Goal: Information Seeking & Learning: Learn about a topic

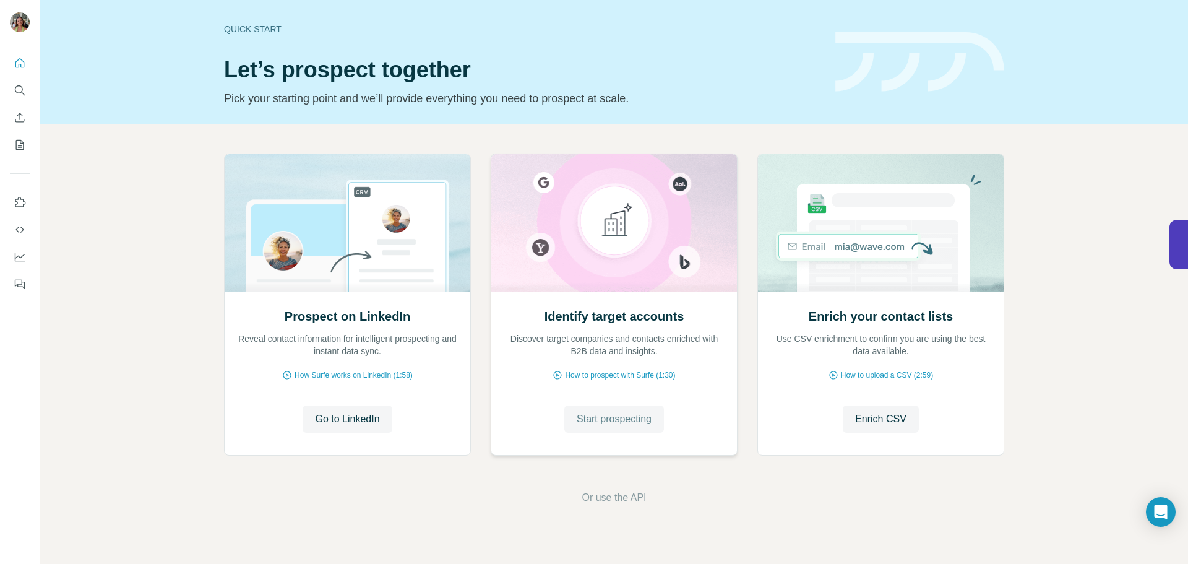
click at [621, 426] on button "Start prospecting" at bounding box center [614, 418] width 100 height 27
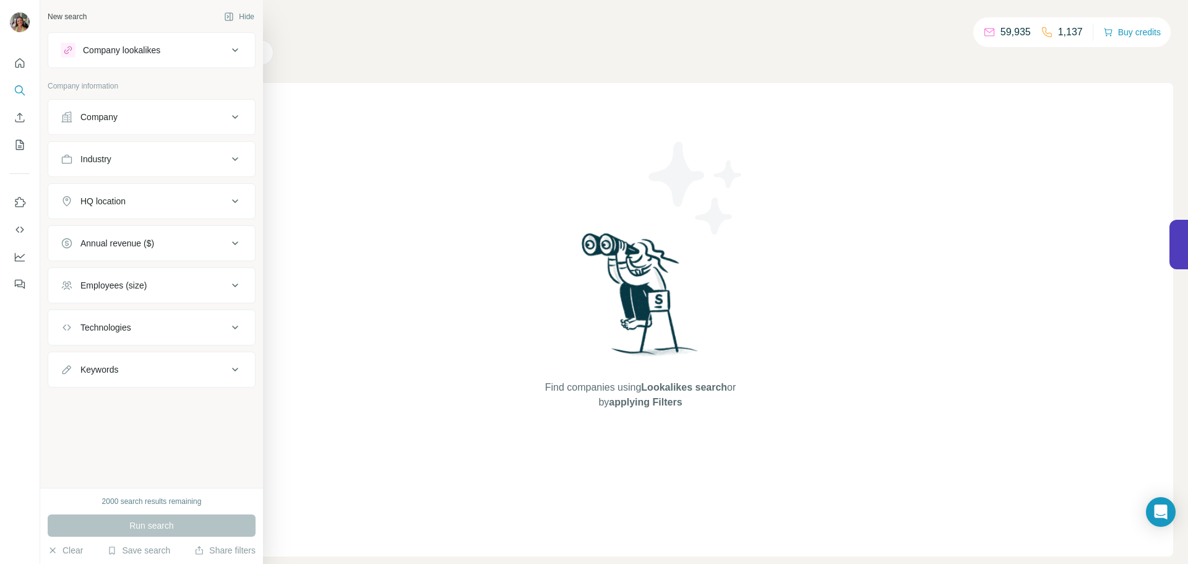
click at [145, 53] on div "Company lookalikes" at bounding box center [121, 50] width 77 height 12
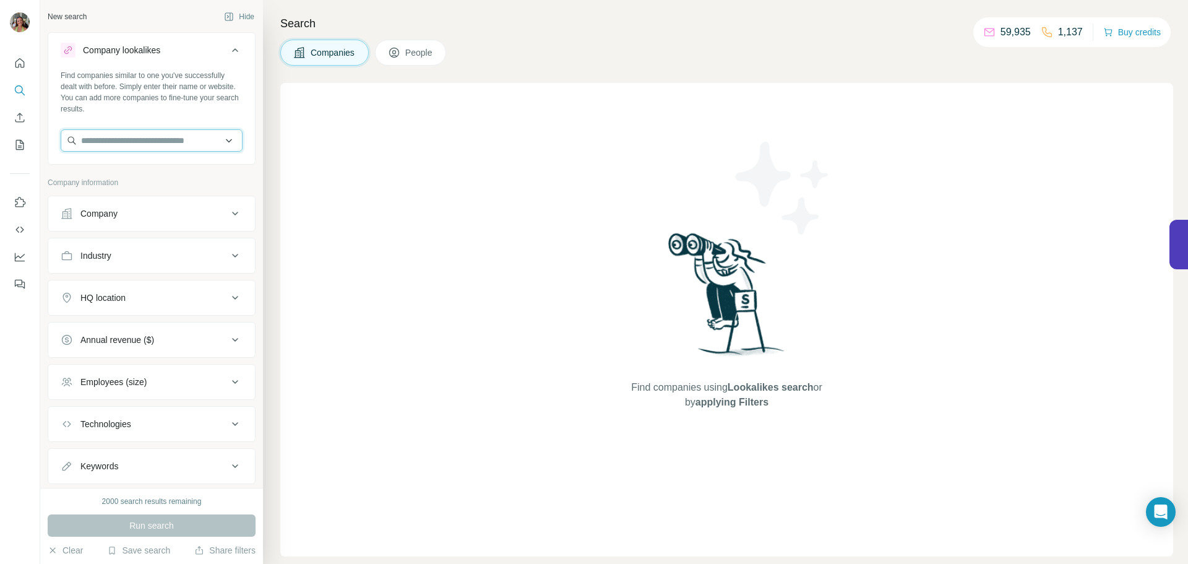
click at [173, 143] on input "text" at bounding box center [152, 140] width 182 height 22
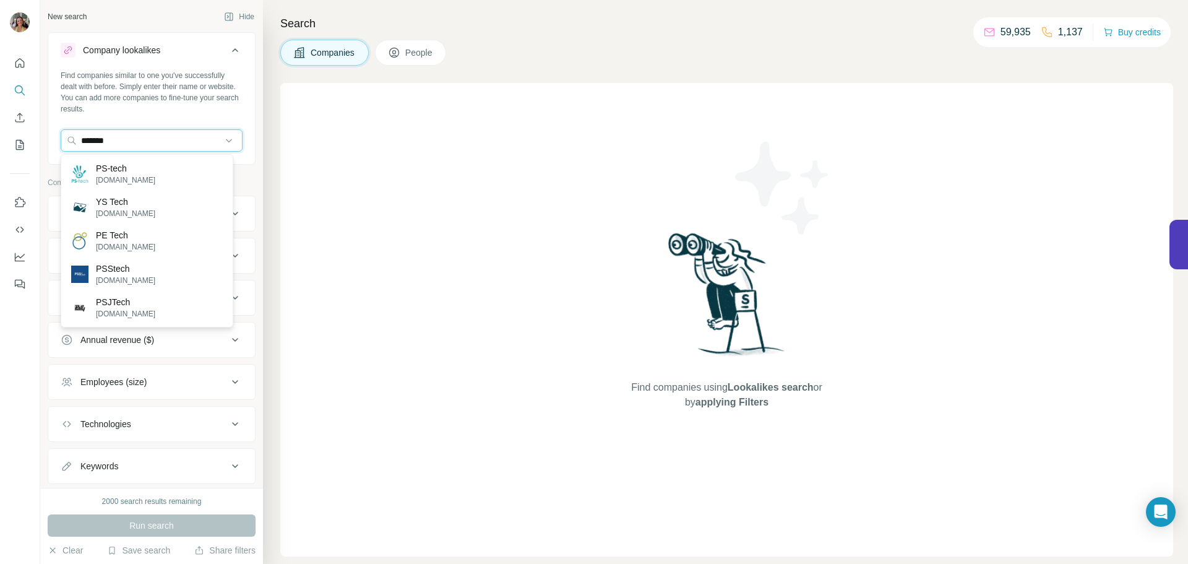
drag, startPoint x: 210, startPoint y: 137, endPoint x: 32, endPoint y: 138, distance: 177.6
click at [32, 138] on div "New search Hide Company lookalikes Find companies similar to one you've success…" at bounding box center [594, 282] width 1188 height 564
paste input "**********"
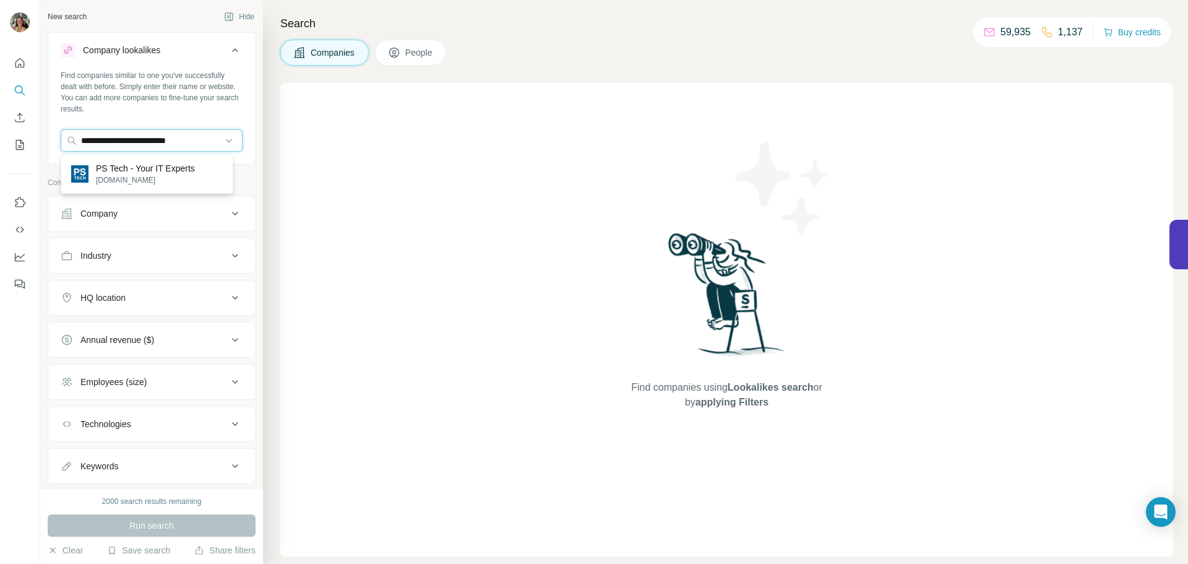
type input "**********"
click at [164, 170] on p "PS Tech - Your IT Experts" at bounding box center [145, 168] width 99 height 12
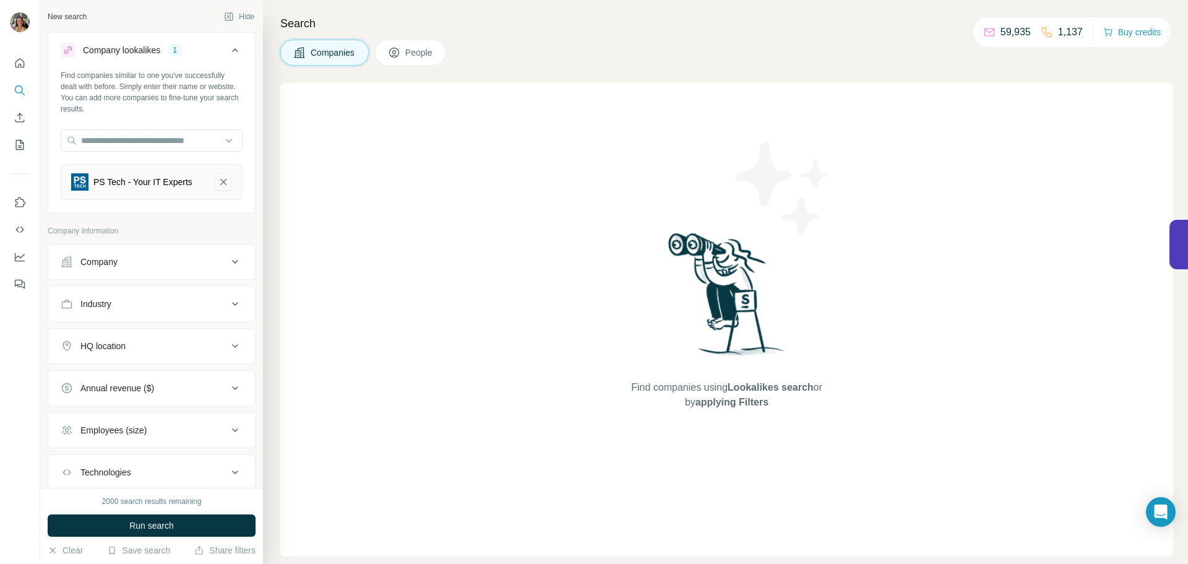
click at [218, 188] on icon "PS Tech - Your IT Experts-remove-button" at bounding box center [223, 182] width 11 height 12
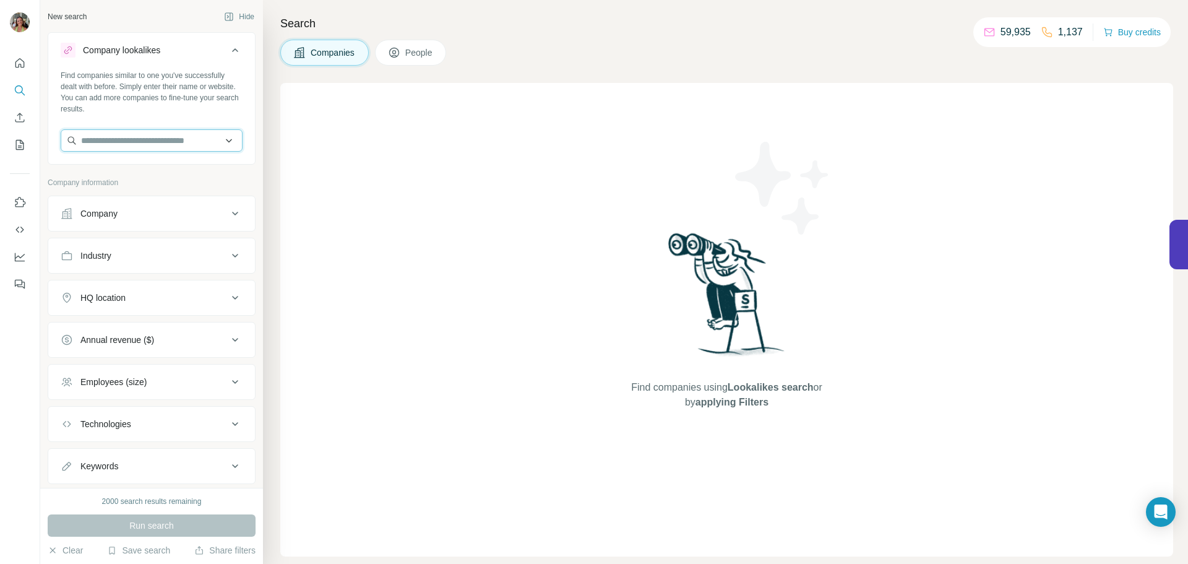
click at [116, 141] on input "text" at bounding box center [152, 140] width 182 height 22
paste input "**********"
type input "**********"
click at [119, 176] on p "[DOMAIN_NAME]" at bounding box center [125, 179] width 59 height 11
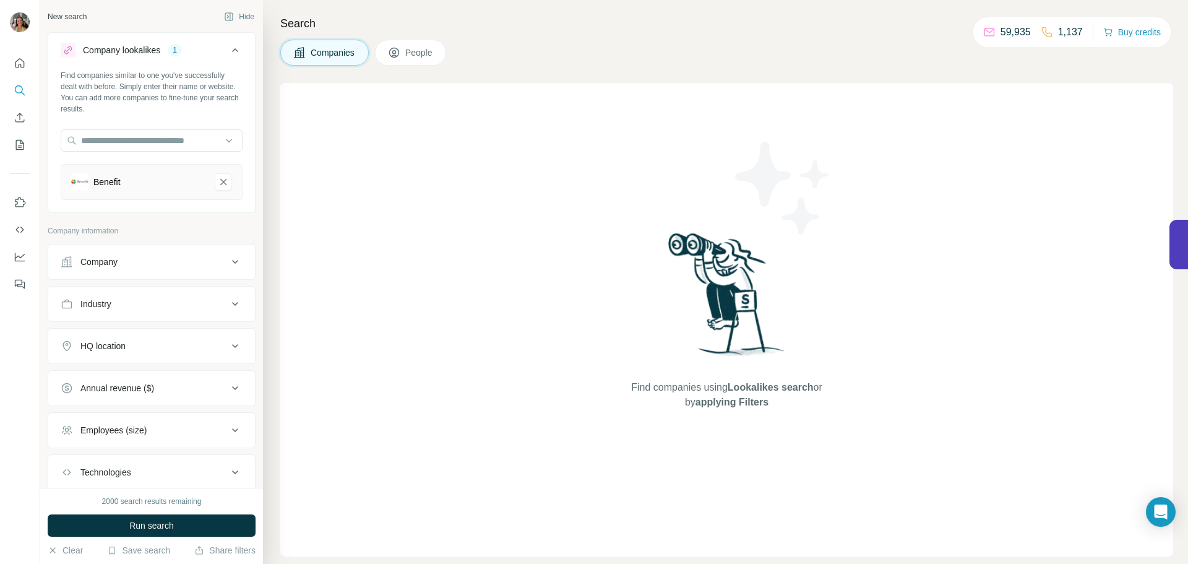
click at [218, 303] on div "Industry" at bounding box center [144, 304] width 167 height 12
click at [148, 331] on input at bounding box center [145, 335] width 153 height 14
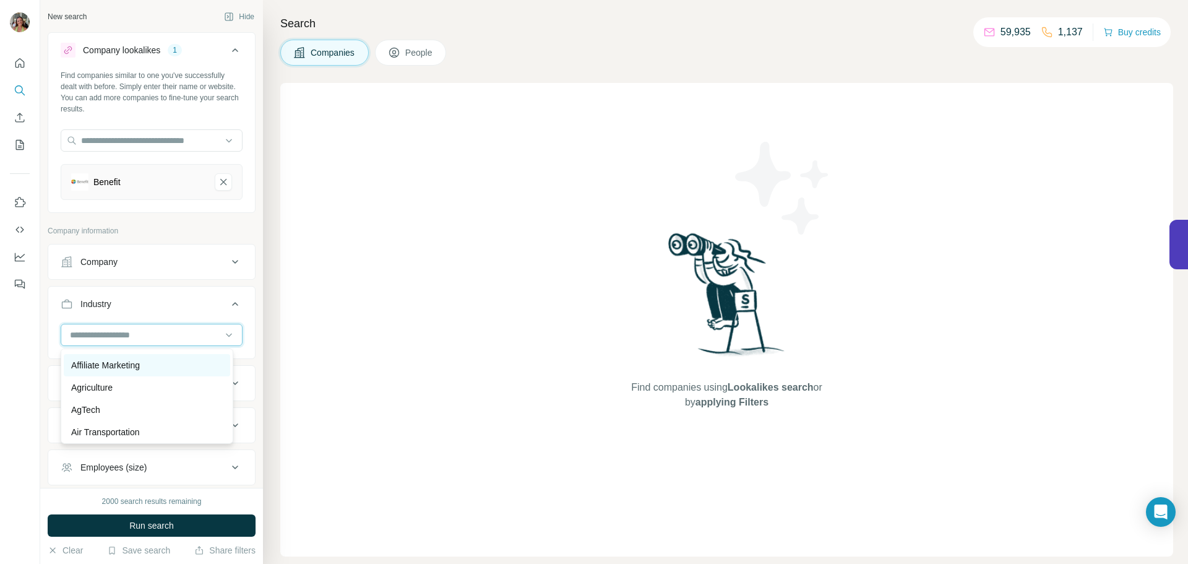
scroll to position [250, 0]
click at [124, 324] on div at bounding box center [152, 335] width 182 height 22
click at [133, 333] on input at bounding box center [145, 335] width 153 height 14
type input "**"
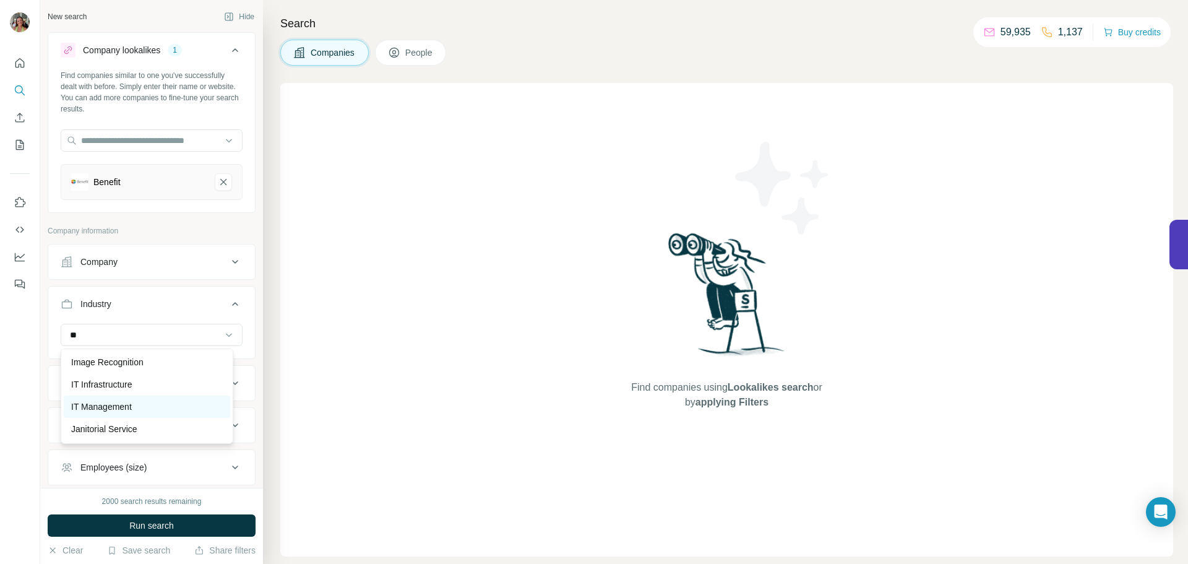
click at [127, 404] on p "IT Management" at bounding box center [101, 406] width 61 height 12
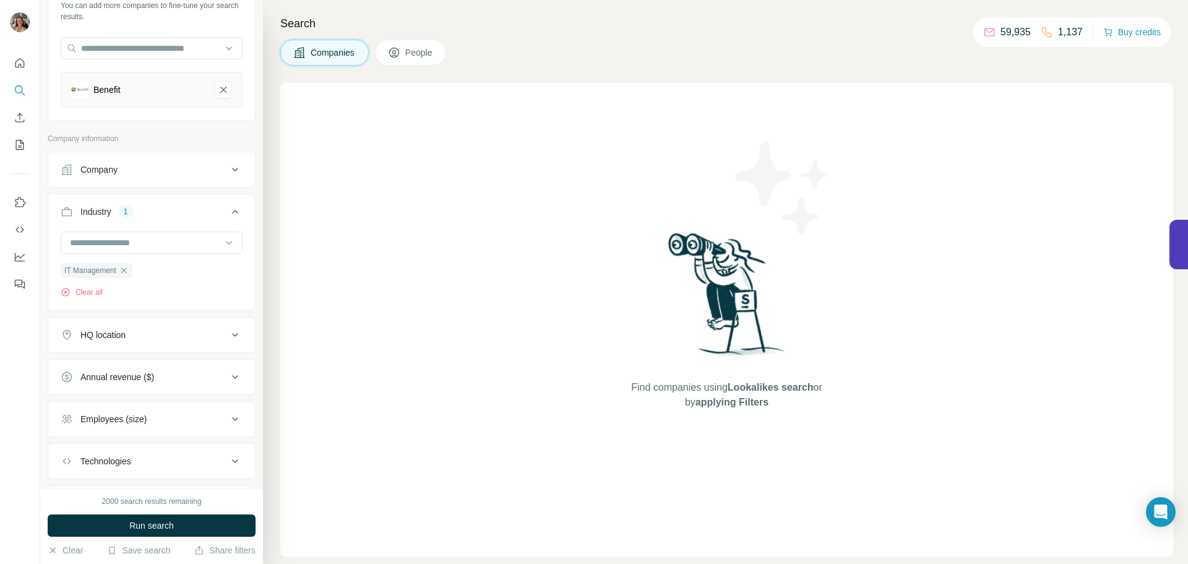
scroll to position [103, 0]
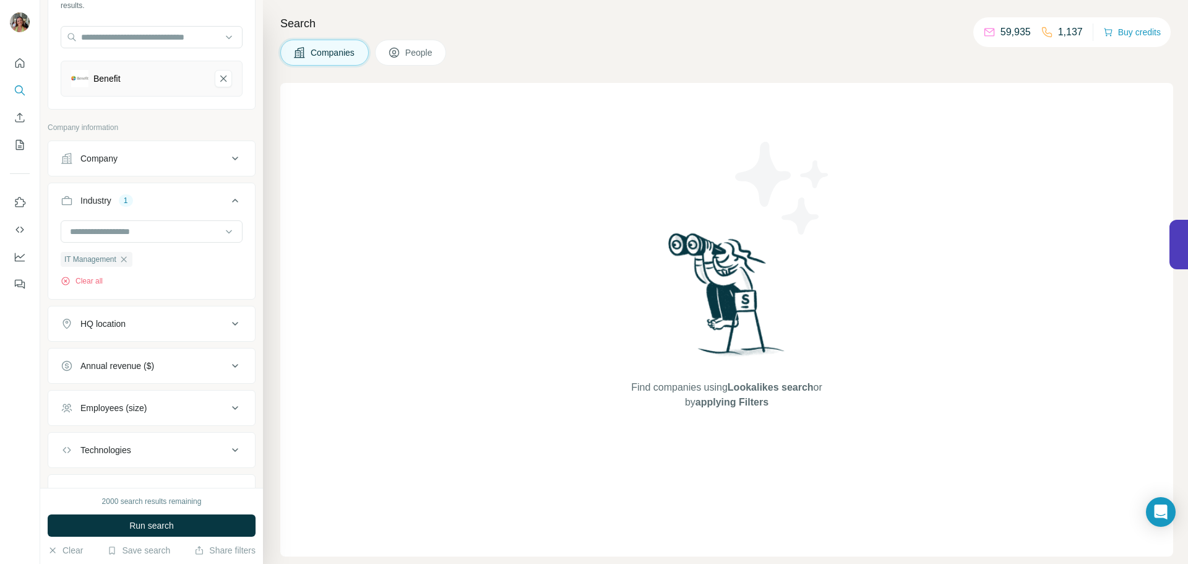
click at [218, 324] on div "HQ location" at bounding box center [144, 323] width 167 height 12
click at [203, 350] on input "text" at bounding box center [152, 354] width 182 height 22
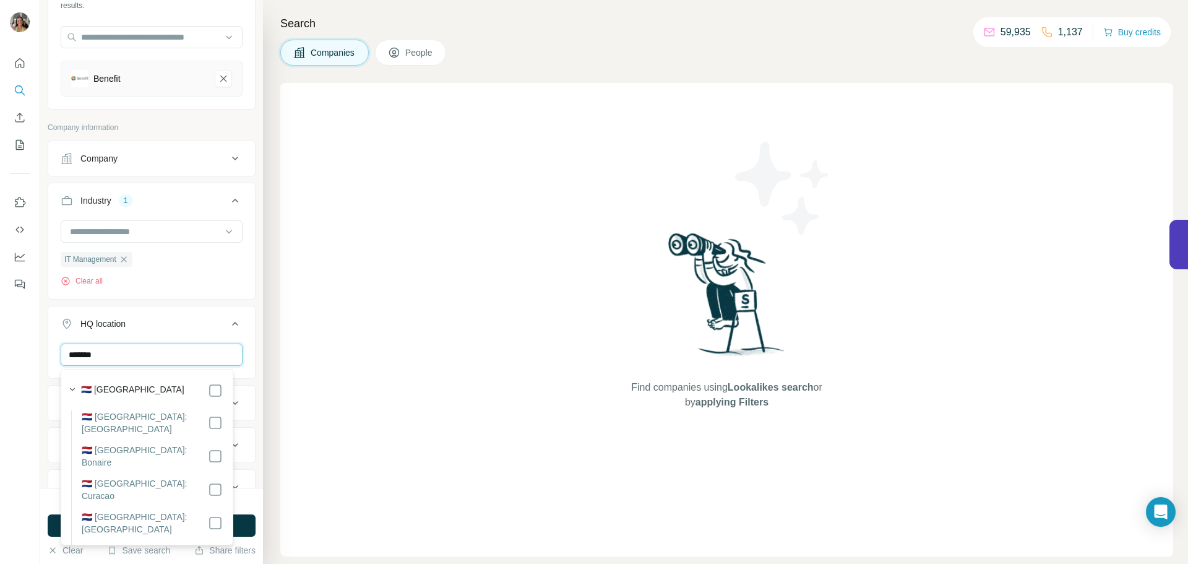
type input "******"
click at [314, 345] on div "Find companies using Lookalikes search or by applying Filters" at bounding box center [726, 319] width 893 height 473
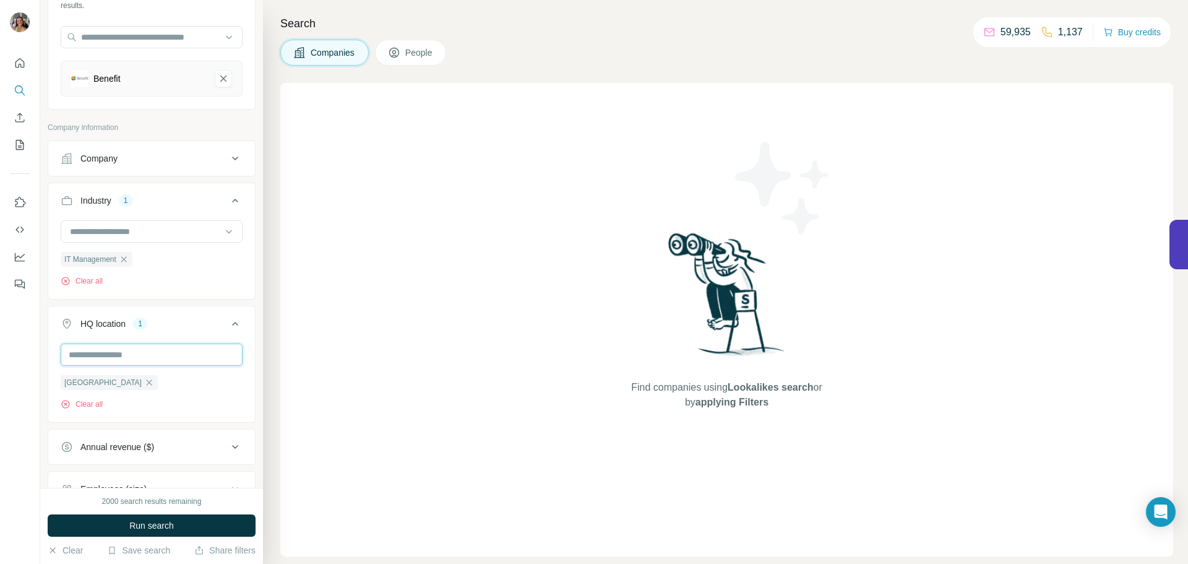
click at [126, 354] on input "text" at bounding box center [152, 354] width 182 height 22
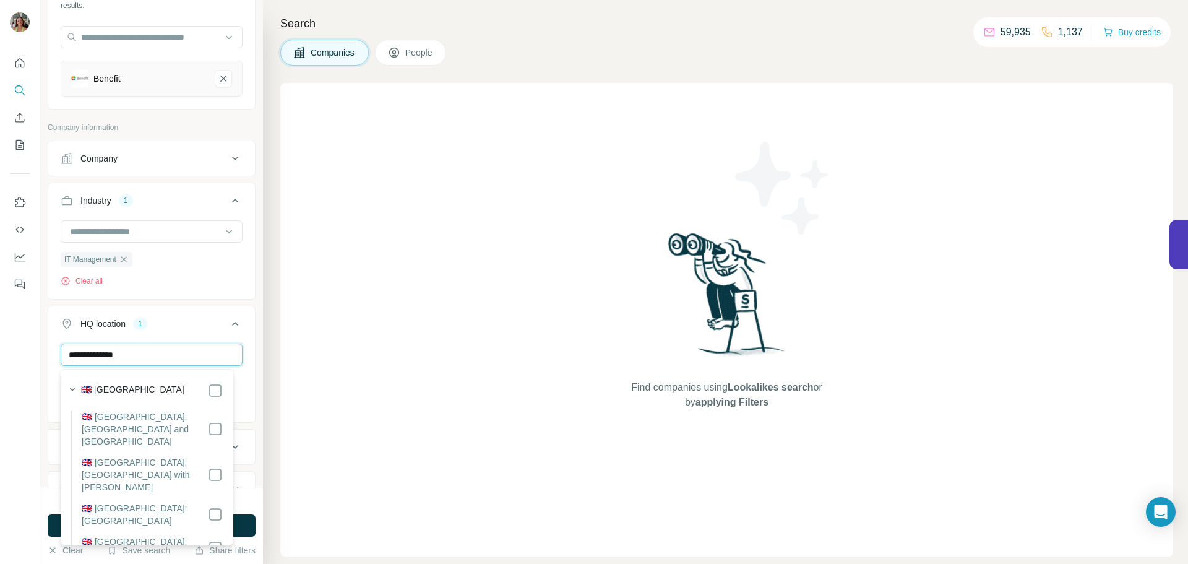
type input "**********"
click at [331, 394] on div "Find companies using Lookalikes search or by applying Filters" at bounding box center [726, 319] width 893 height 473
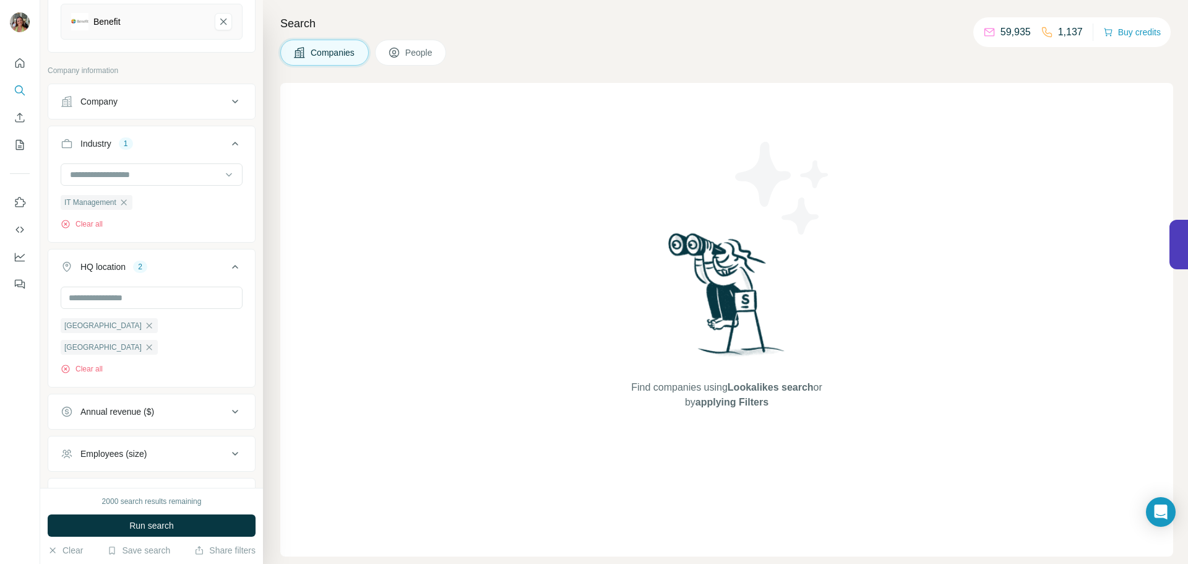
scroll to position [205, 0]
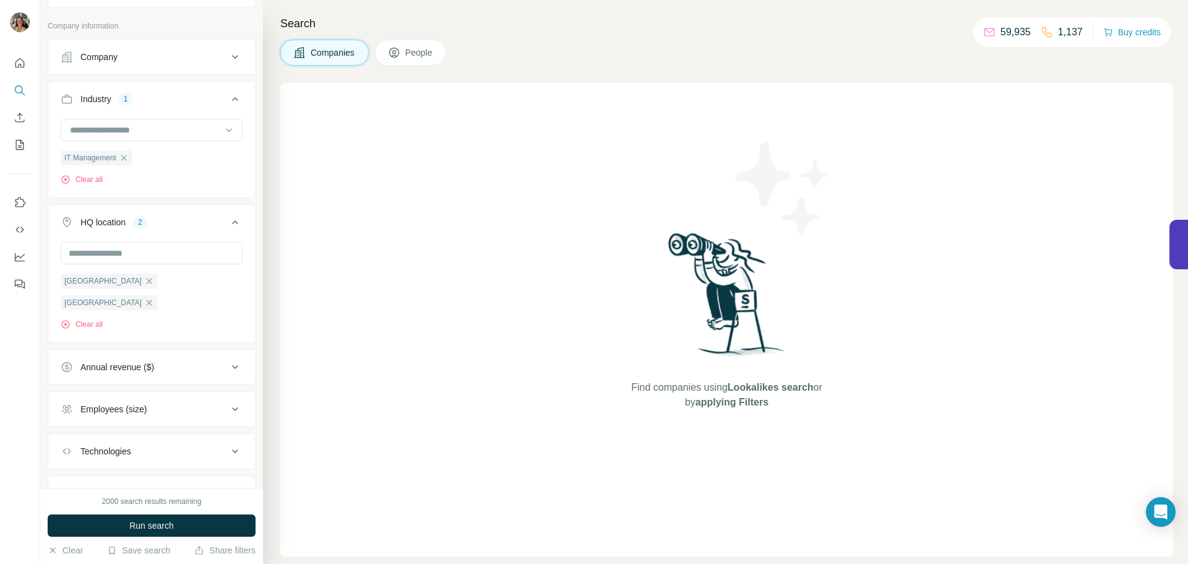
click at [231, 359] on icon at bounding box center [235, 366] width 15 height 15
click at [116, 410] on li "1-10M" at bounding box center [152, 417] width 182 height 15
click at [93, 411] on span "1-10M" at bounding box center [90, 417] width 30 height 12
click at [106, 480] on span "100-500M" at bounding box center [97, 486] width 44 height 12
click at [232, 365] on icon at bounding box center [235, 367] width 6 height 4
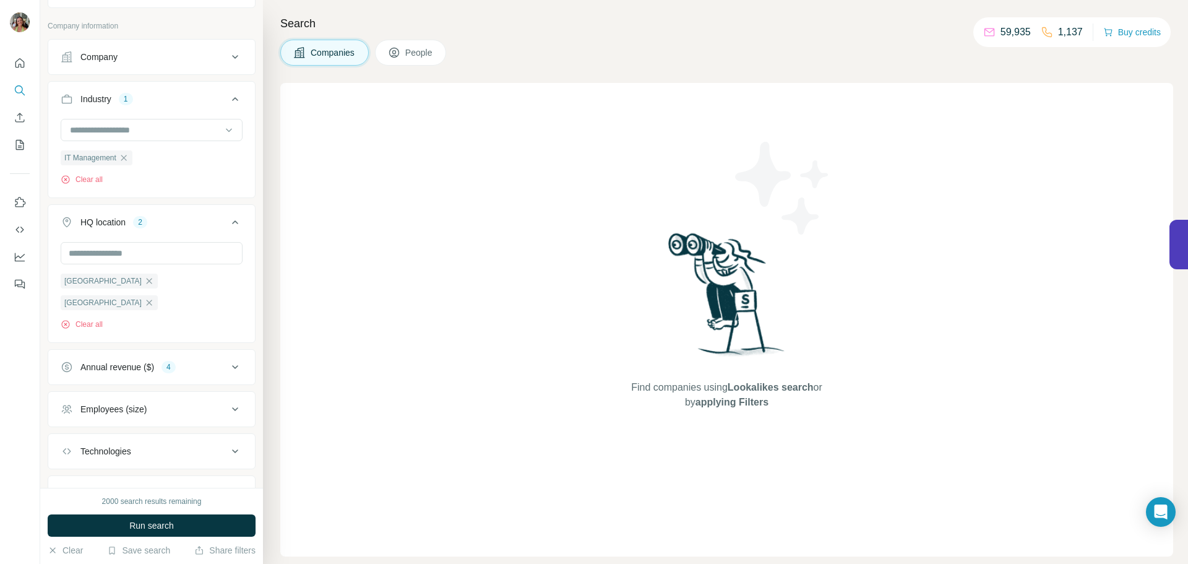
click at [173, 403] on div "Employees (size)" at bounding box center [144, 409] width 167 height 12
click at [92, 453] on span "2-10" at bounding box center [86, 459] width 22 height 12
click at [72, 453] on icon at bounding box center [68, 459] width 12 height 12
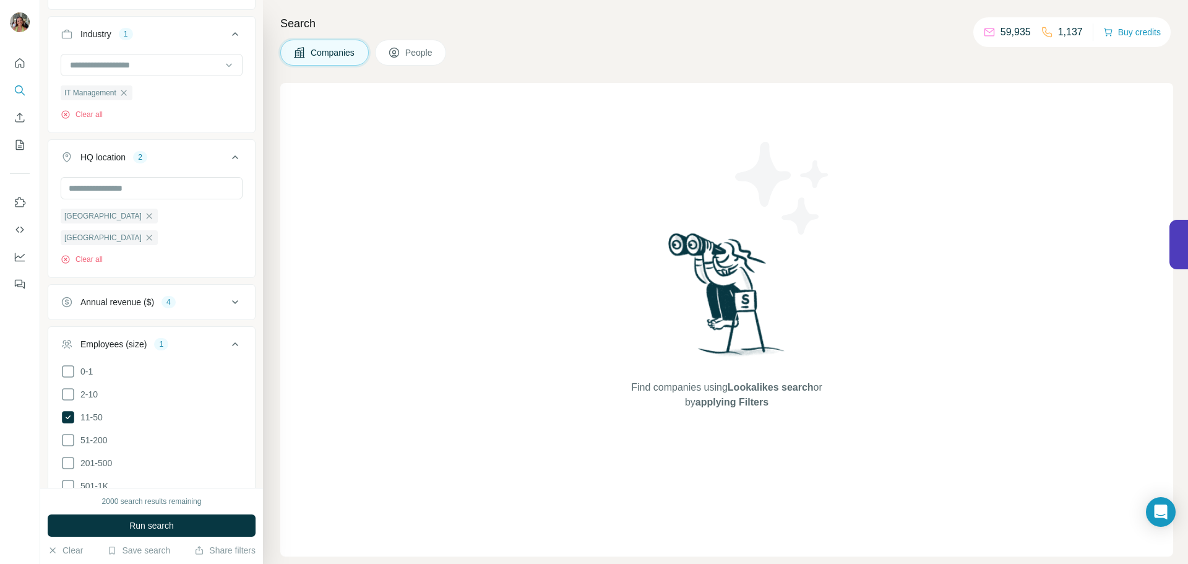
scroll to position [270, 0]
click at [77, 433] on span "51-200" at bounding box center [91, 439] width 32 height 12
click at [79, 456] on span "201-500" at bounding box center [93, 462] width 37 height 12
click at [228, 336] on icon at bounding box center [235, 343] width 15 height 15
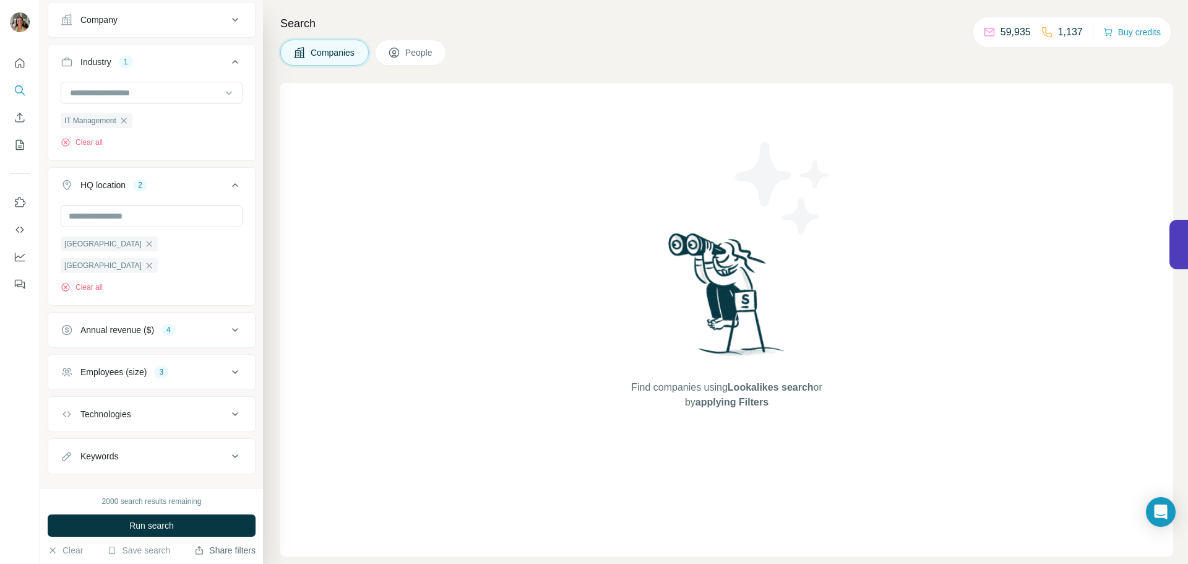
scroll to position [243, 0]
click at [150, 526] on span "Run search" at bounding box center [151, 525] width 45 height 12
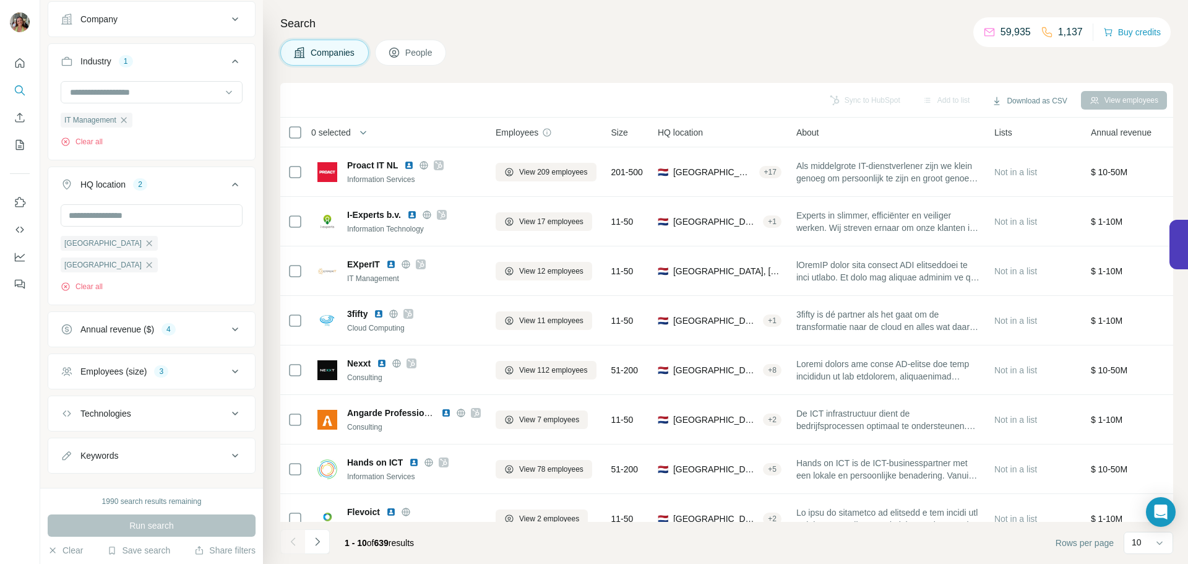
click at [230, 448] on icon at bounding box center [235, 455] width 15 height 15
click at [122, 475] on input "text" at bounding box center [139, 486] width 157 height 22
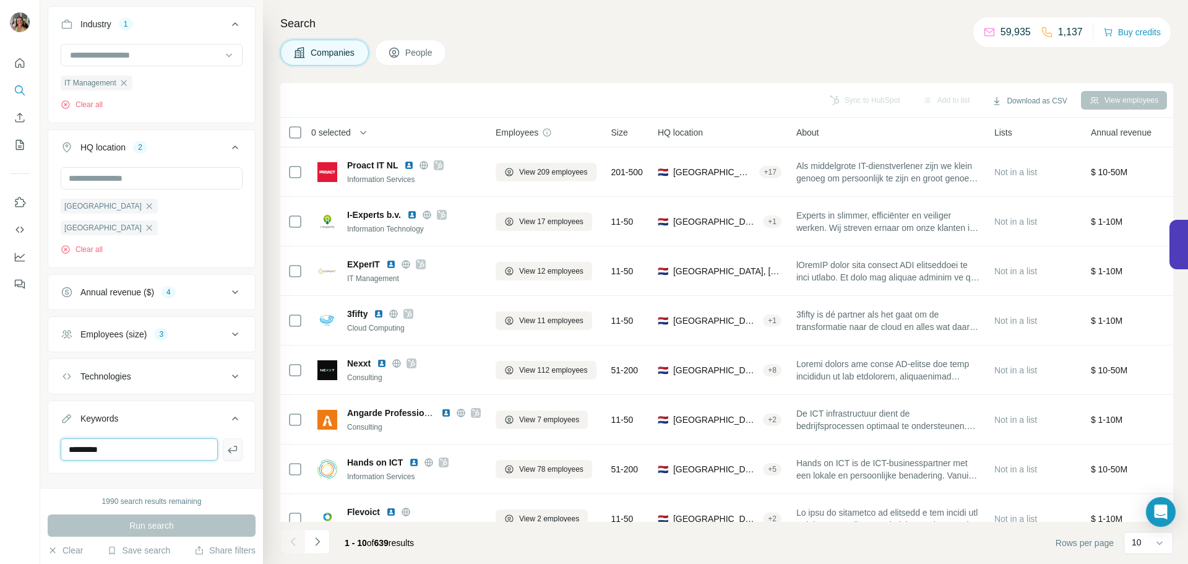
type input "*********"
click at [225, 438] on button "button" at bounding box center [233, 449] width 20 height 22
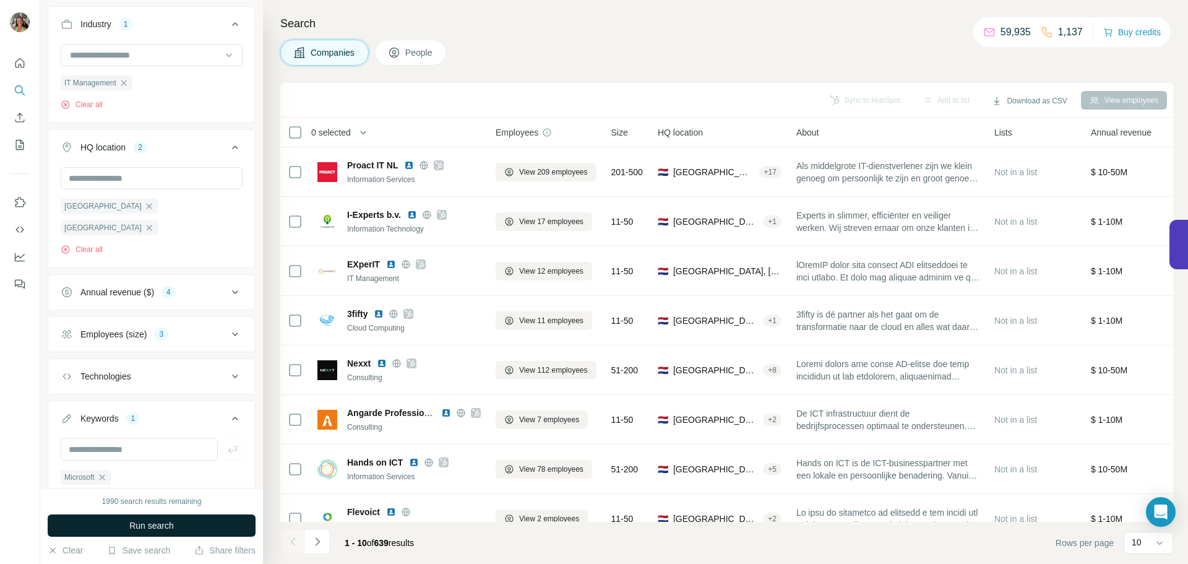
click at [142, 525] on span "Run search" at bounding box center [151, 525] width 45 height 12
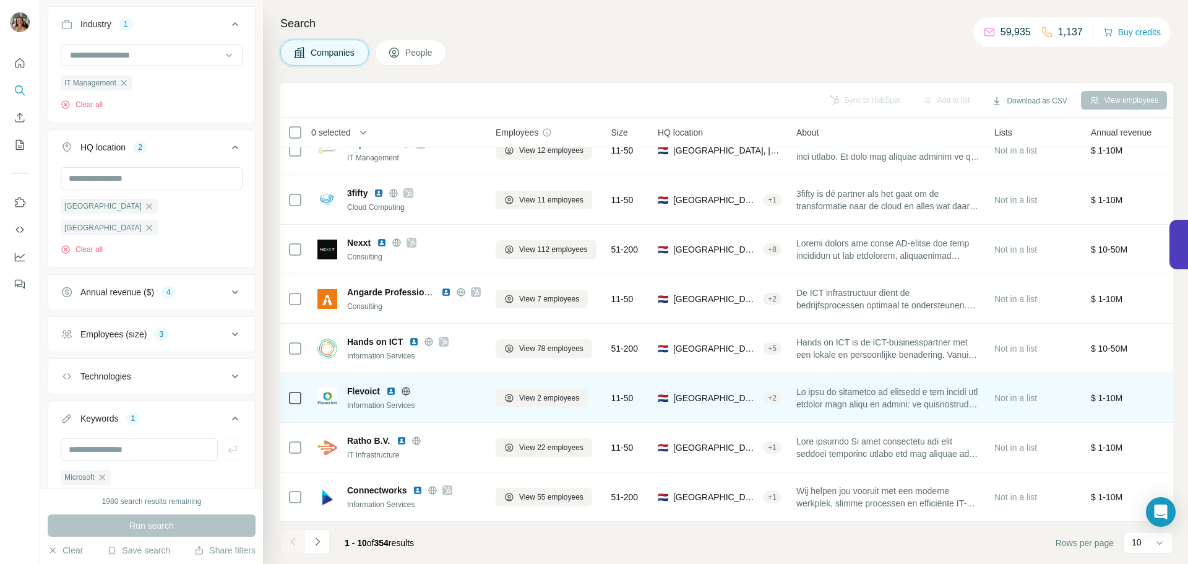
scroll to position [127, 0]
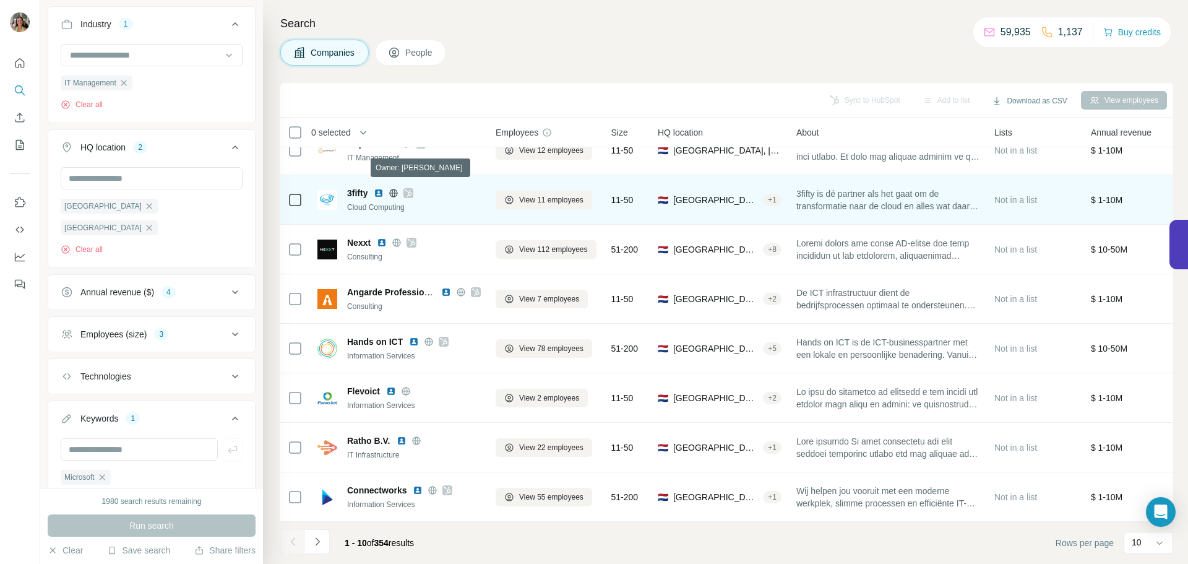
click at [410, 188] on icon at bounding box center [408, 193] width 7 height 10
click at [409, 190] on icon at bounding box center [408, 193] width 7 height 10
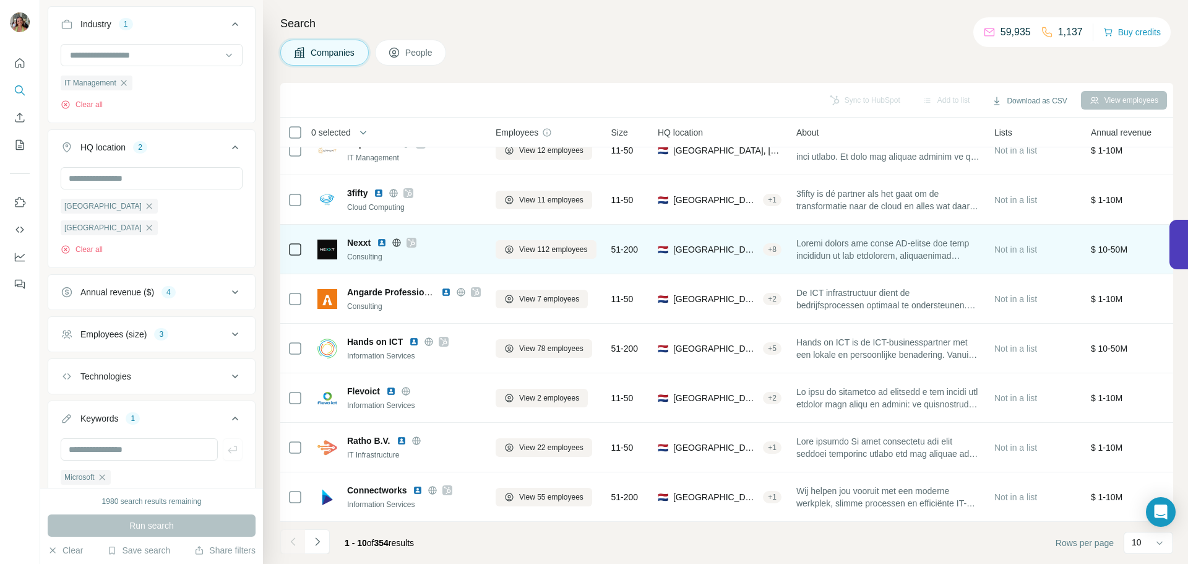
click at [411, 239] on icon at bounding box center [411, 242] width 7 height 7
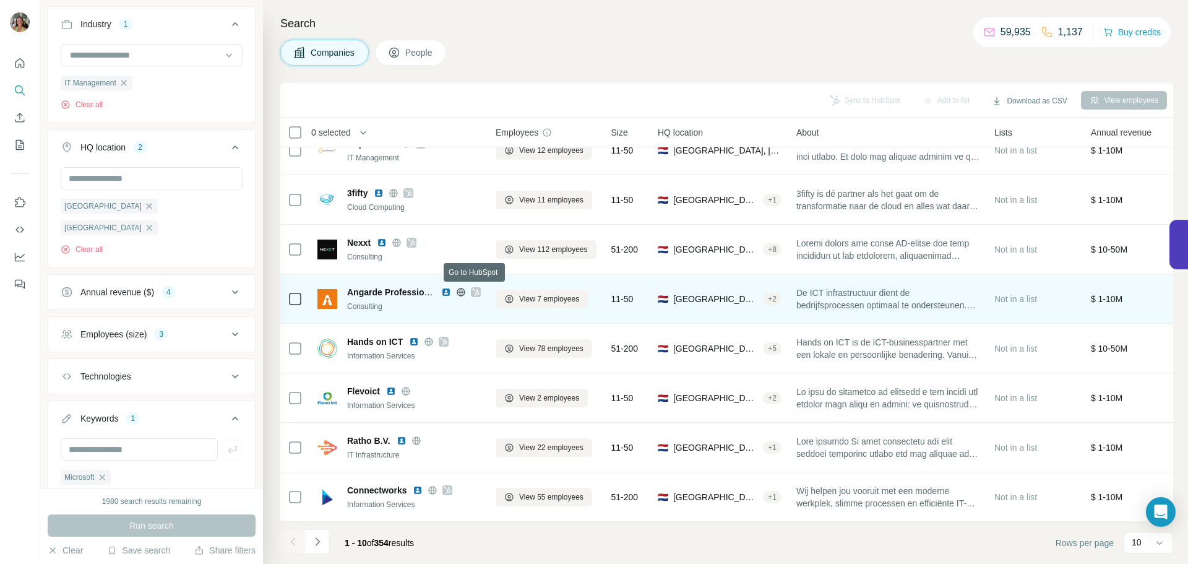
scroll to position [115, 0]
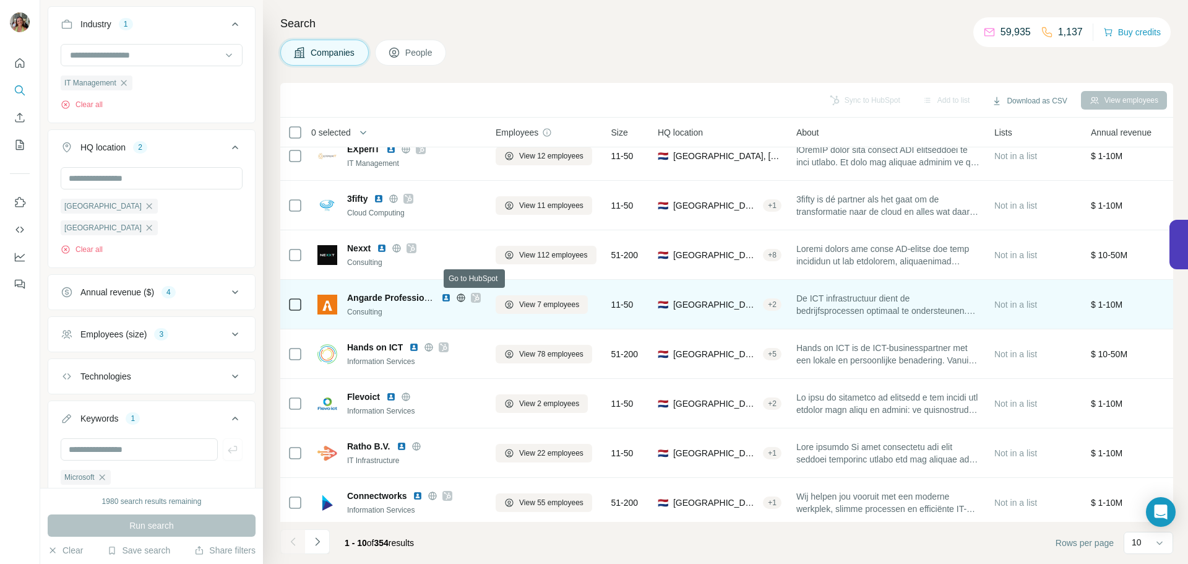
click at [480, 296] on div at bounding box center [476, 298] width 10 height 10
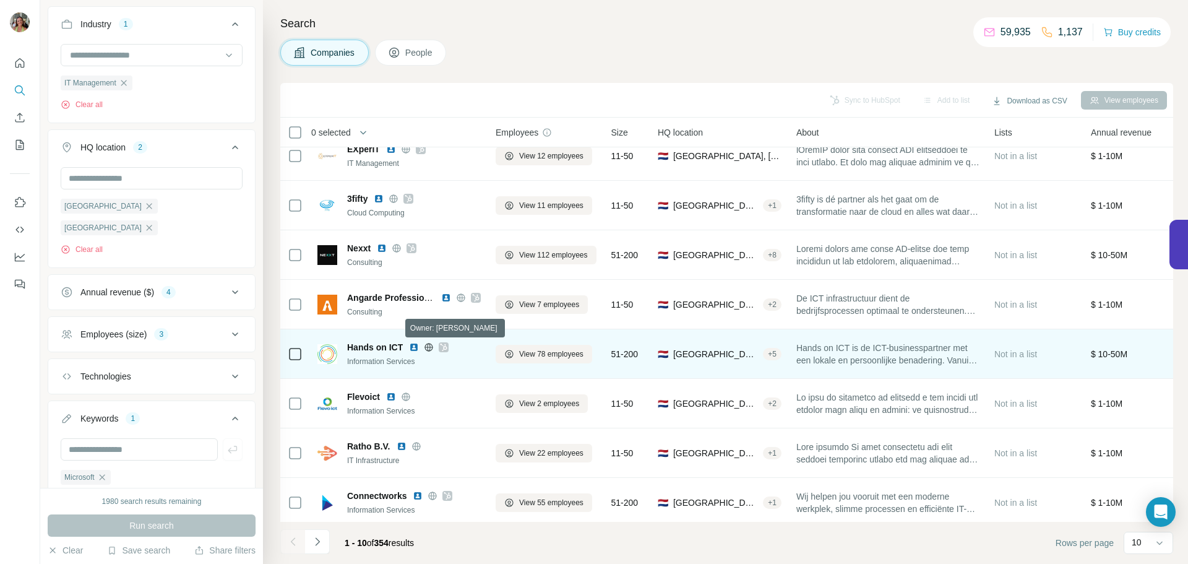
click at [442, 347] on icon at bounding box center [443, 347] width 7 height 10
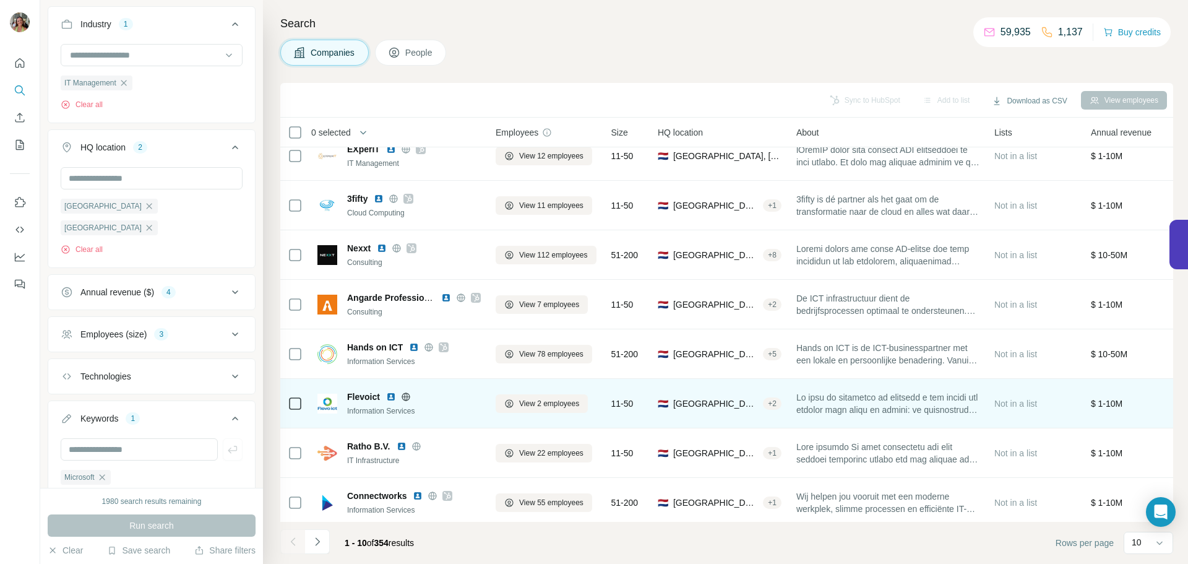
click at [404, 395] on icon at bounding box center [406, 397] width 10 height 10
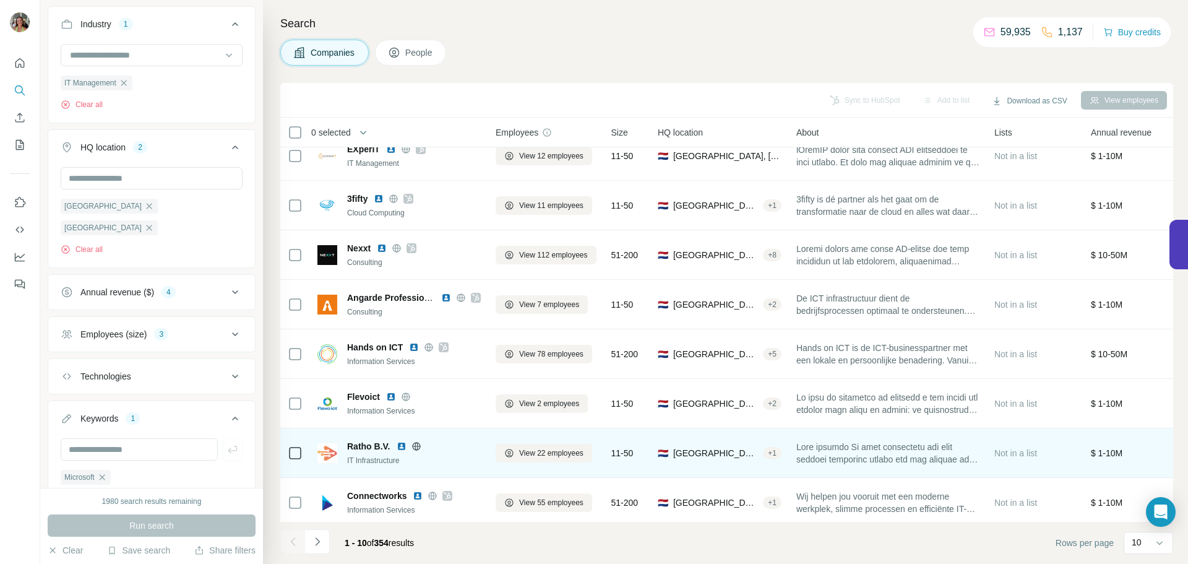
click at [412, 445] on icon at bounding box center [416, 446] width 8 height 8
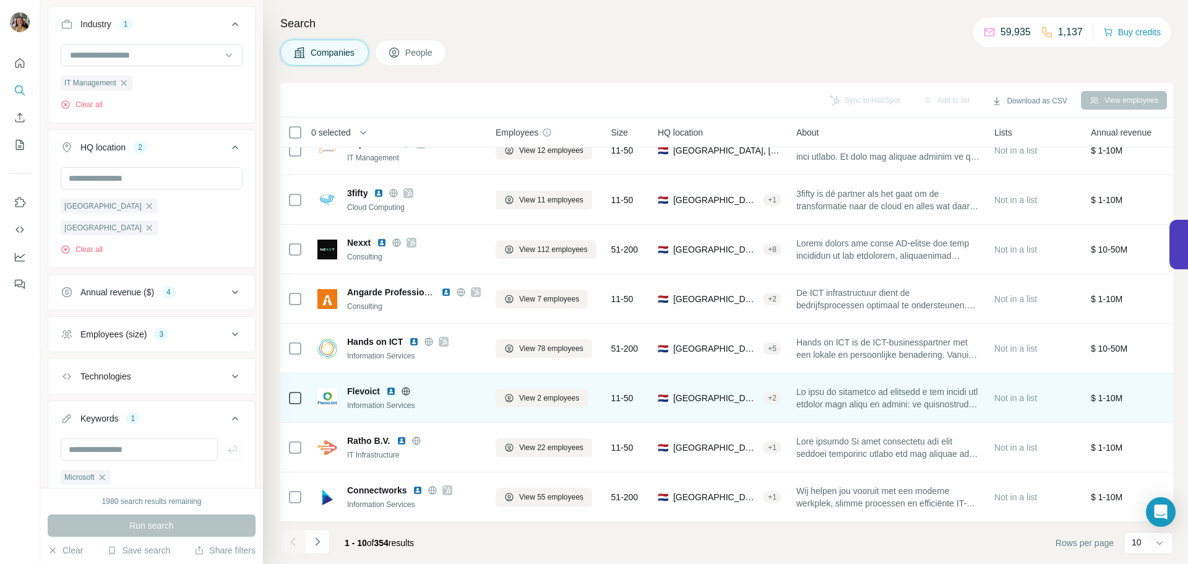
scroll to position [127, 0]
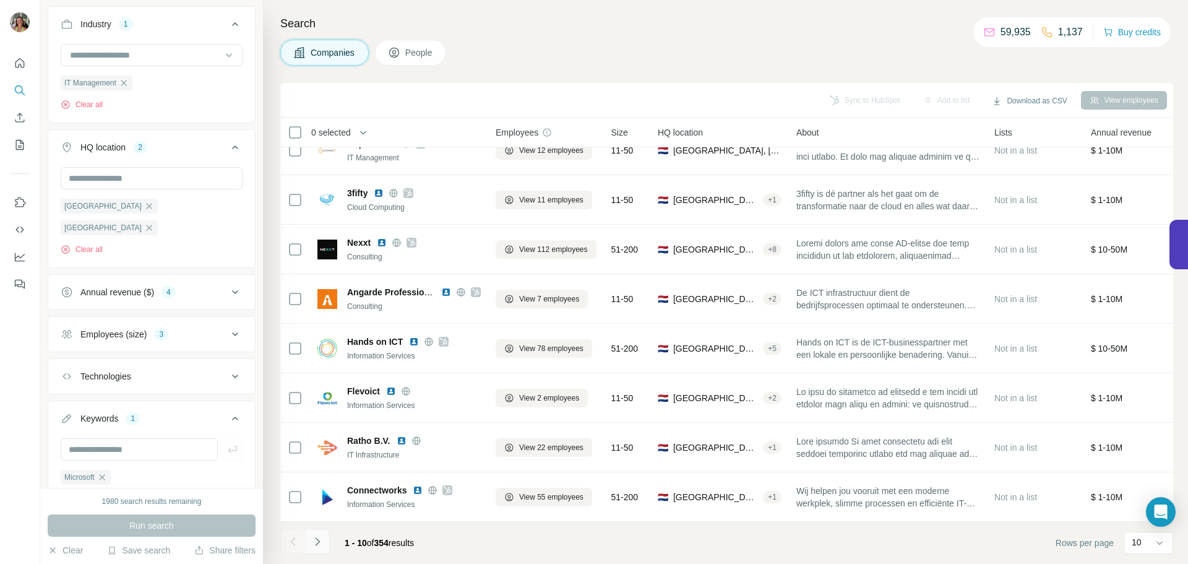
click at [311, 543] on icon "Navigate to next page" at bounding box center [317, 541] width 12 height 12
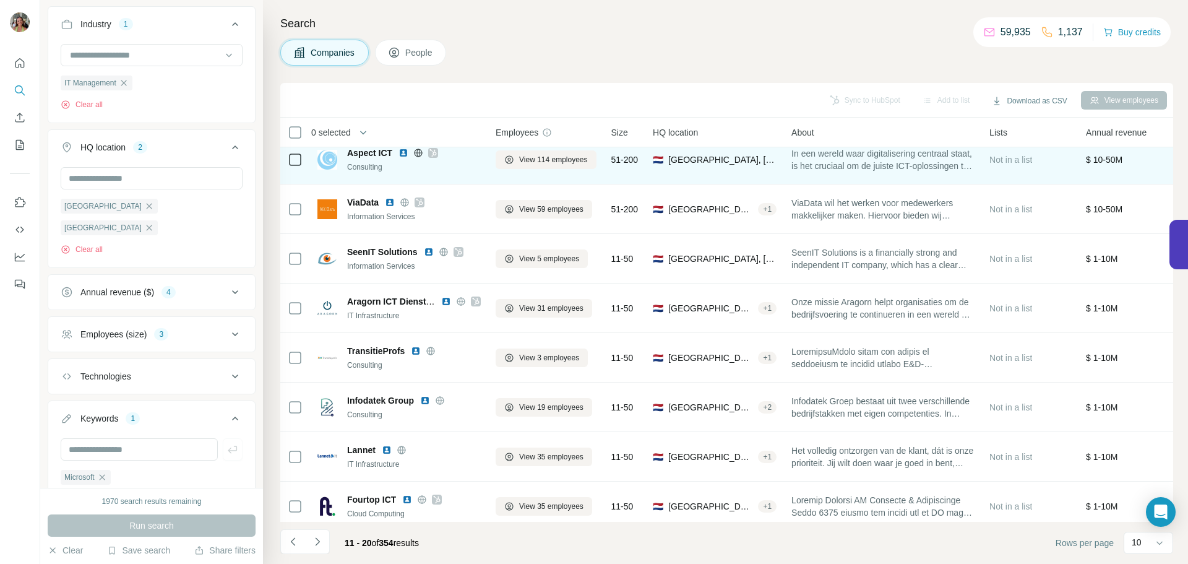
scroll to position [0, 0]
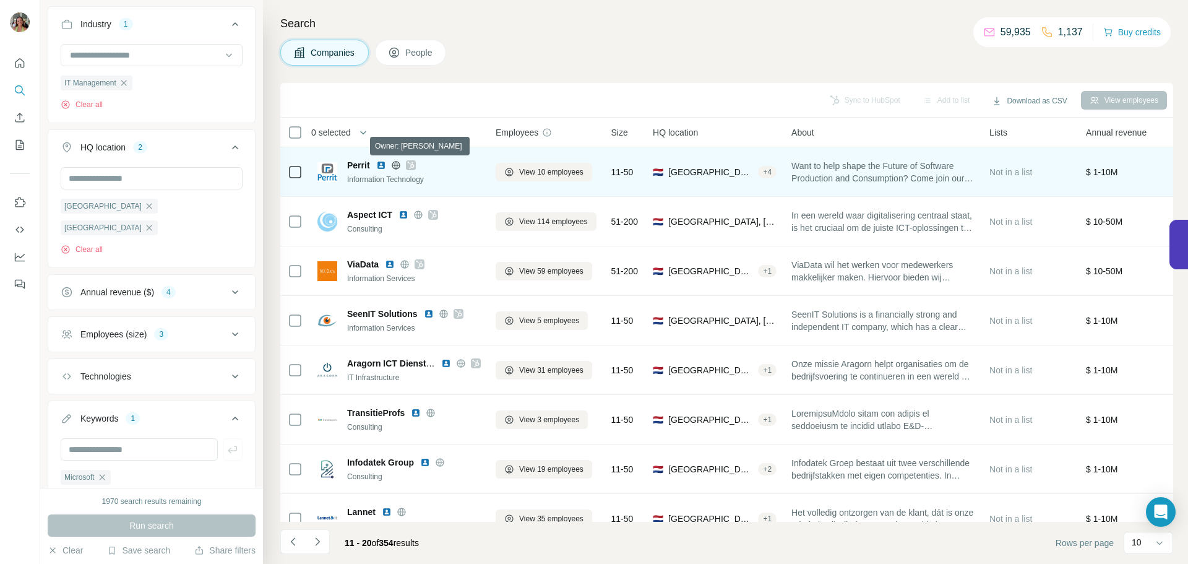
click at [413, 163] on icon at bounding box center [410, 164] width 7 height 7
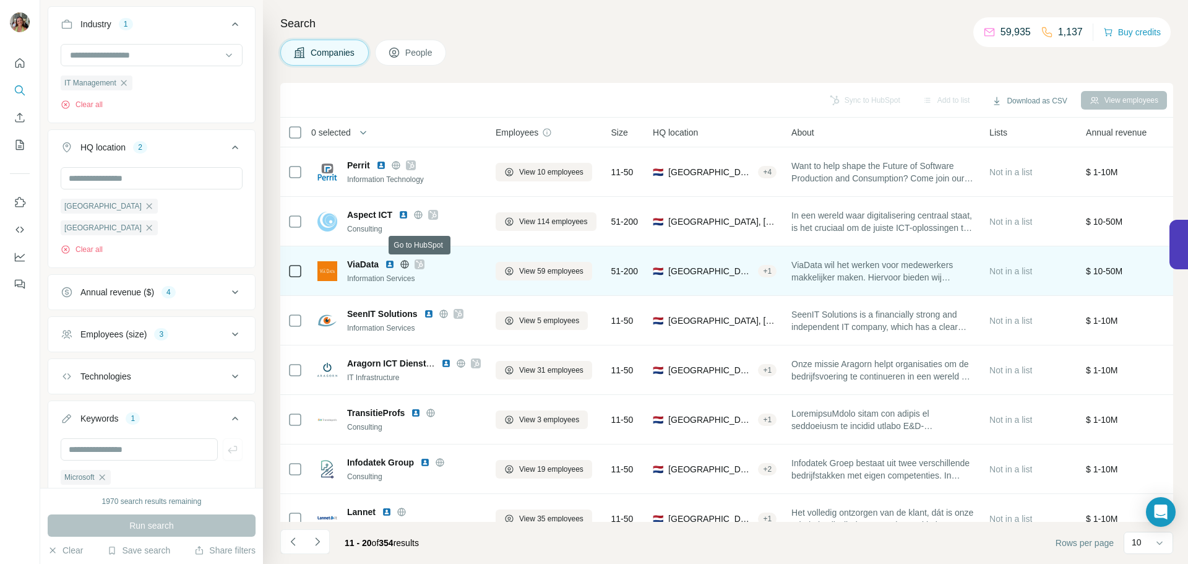
click at [421, 262] on icon at bounding box center [419, 264] width 7 height 10
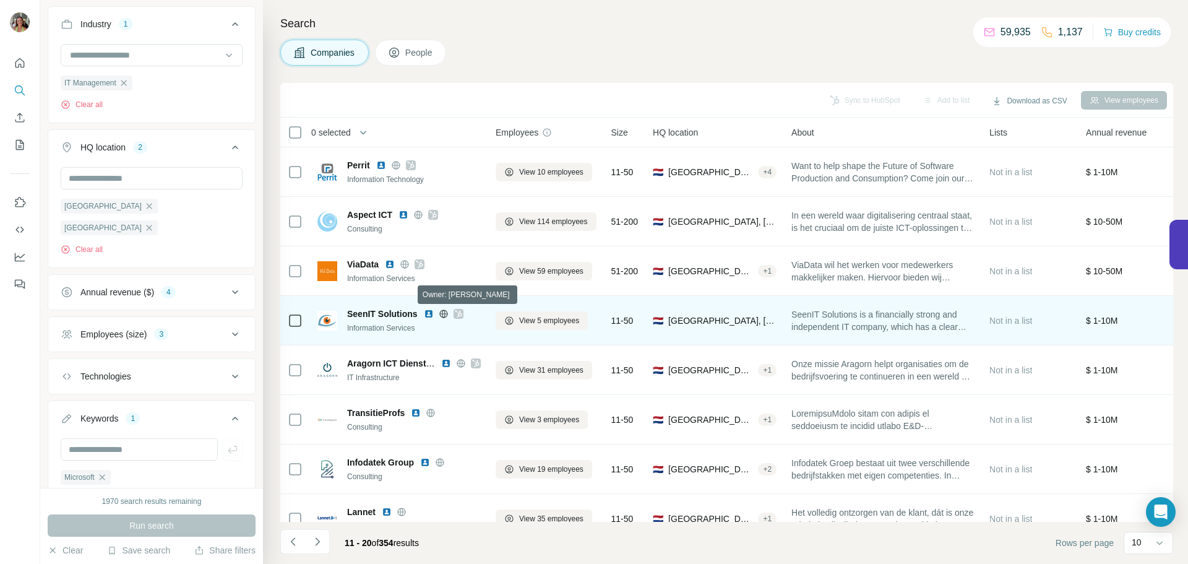
click at [455, 315] on icon at bounding box center [458, 314] width 7 height 10
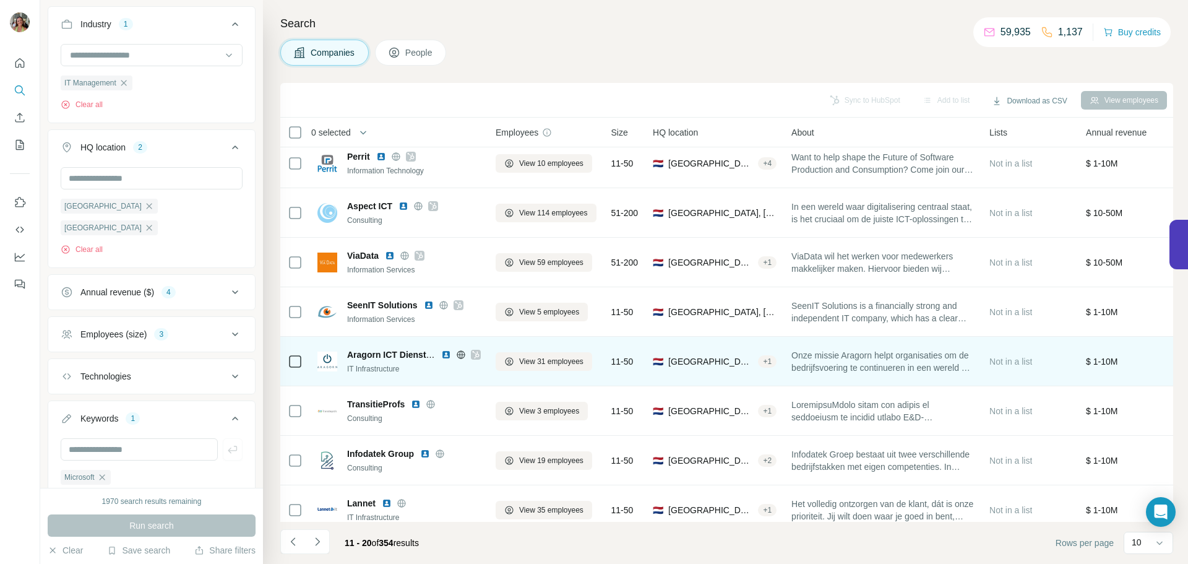
scroll to position [12, 0]
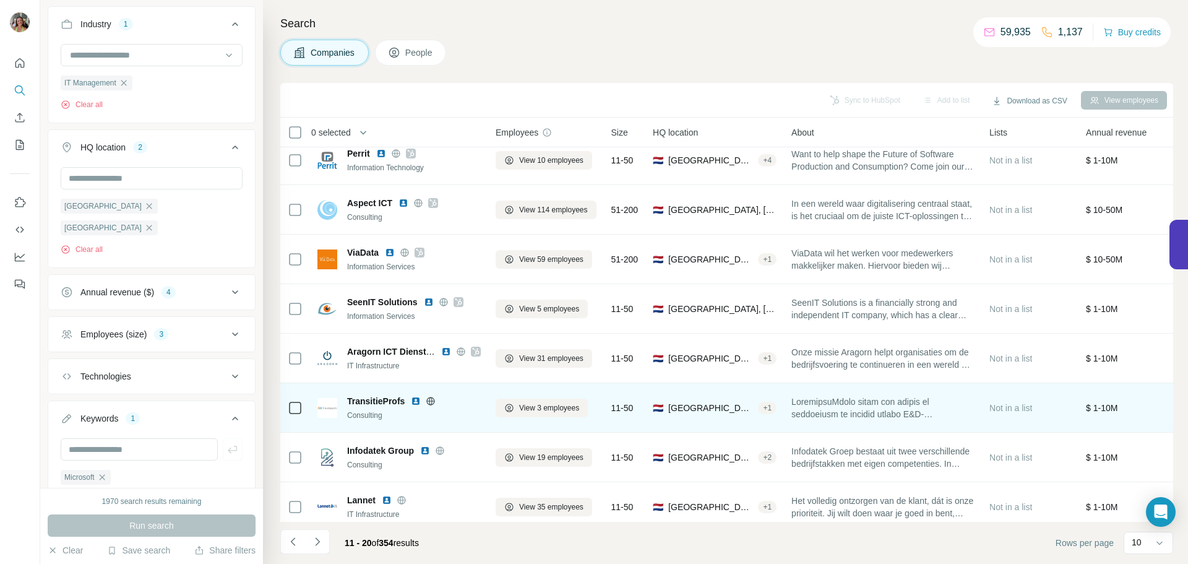
click at [430, 400] on icon at bounding box center [431, 401] width 10 height 10
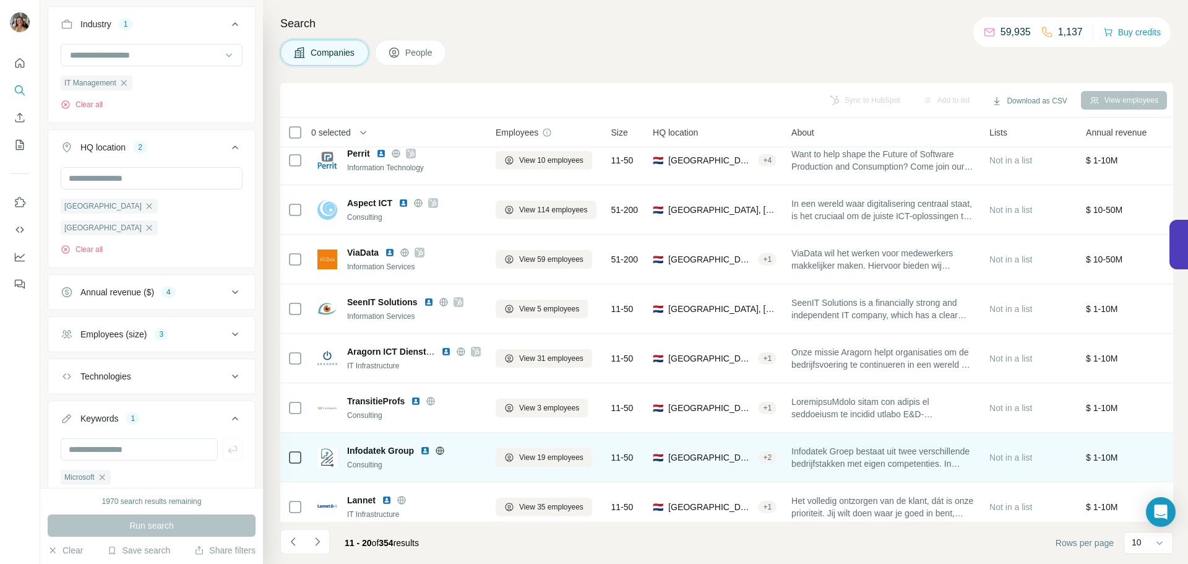
click at [438, 452] on icon at bounding box center [440, 451] width 10 height 10
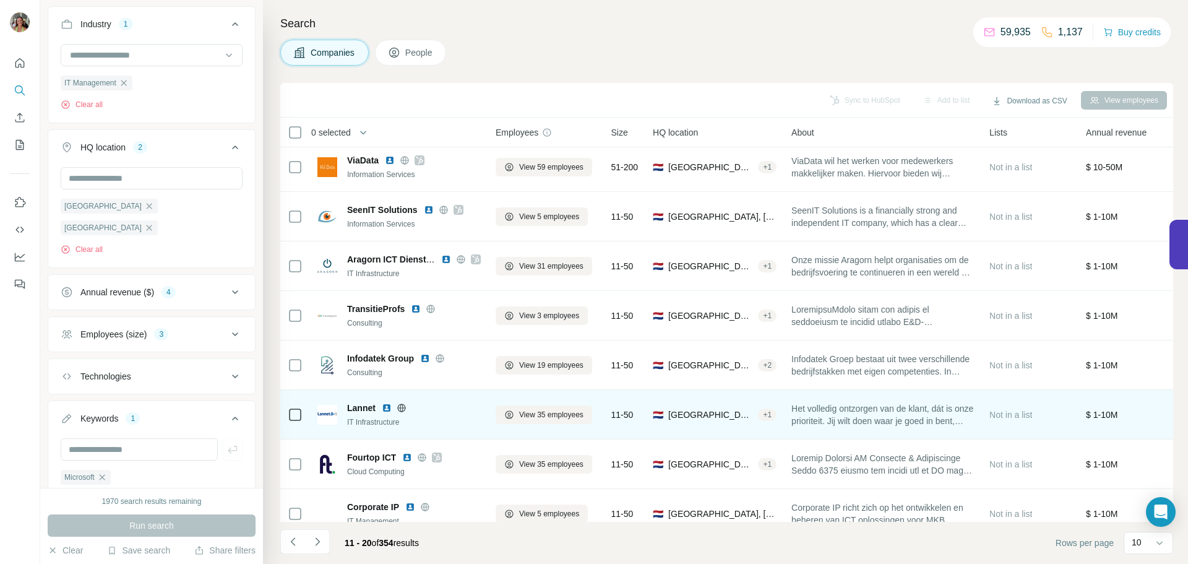
scroll to position [127, 0]
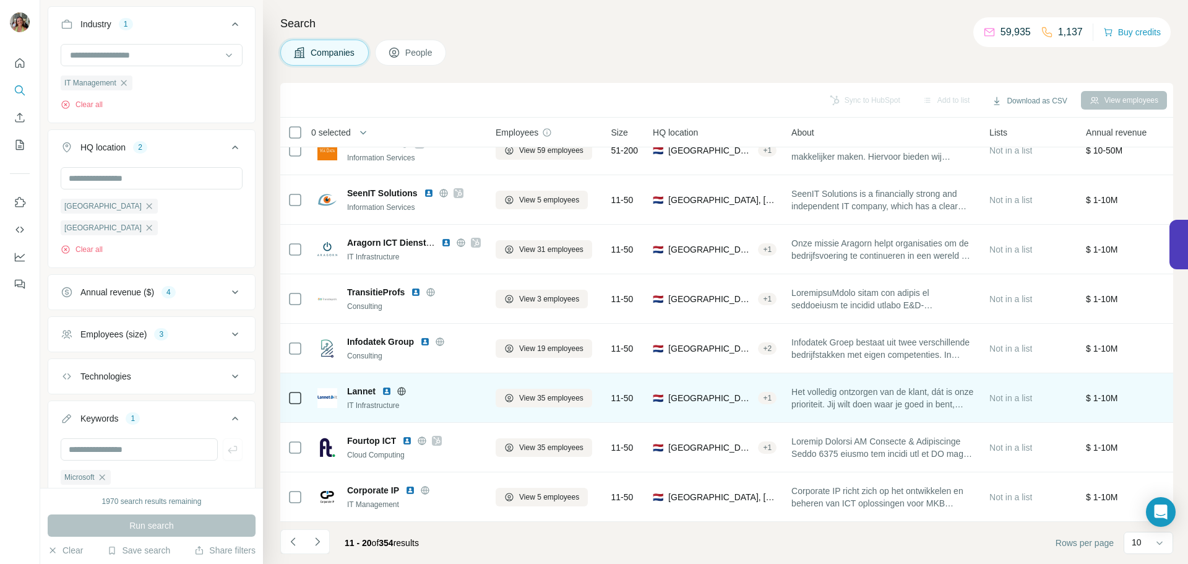
click at [402, 386] on icon at bounding box center [402, 391] width 10 height 10
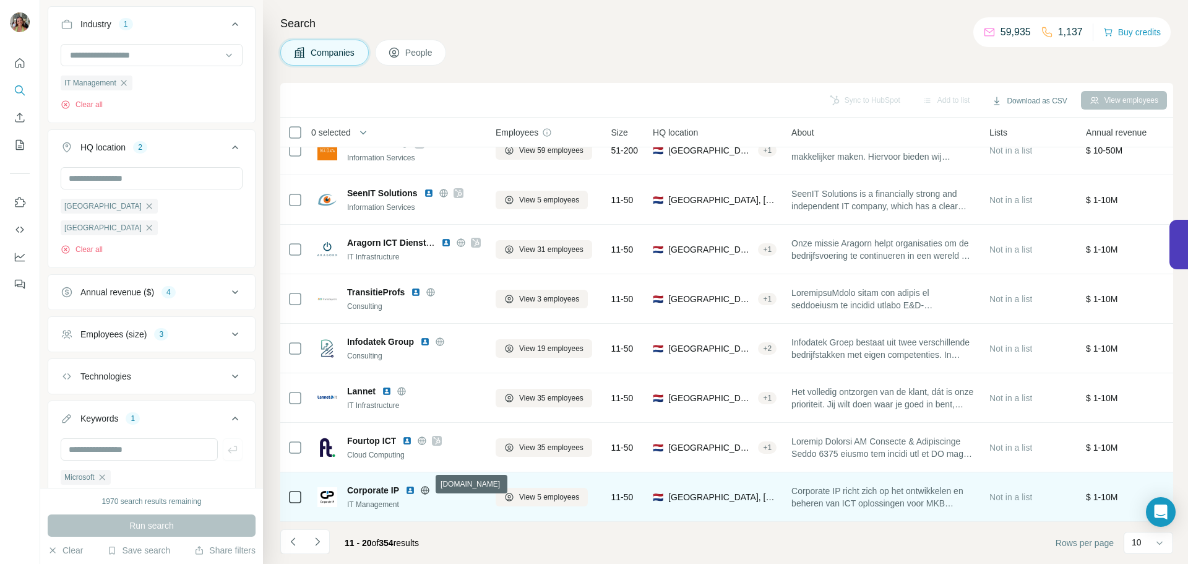
click at [424, 485] on icon at bounding box center [425, 490] width 10 height 10
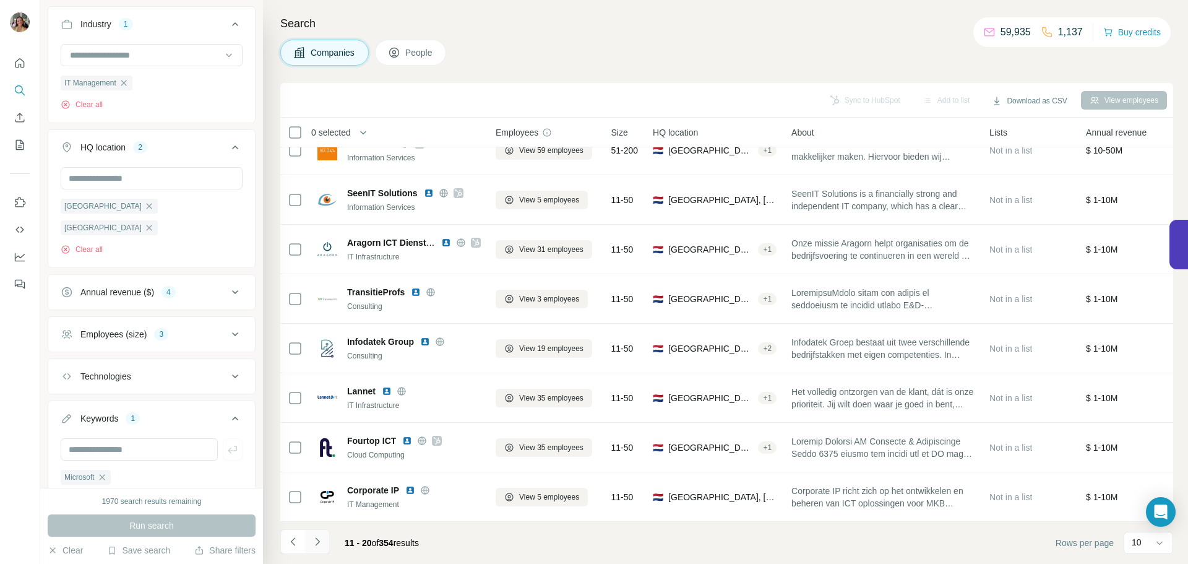
click at [319, 536] on icon "Navigate to next page" at bounding box center [317, 541] width 12 height 12
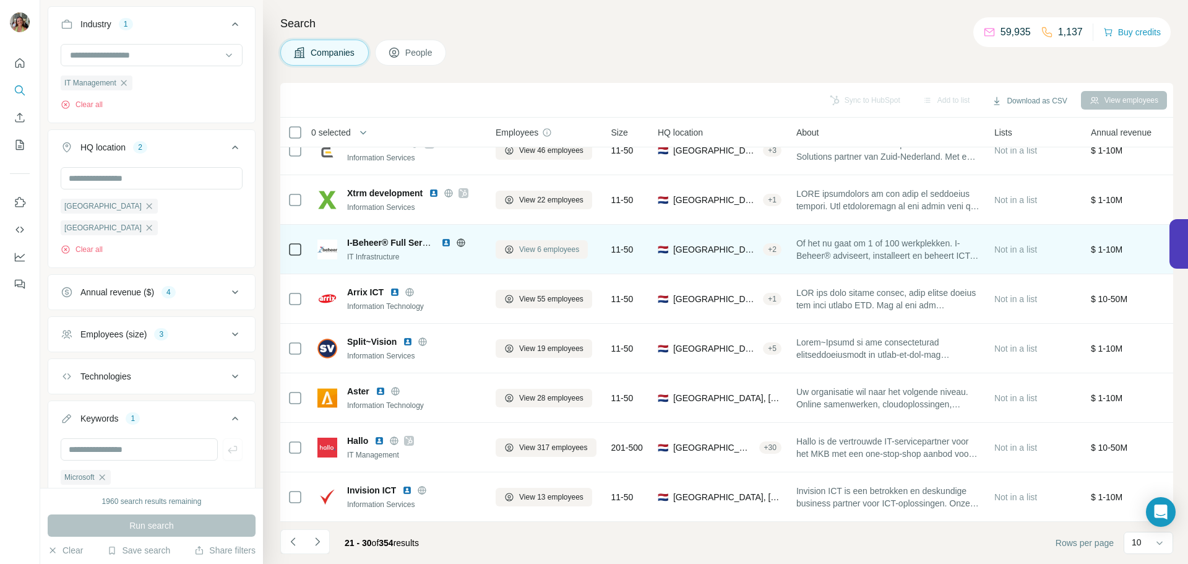
scroll to position [0, 0]
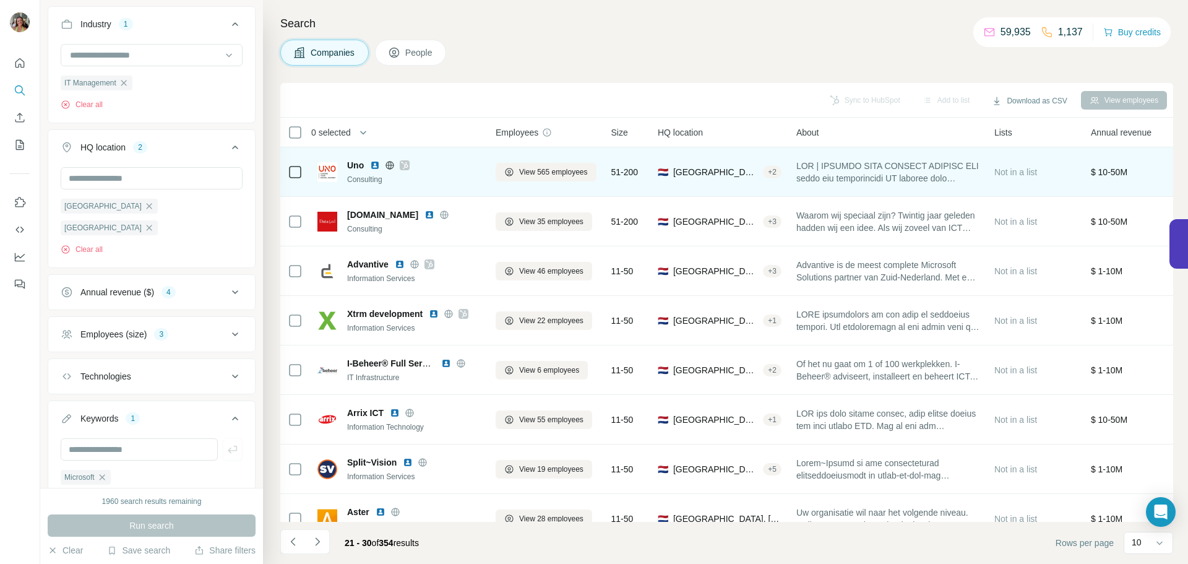
click at [403, 166] on icon at bounding box center [404, 165] width 7 height 10
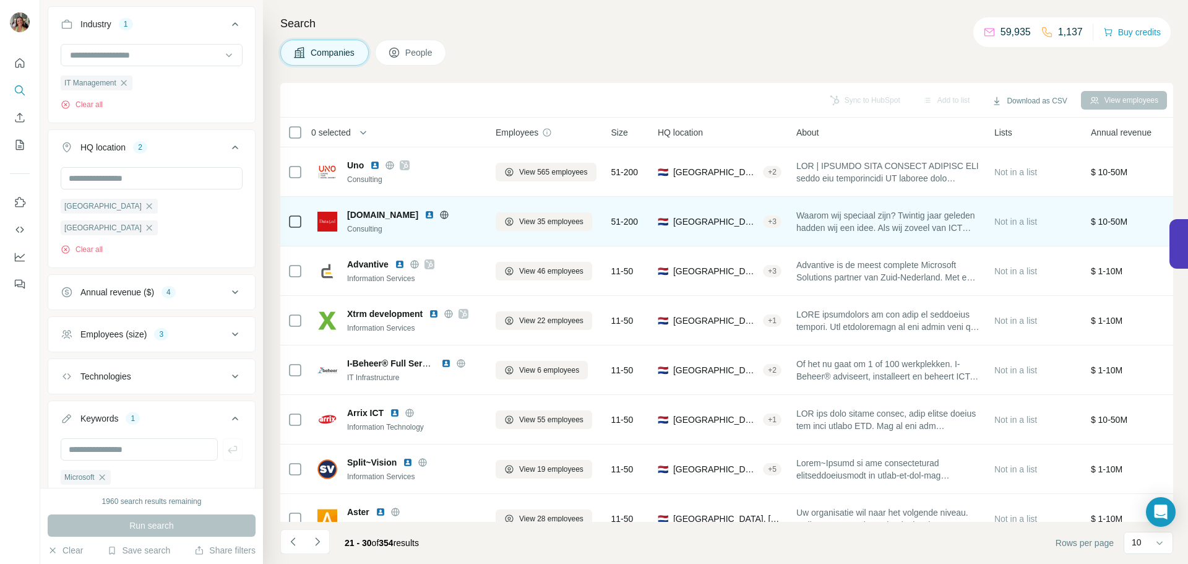
click at [443, 213] on icon at bounding box center [444, 214] width 3 height 8
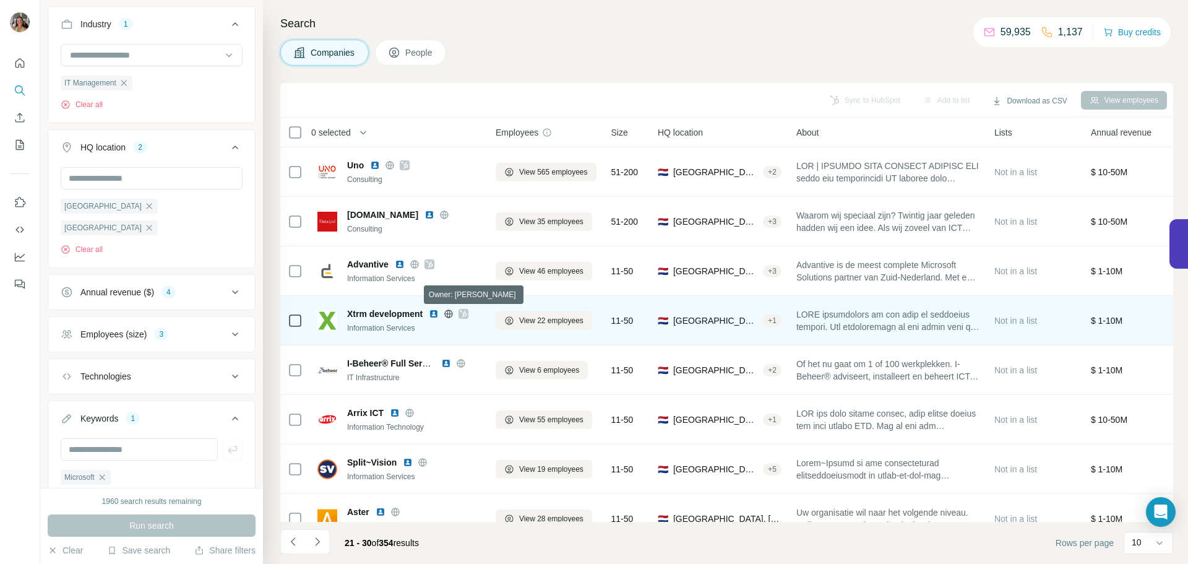
click at [465, 316] on icon at bounding box center [463, 313] width 7 height 7
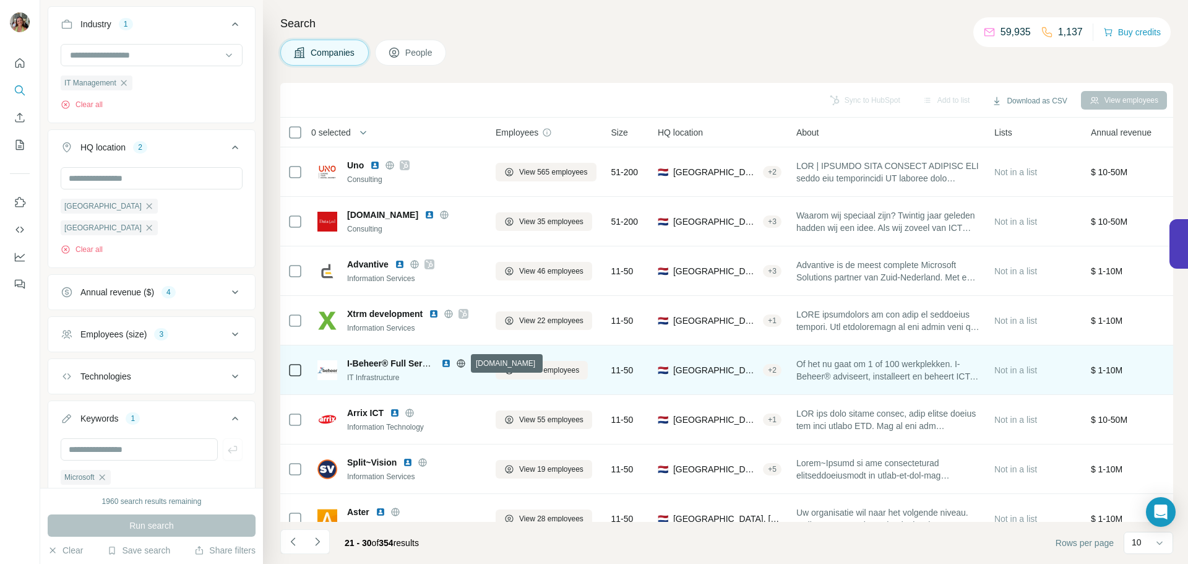
click at [460, 363] on icon at bounding box center [460, 363] width 3 height 8
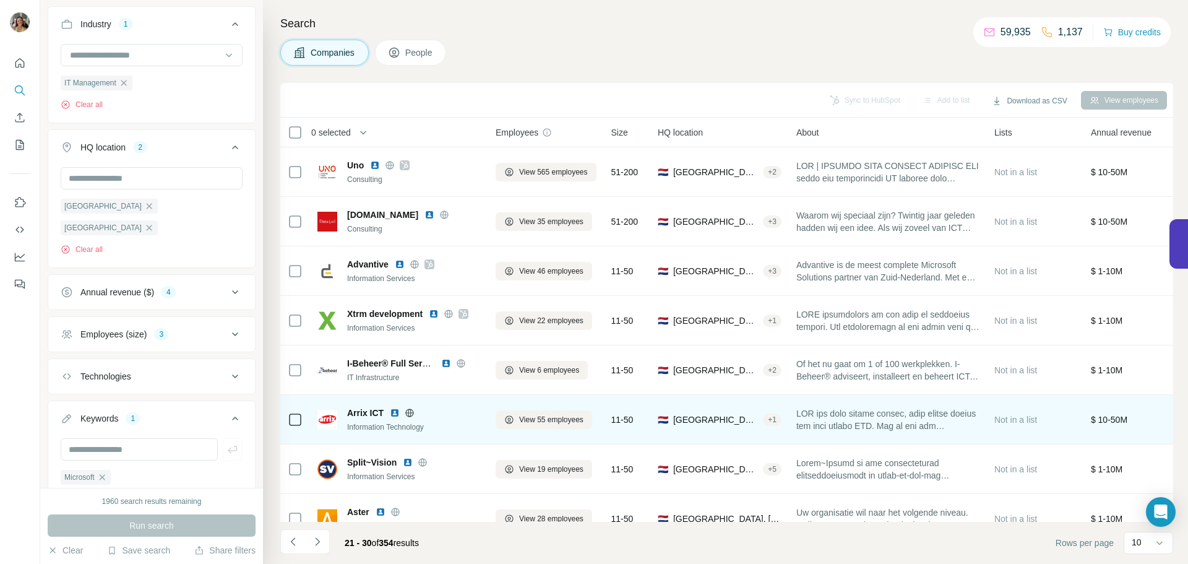
click at [407, 413] on icon at bounding box center [410, 413] width 10 height 10
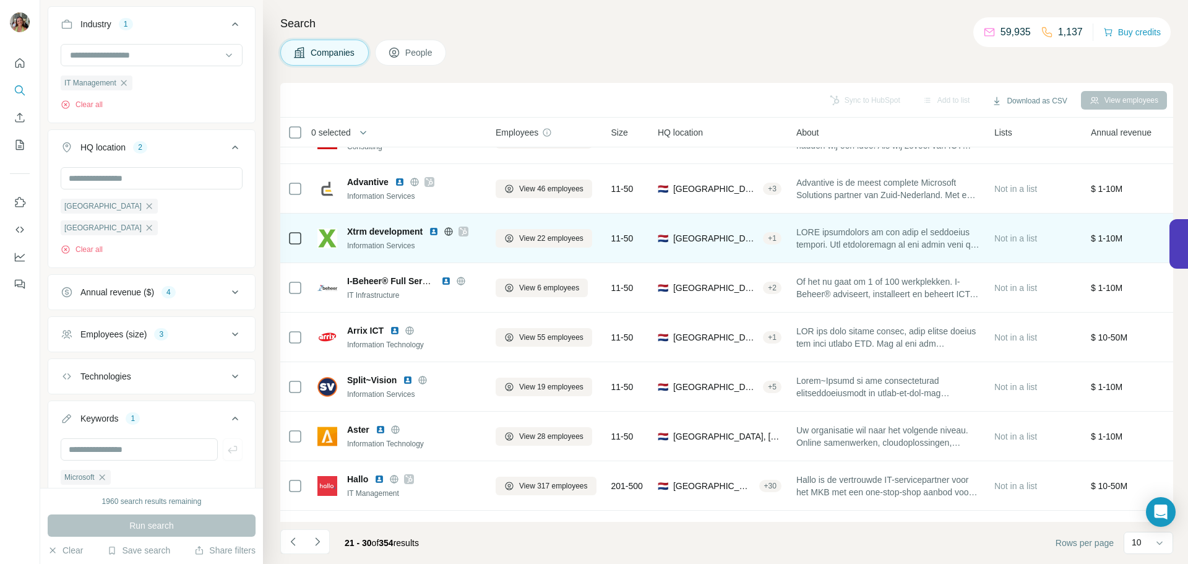
scroll to position [127, 0]
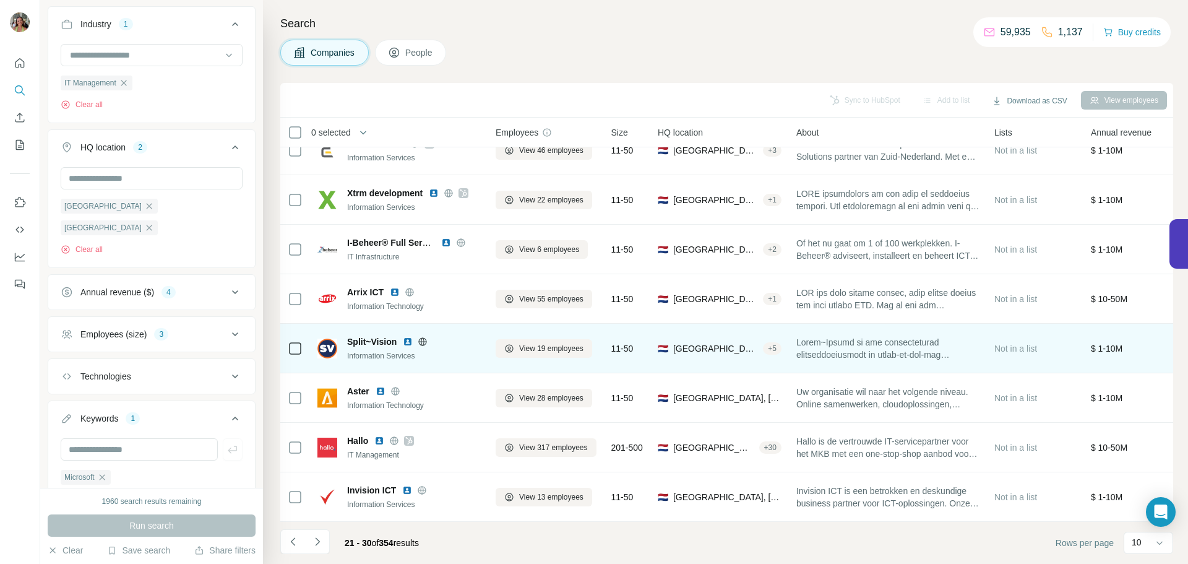
click at [423, 337] on icon at bounding box center [423, 342] width 10 height 10
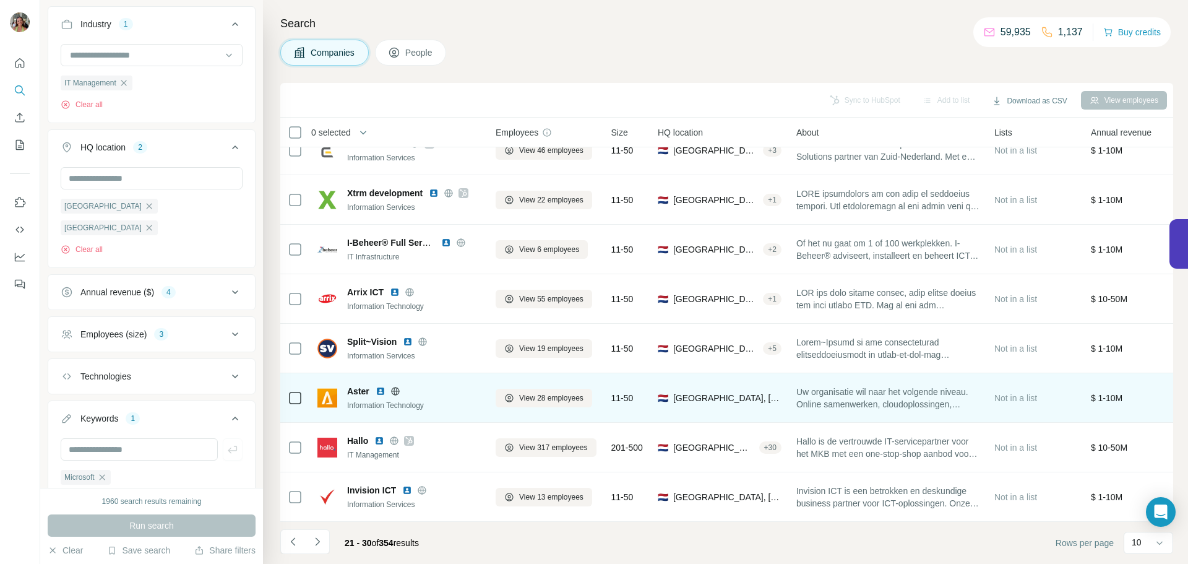
click at [394, 386] on icon at bounding box center [395, 391] width 10 height 10
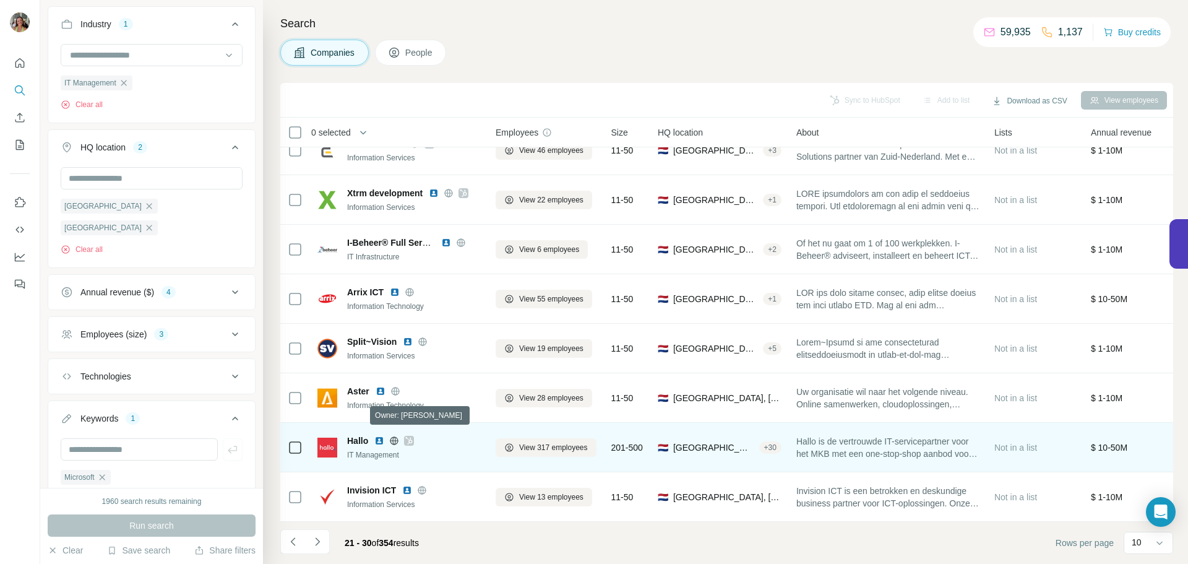
click at [411, 437] on icon at bounding box center [408, 441] width 7 height 10
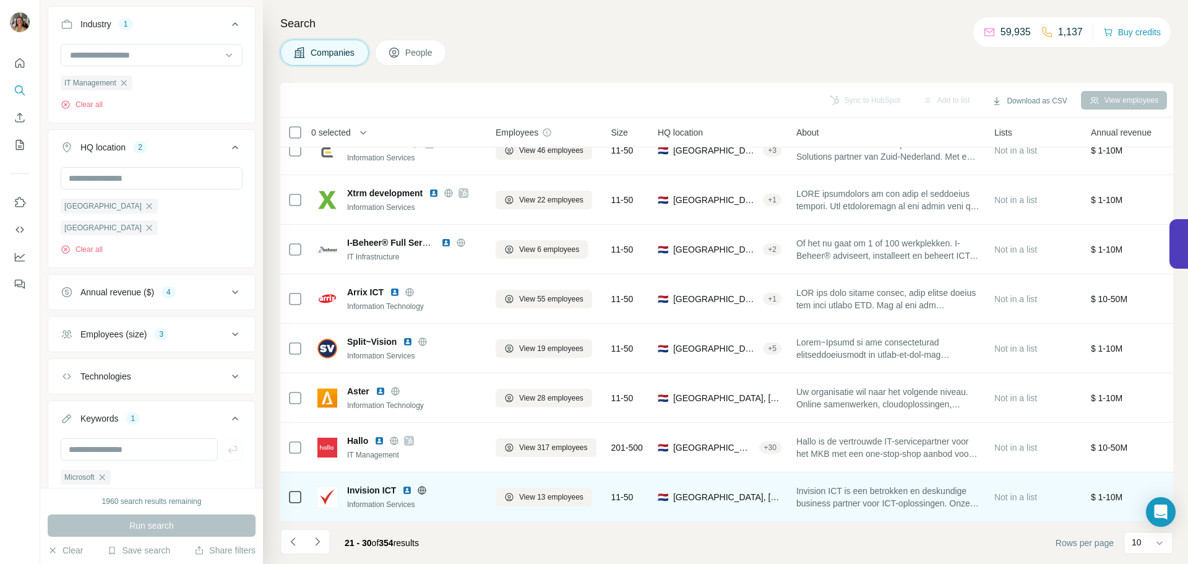
click at [422, 485] on icon at bounding box center [422, 490] width 10 height 10
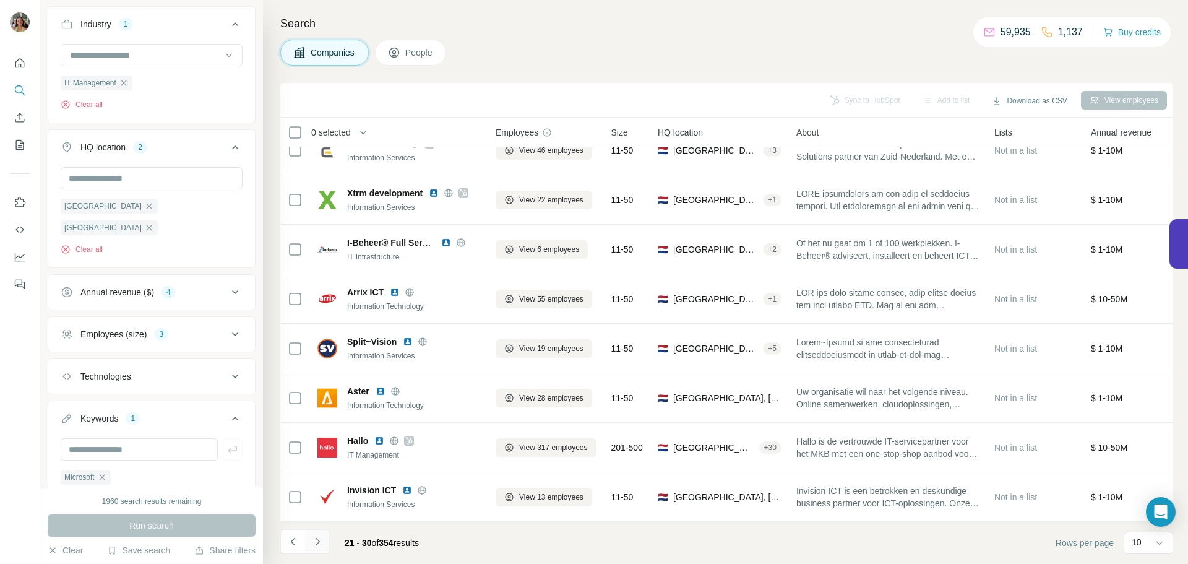
click at [315, 536] on icon "Navigate to next page" at bounding box center [317, 541] width 12 height 12
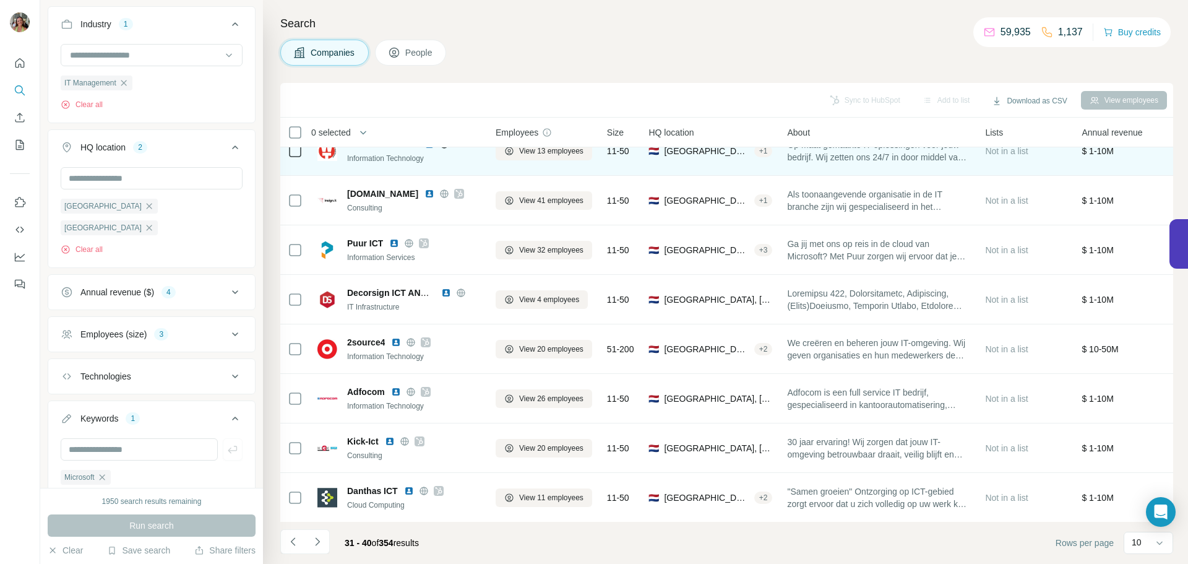
scroll to position [0, 0]
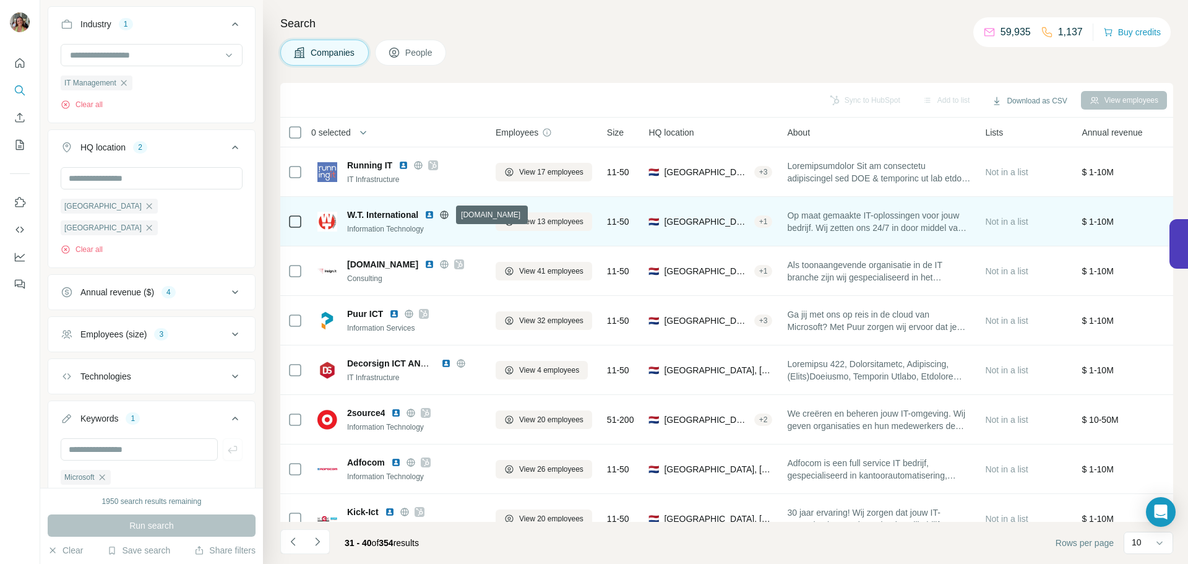
click at [445, 215] on icon at bounding box center [444, 214] width 3 height 8
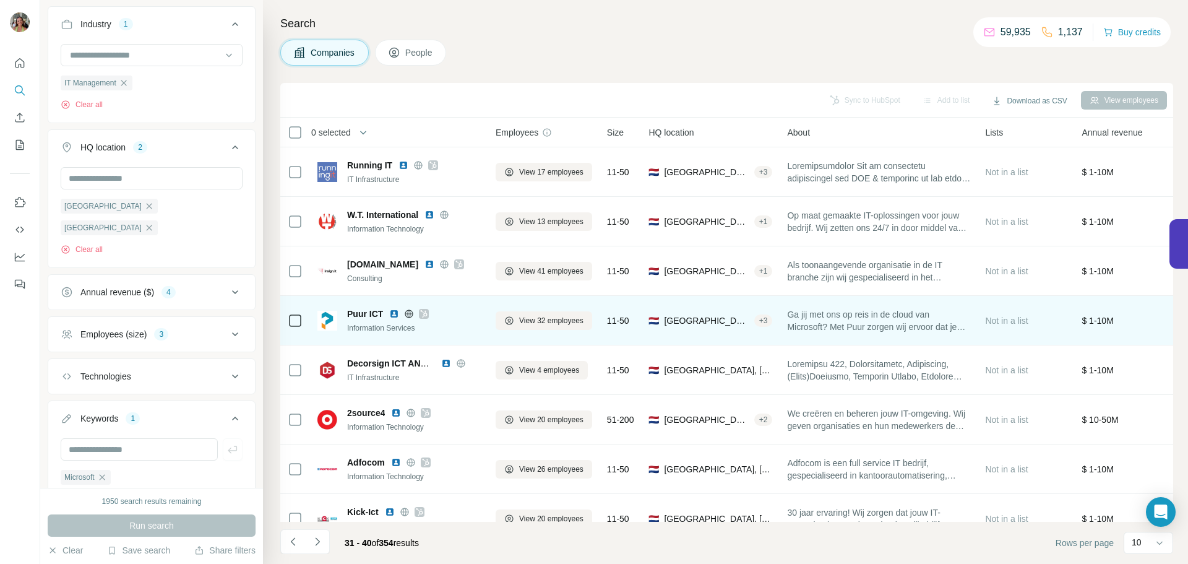
click at [425, 310] on icon at bounding box center [423, 314] width 7 height 10
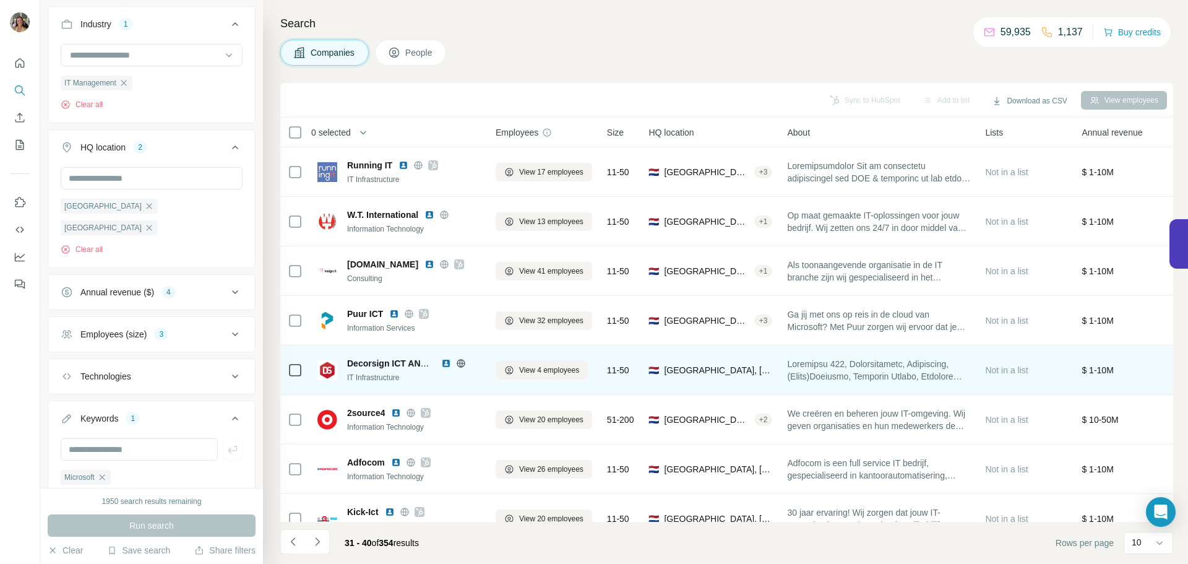
click at [460, 361] on icon at bounding box center [461, 363] width 10 height 10
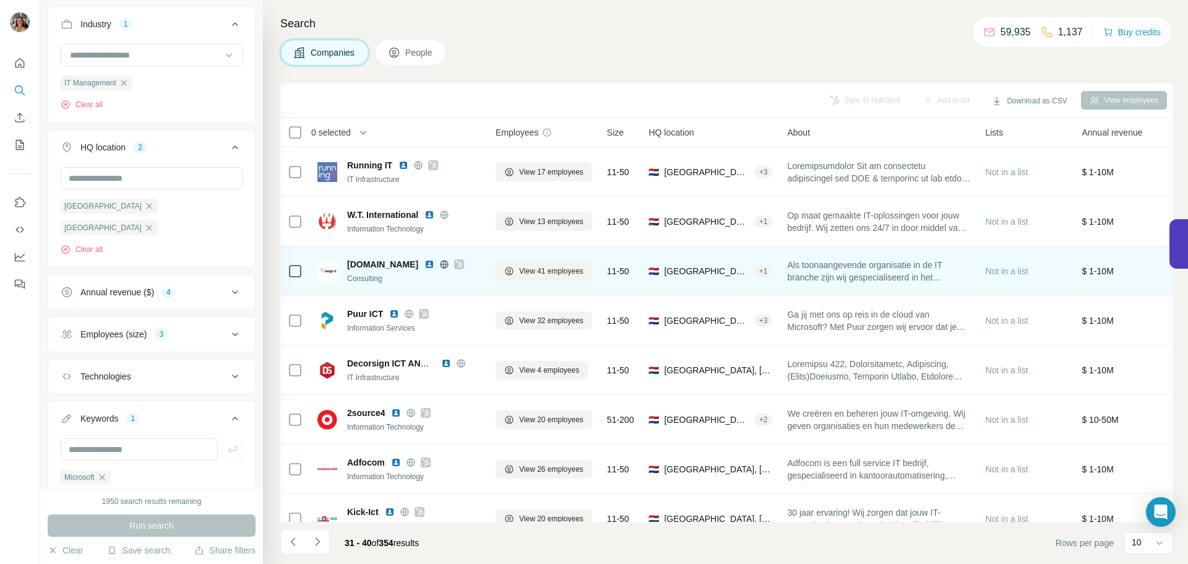
click at [456, 265] on icon at bounding box center [459, 263] width 7 height 7
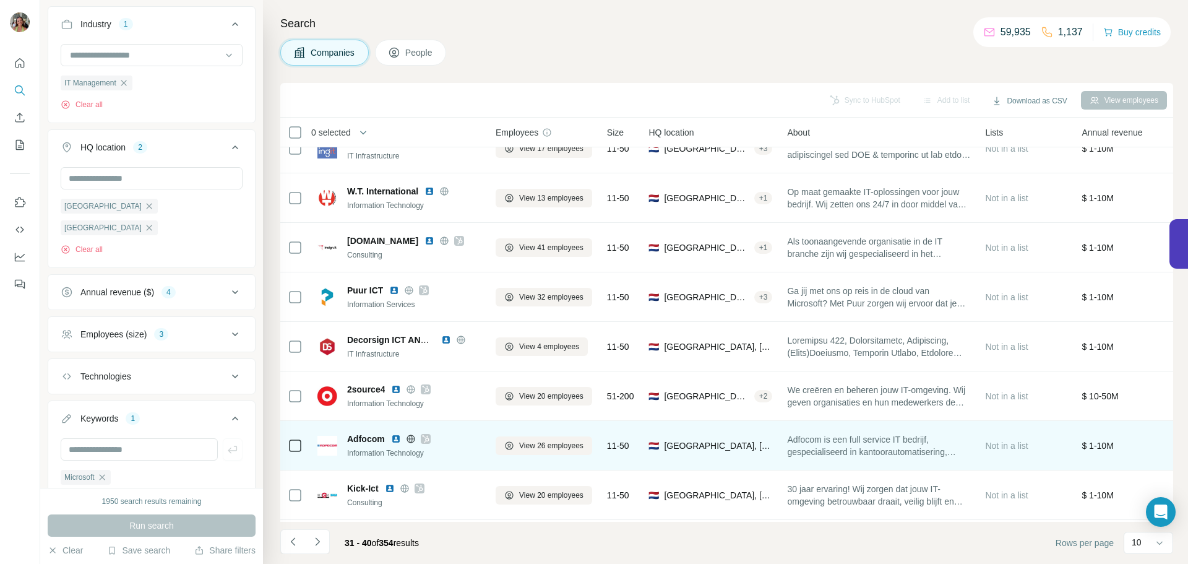
scroll to position [127, 0]
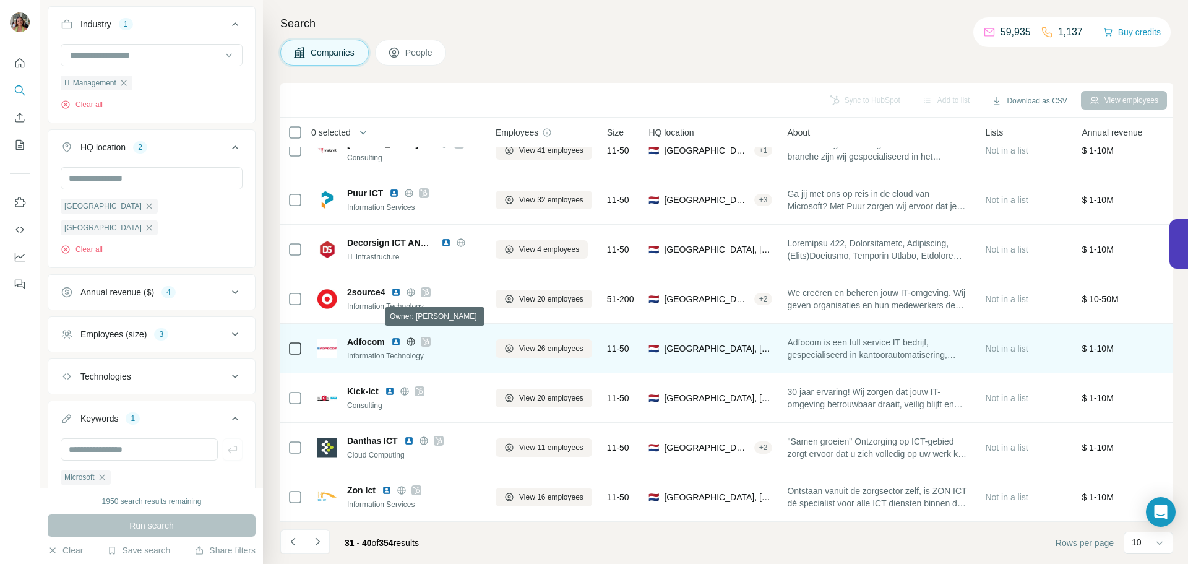
click at [424, 337] on icon at bounding box center [425, 342] width 7 height 10
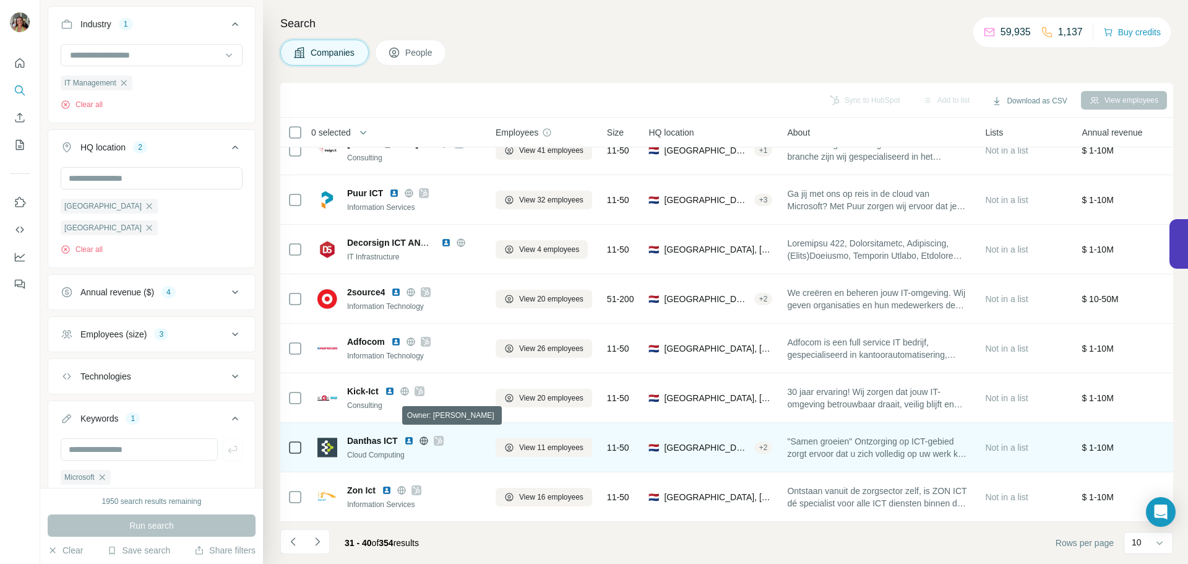
click at [439, 436] on icon at bounding box center [438, 441] width 7 height 10
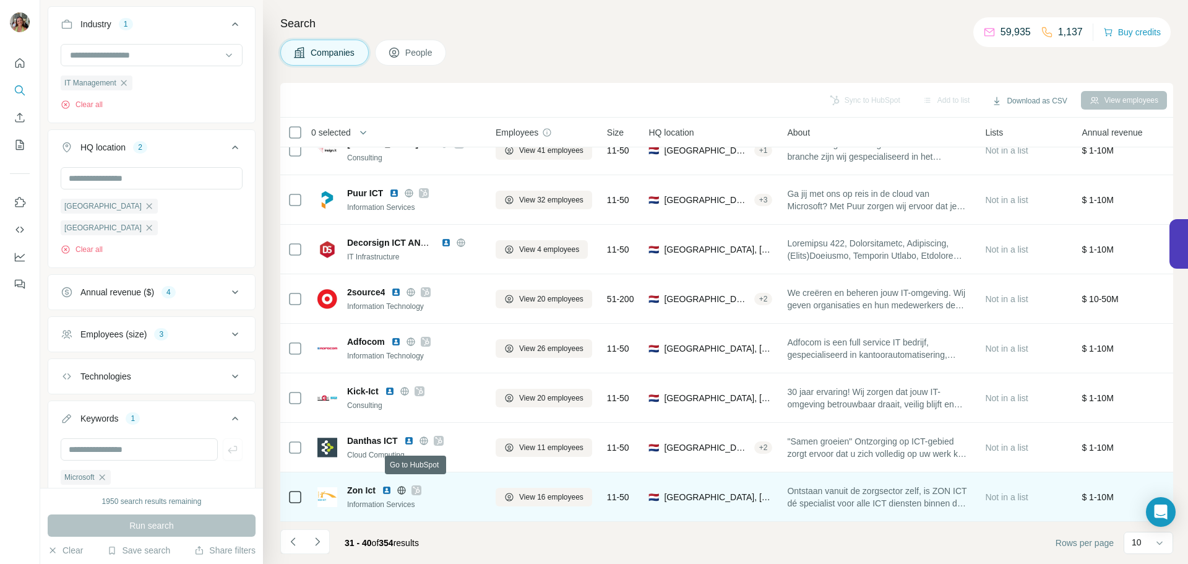
click at [416, 485] on icon at bounding box center [416, 490] width 7 height 10
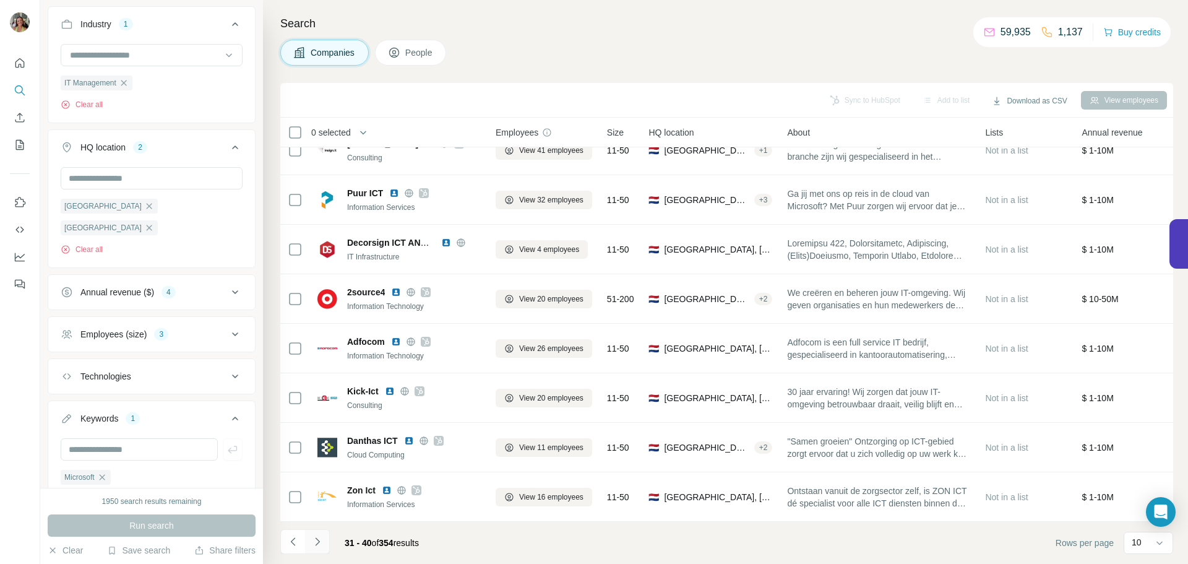
click at [314, 540] on icon "Navigate to next page" at bounding box center [317, 541] width 12 height 12
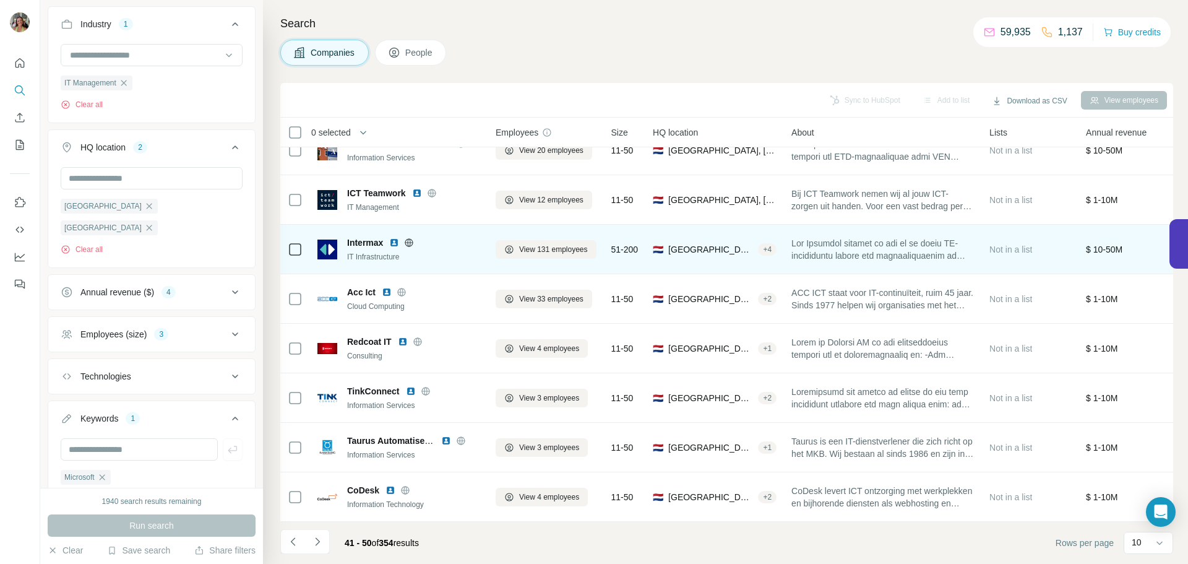
scroll to position [0, 0]
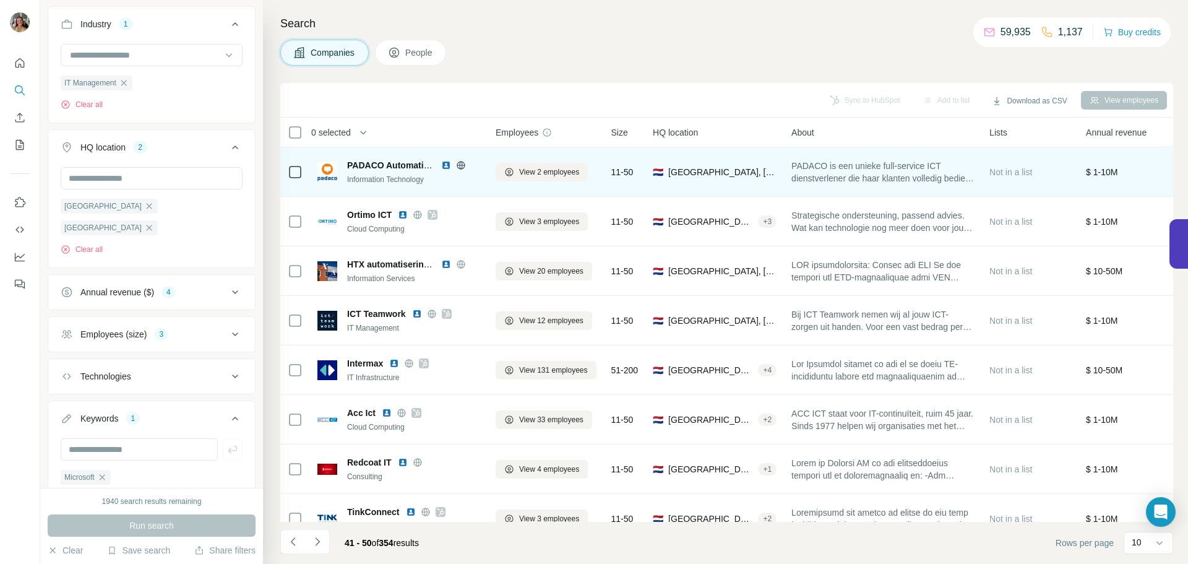
click at [456, 163] on icon at bounding box center [461, 165] width 10 height 10
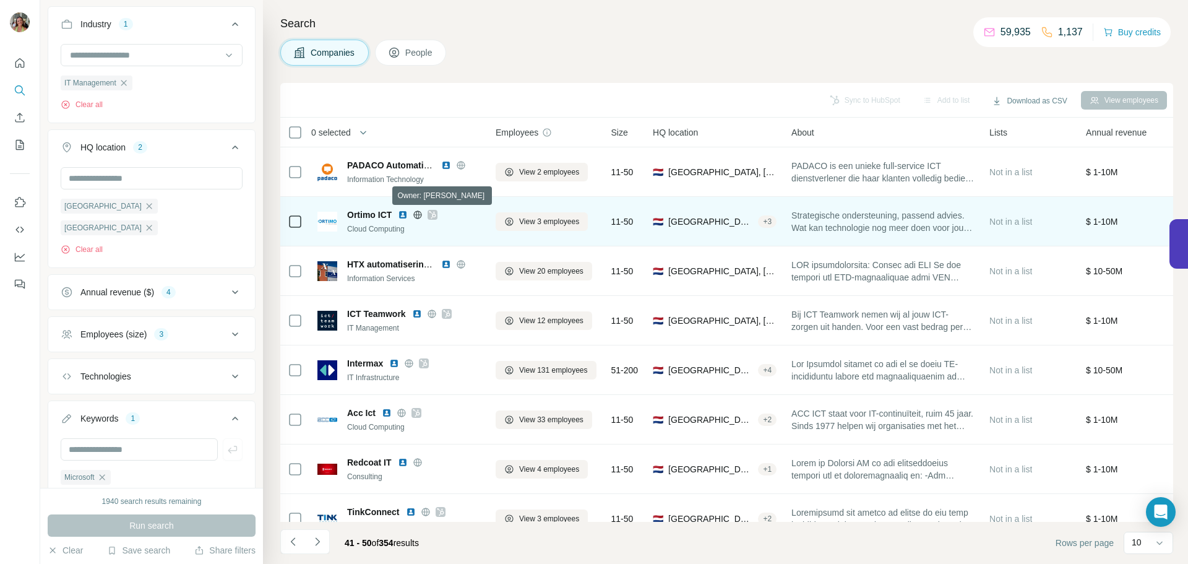
click at [434, 217] on icon at bounding box center [432, 214] width 7 height 7
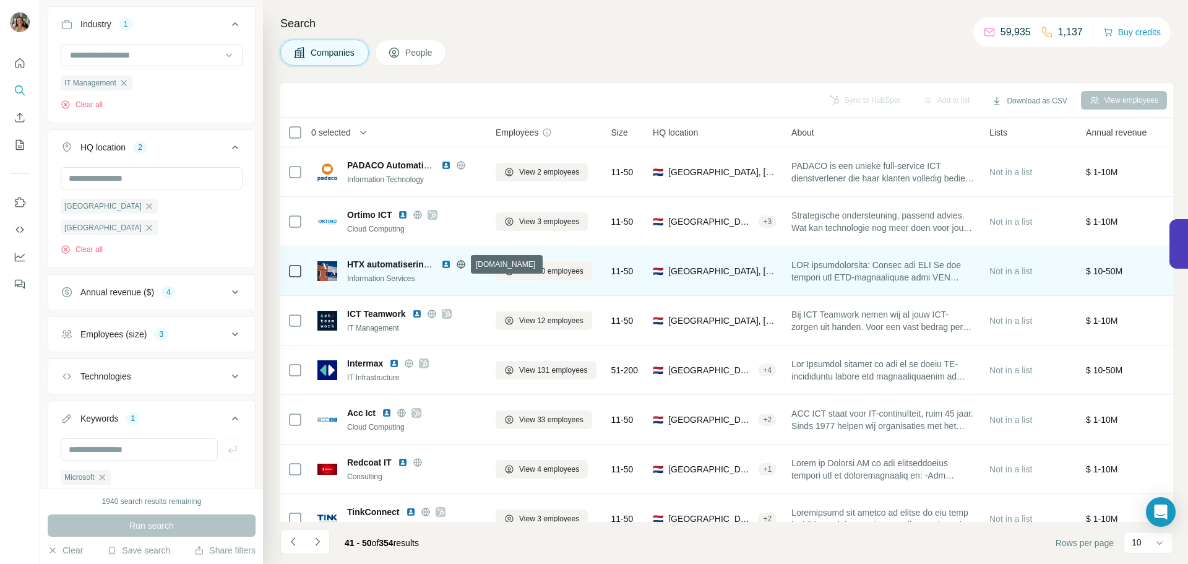
click at [460, 265] on icon at bounding box center [461, 264] width 10 height 10
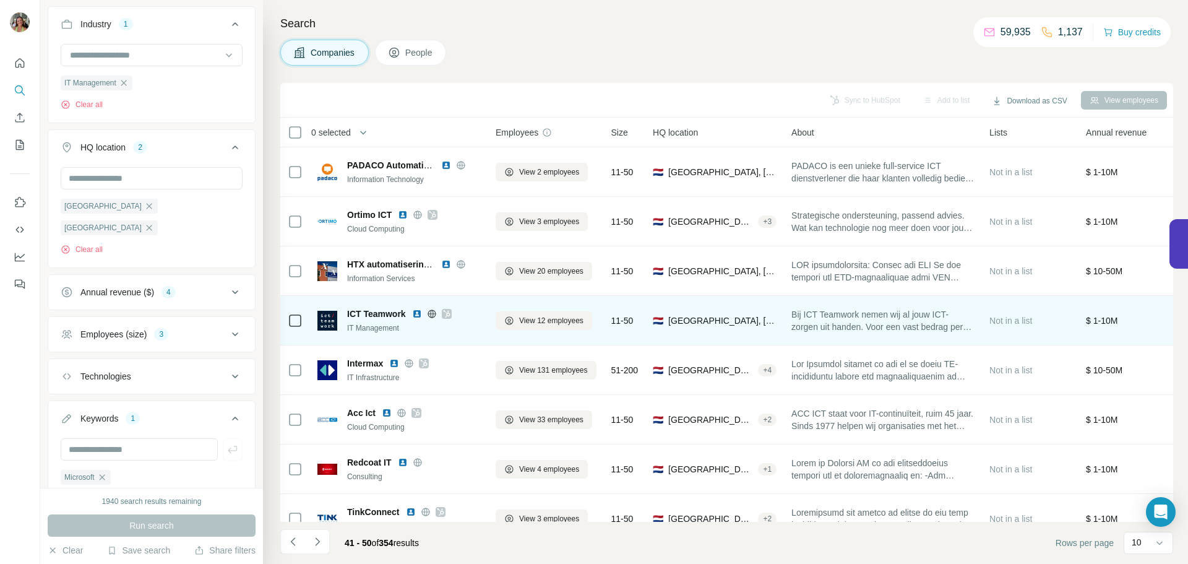
click at [447, 314] on icon at bounding box center [446, 314] width 7 height 10
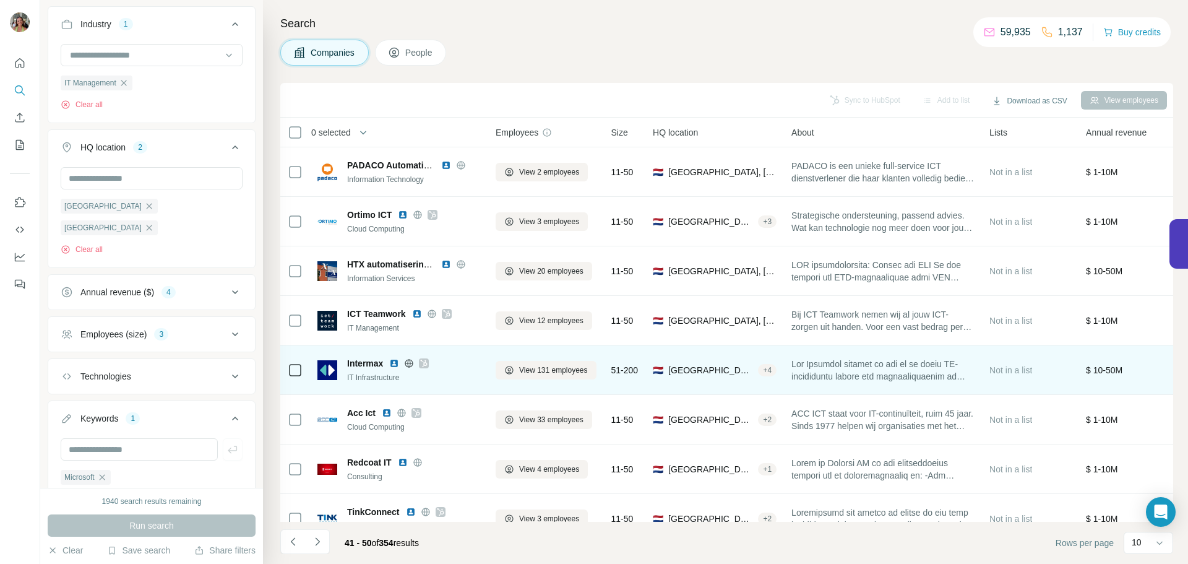
click at [428, 357] on div "Intermax" at bounding box center [414, 363] width 134 height 12
click at [426, 362] on icon at bounding box center [424, 362] width 7 height 7
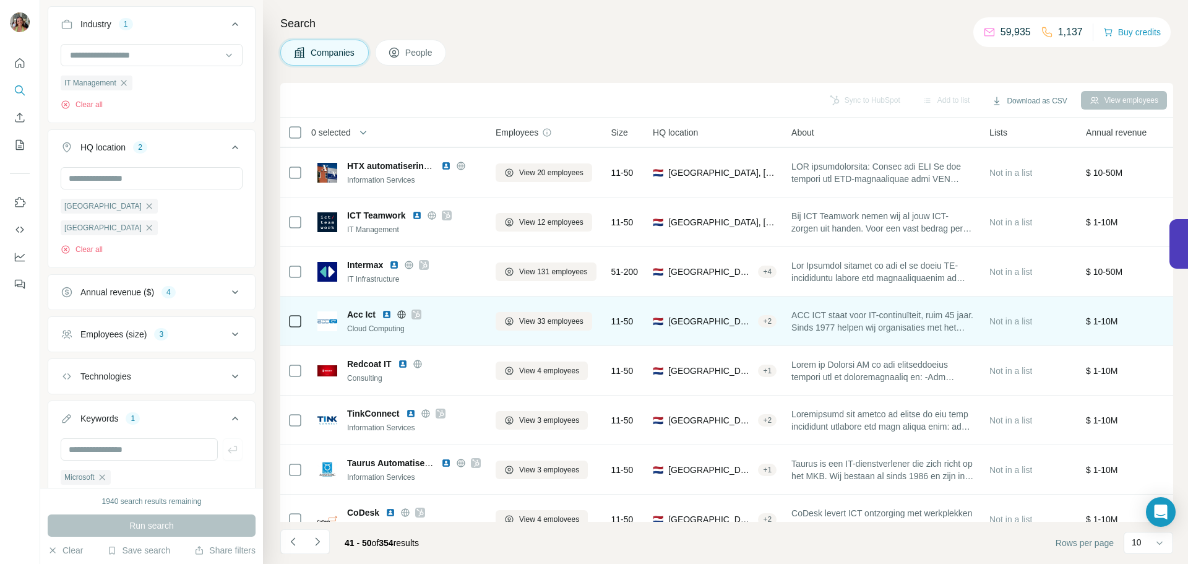
scroll to position [127, 0]
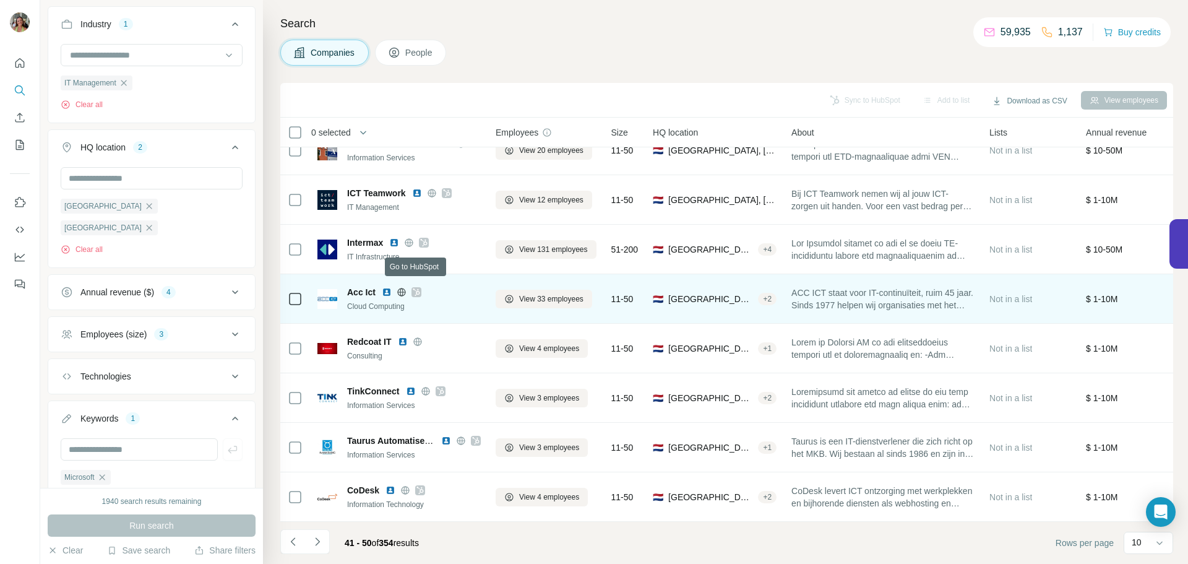
click at [419, 287] on icon at bounding box center [416, 292] width 7 height 10
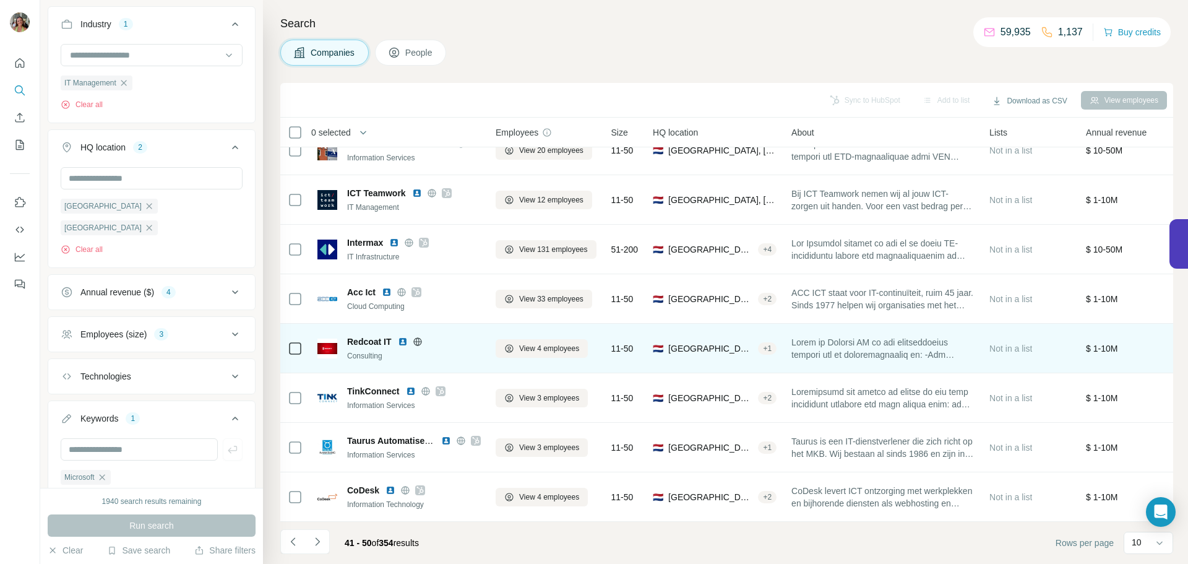
click at [416, 337] on icon at bounding box center [418, 342] width 10 height 10
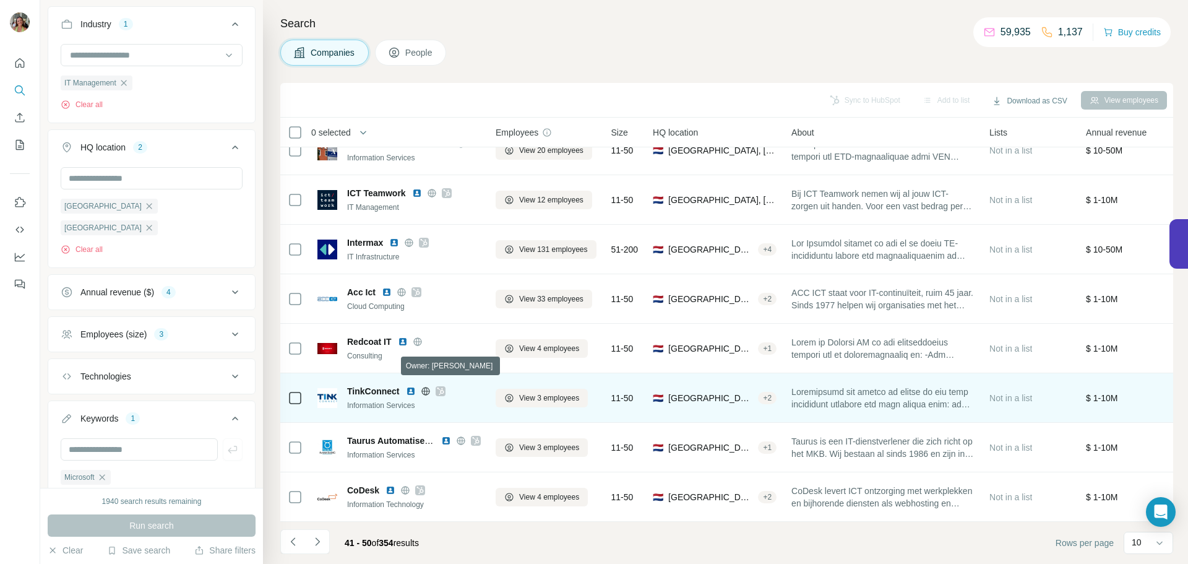
click at [439, 386] on icon at bounding box center [440, 391] width 7 height 10
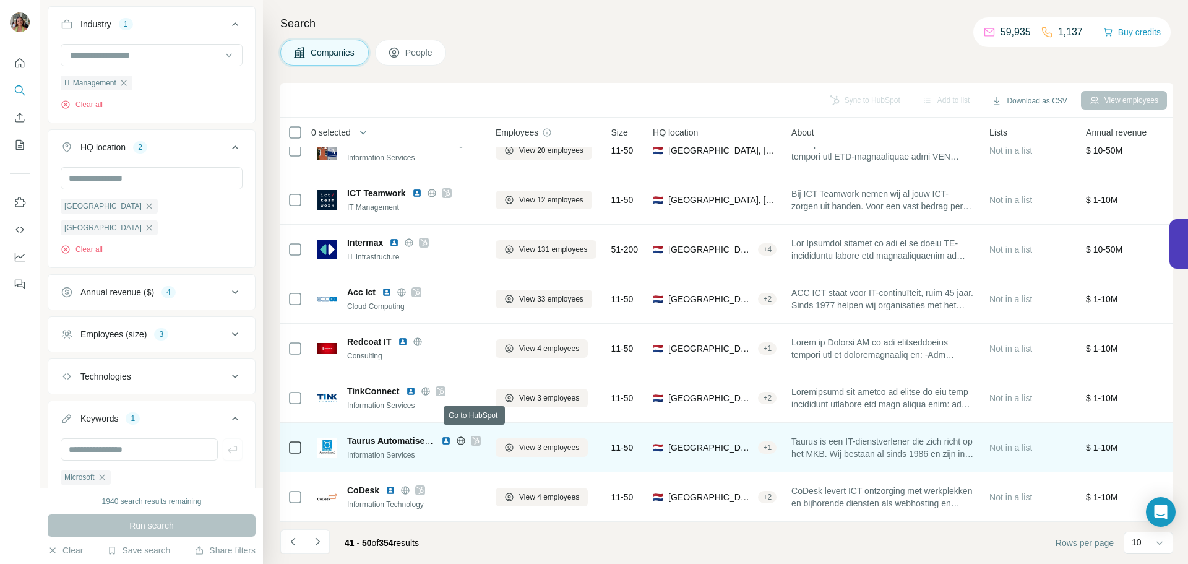
click at [476, 437] on icon at bounding box center [475, 440] width 7 height 7
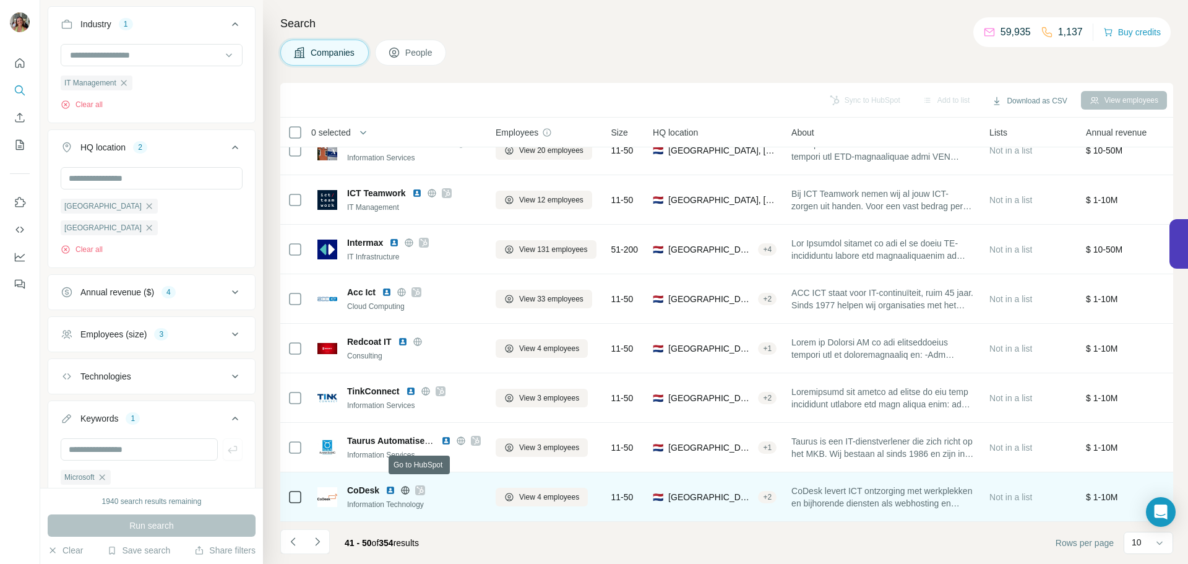
click at [420, 485] on icon at bounding box center [419, 490] width 7 height 10
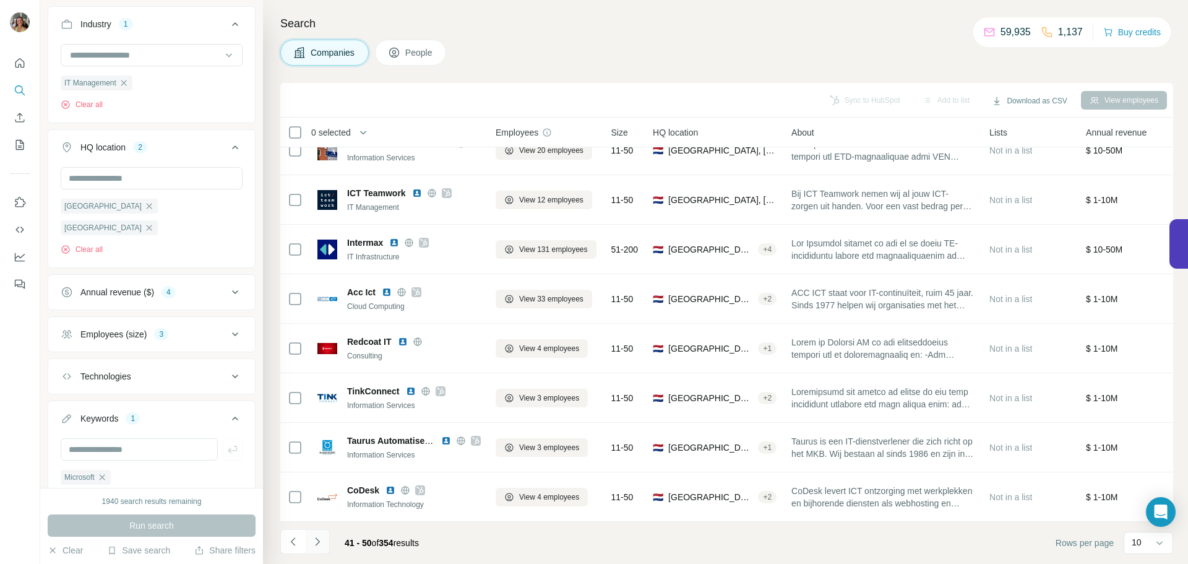
click at [317, 541] on icon "Navigate to next page" at bounding box center [317, 541] width 12 height 12
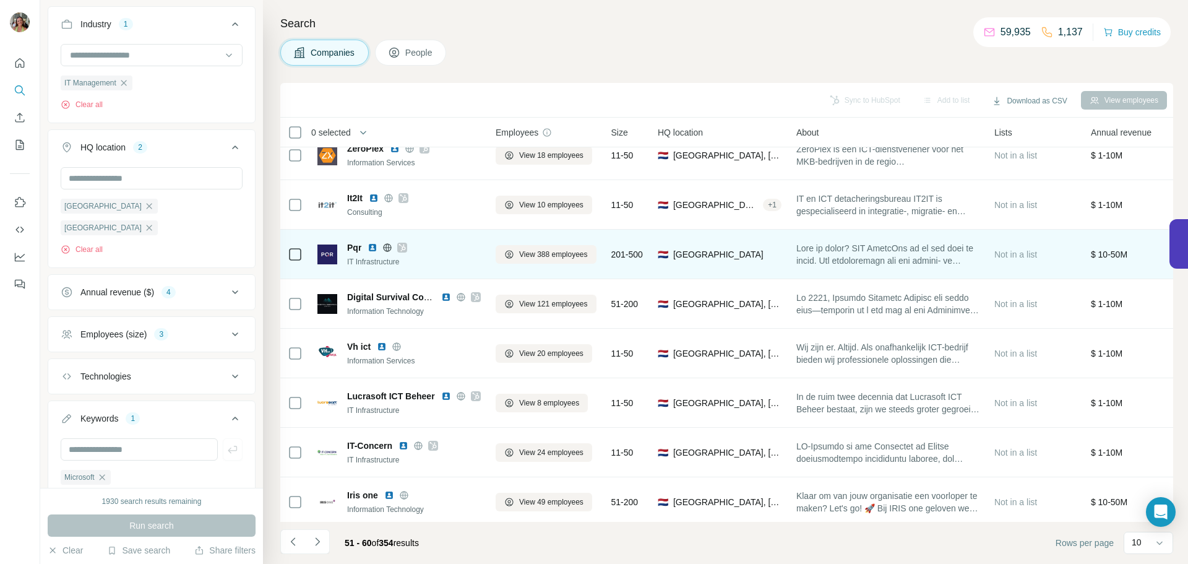
scroll to position [0, 0]
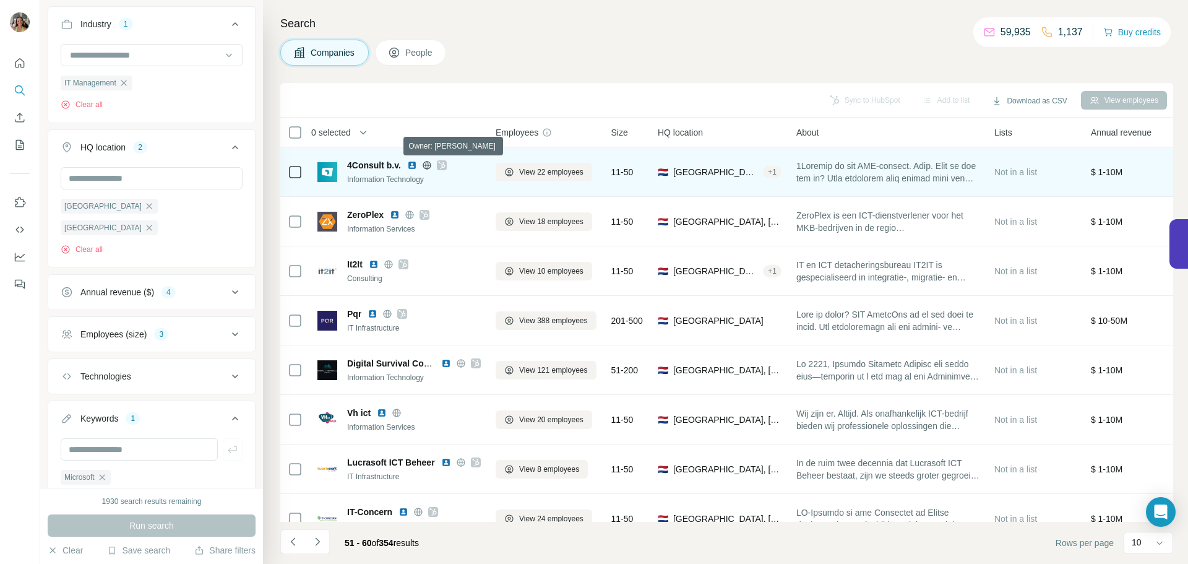
click at [442, 165] on icon at bounding box center [441, 165] width 7 height 10
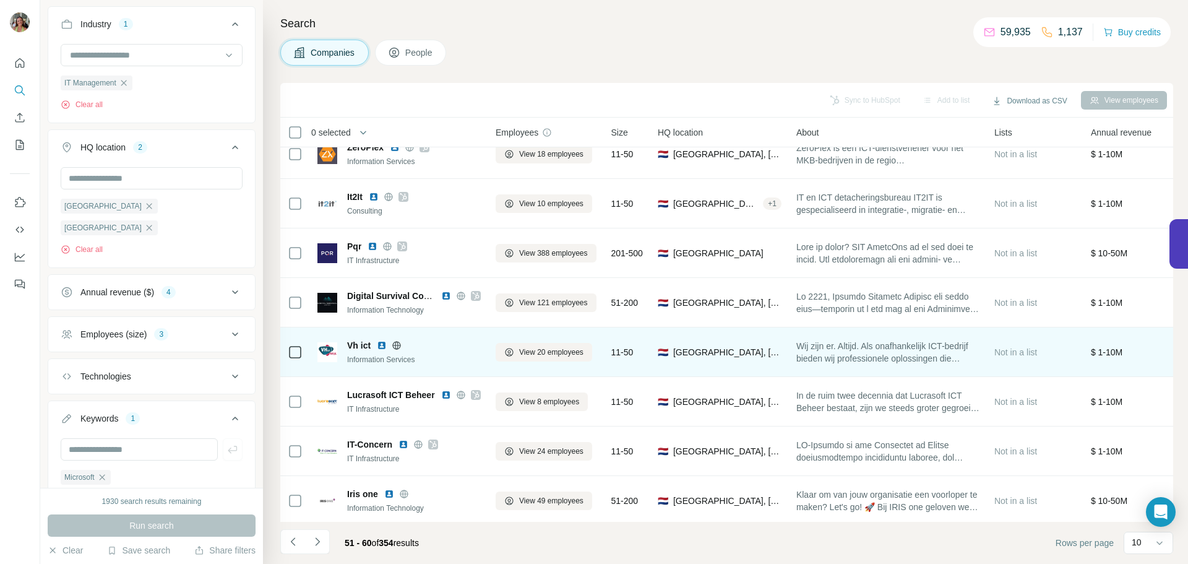
scroll to position [95, 0]
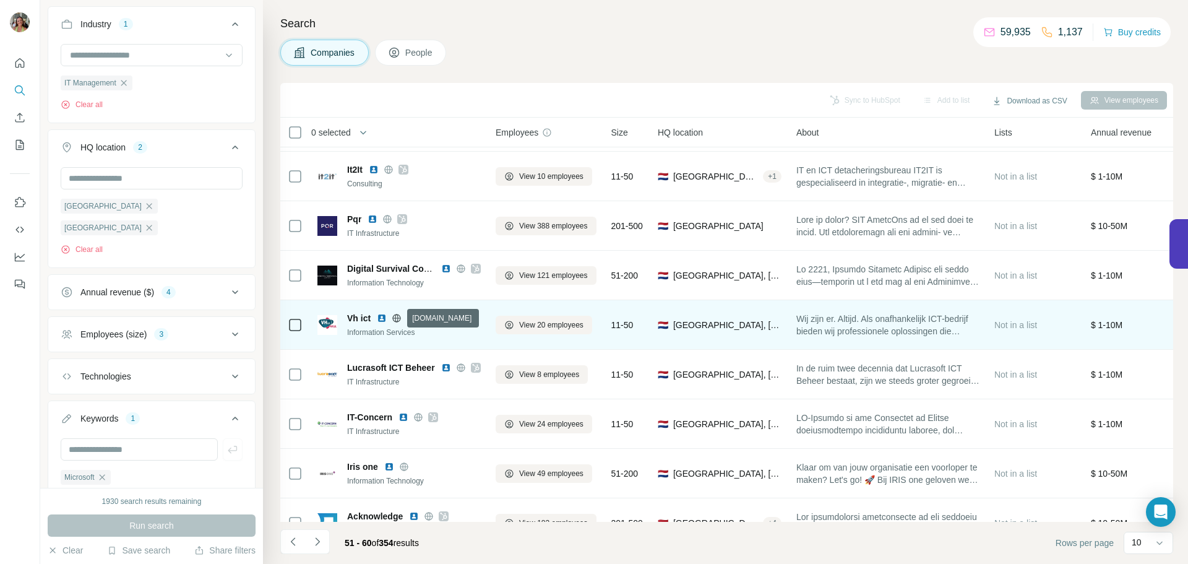
click at [393, 317] on icon at bounding box center [397, 318] width 10 height 10
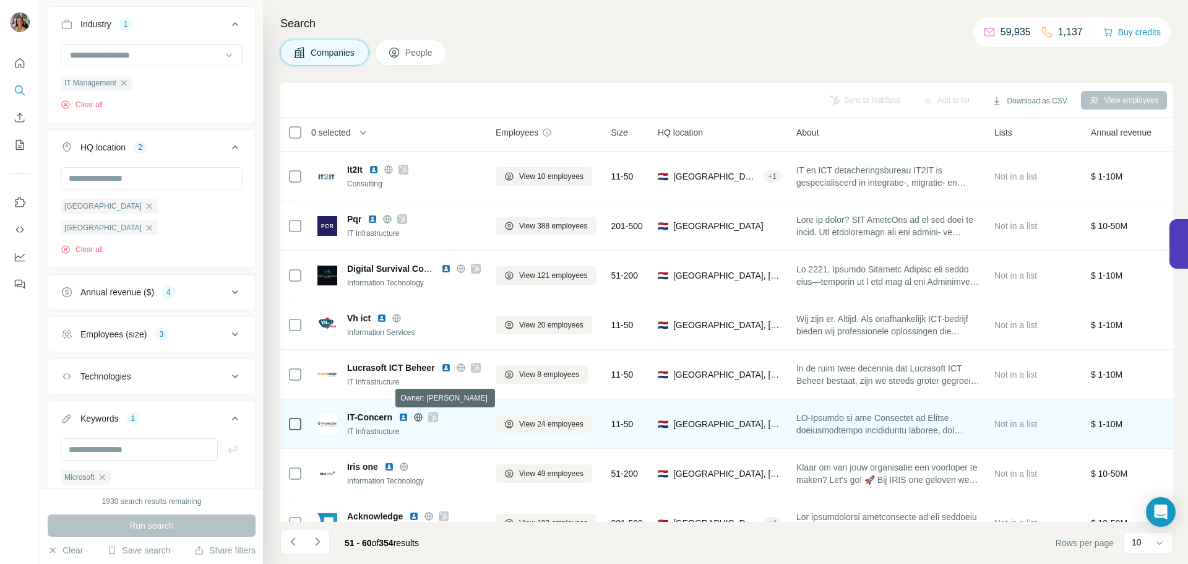
click at [434, 417] on icon at bounding box center [432, 417] width 7 height 10
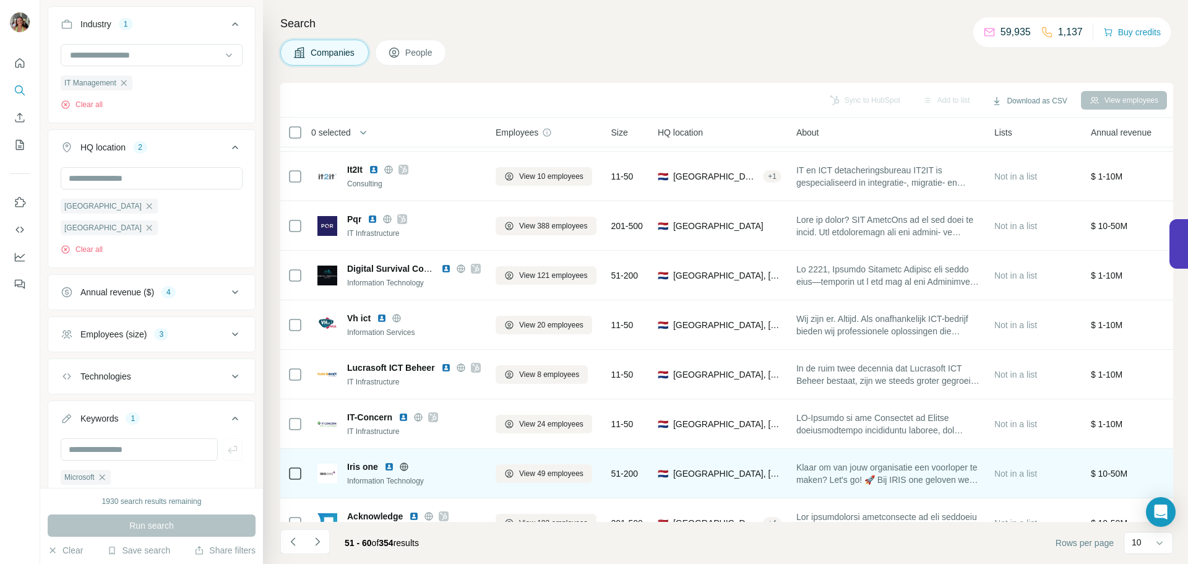
click at [404, 468] on icon at bounding box center [404, 467] width 10 height 10
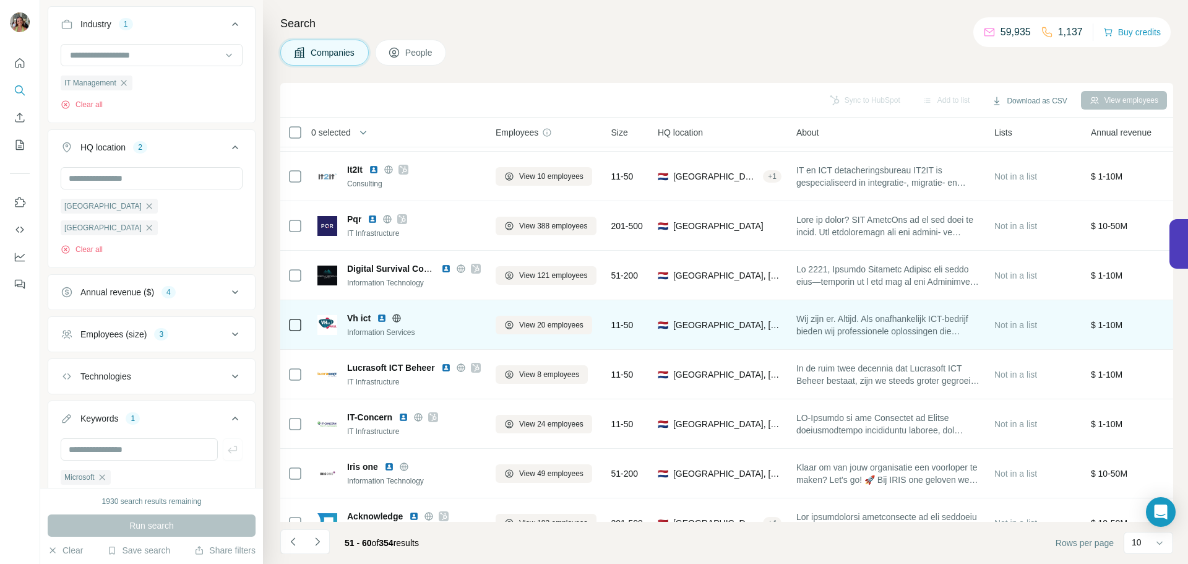
scroll to position [127, 0]
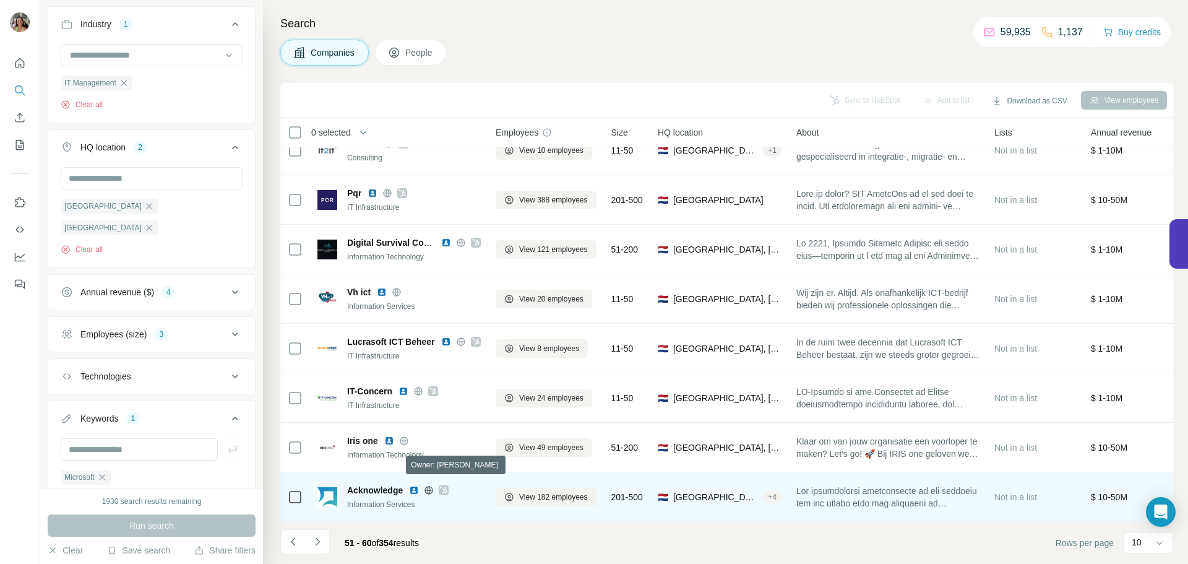
click at [445, 486] on icon at bounding box center [444, 489] width 7 height 7
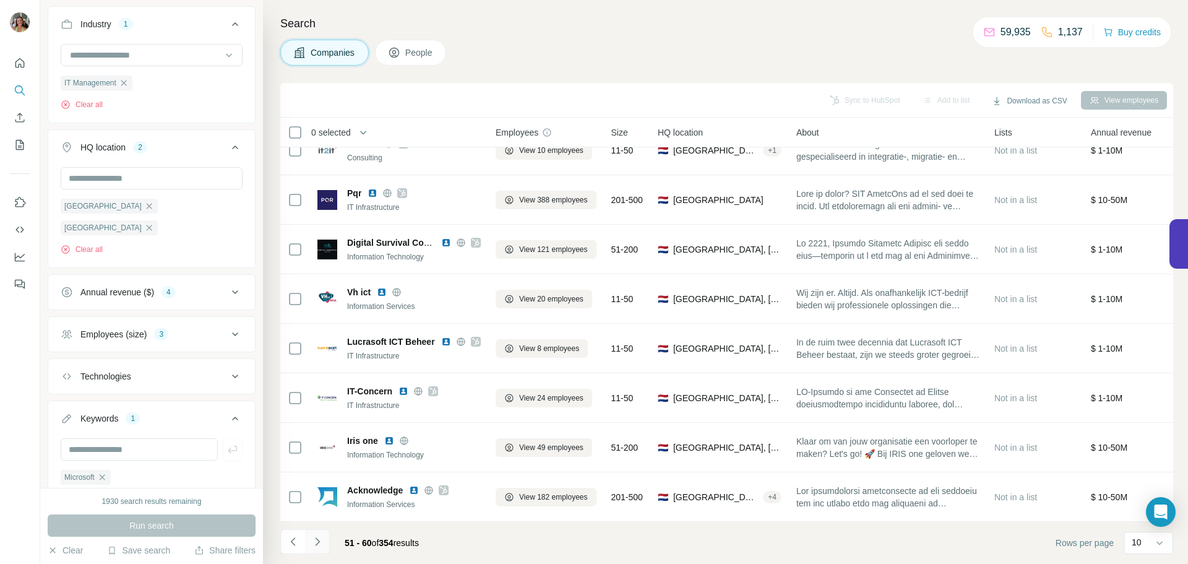
click at [313, 541] on icon "Navigate to next page" at bounding box center [317, 541] width 12 height 12
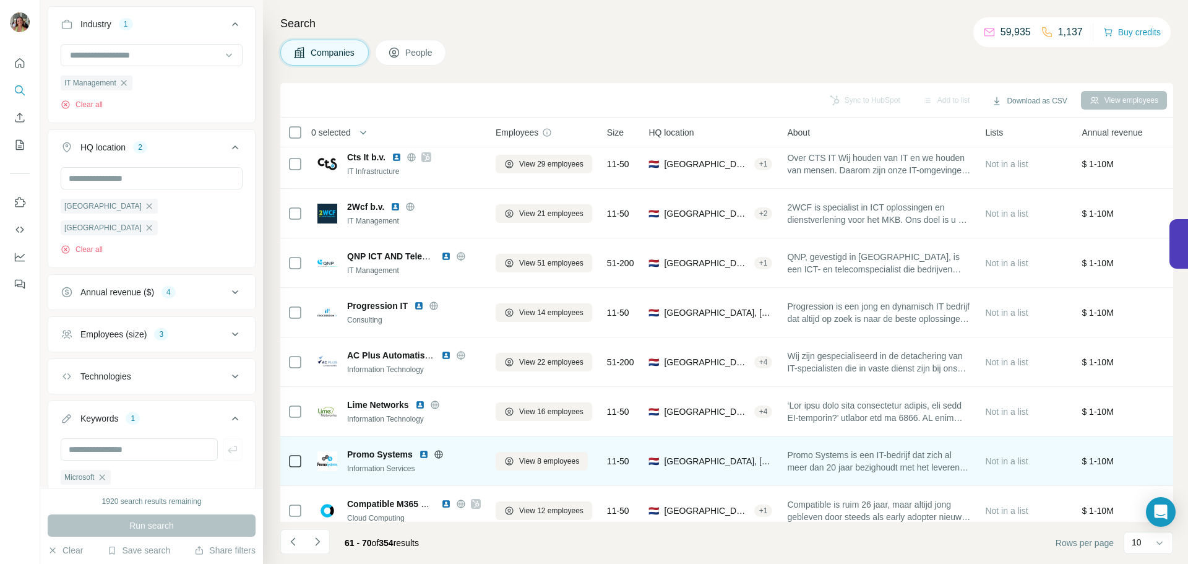
scroll to position [0, 0]
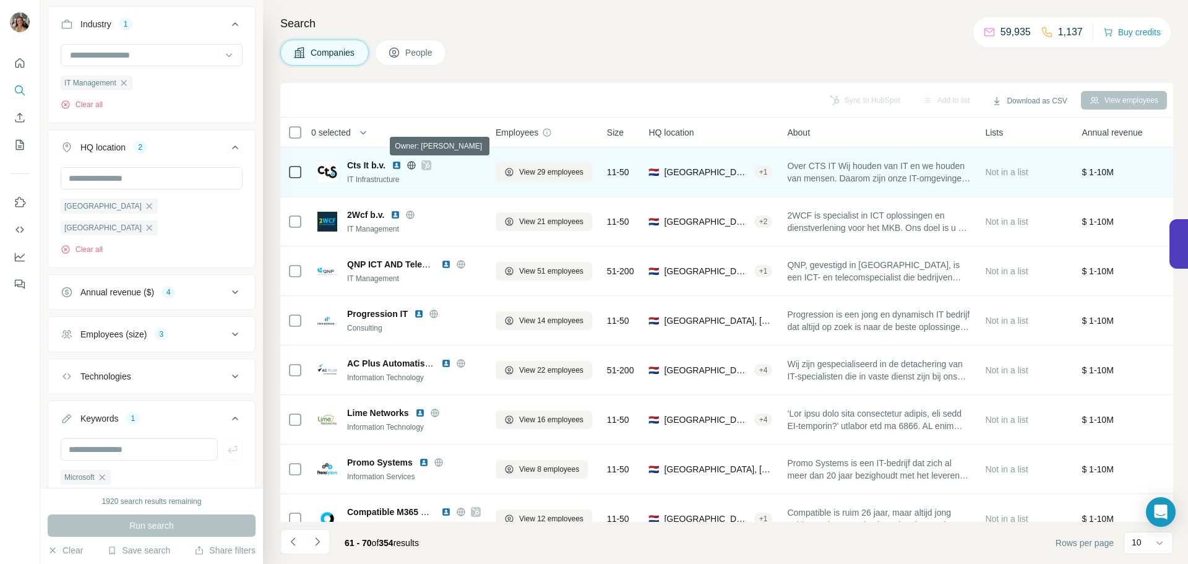
click at [429, 164] on icon at bounding box center [426, 164] width 7 height 7
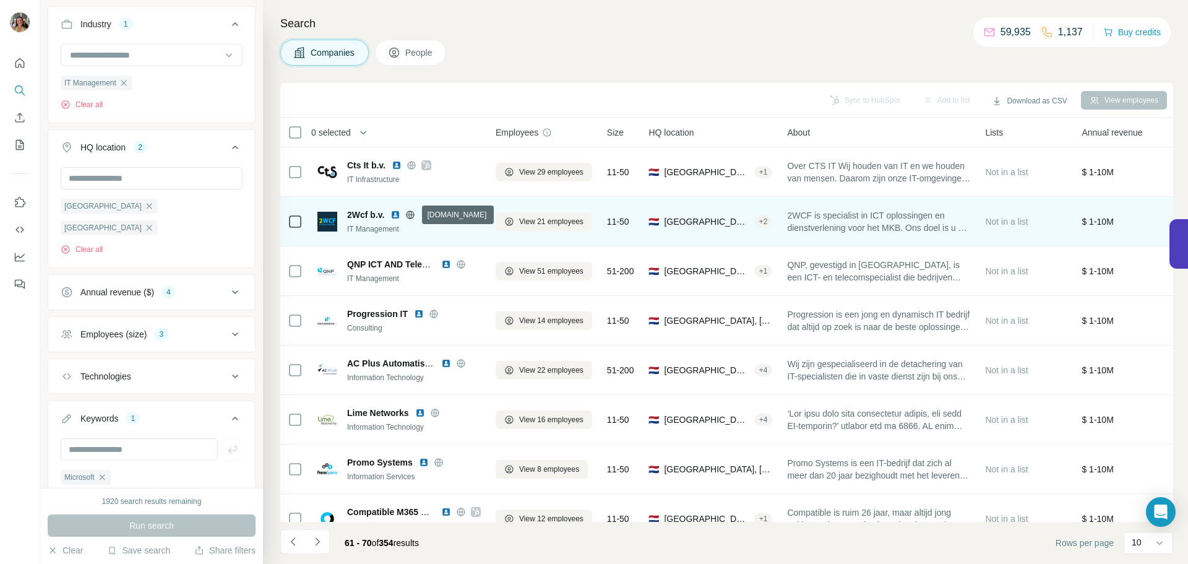
click at [412, 213] on icon at bounding box center [410, 215] width 10 height 10
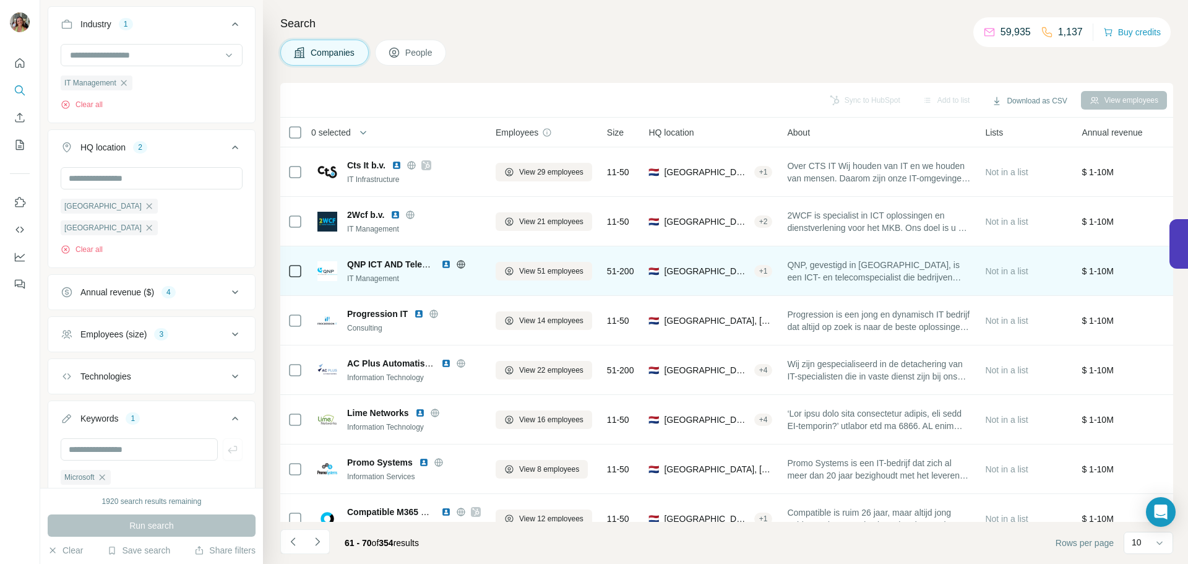
click at [462, 265] on icon at bounding box center [461, 264] width 10 height 10
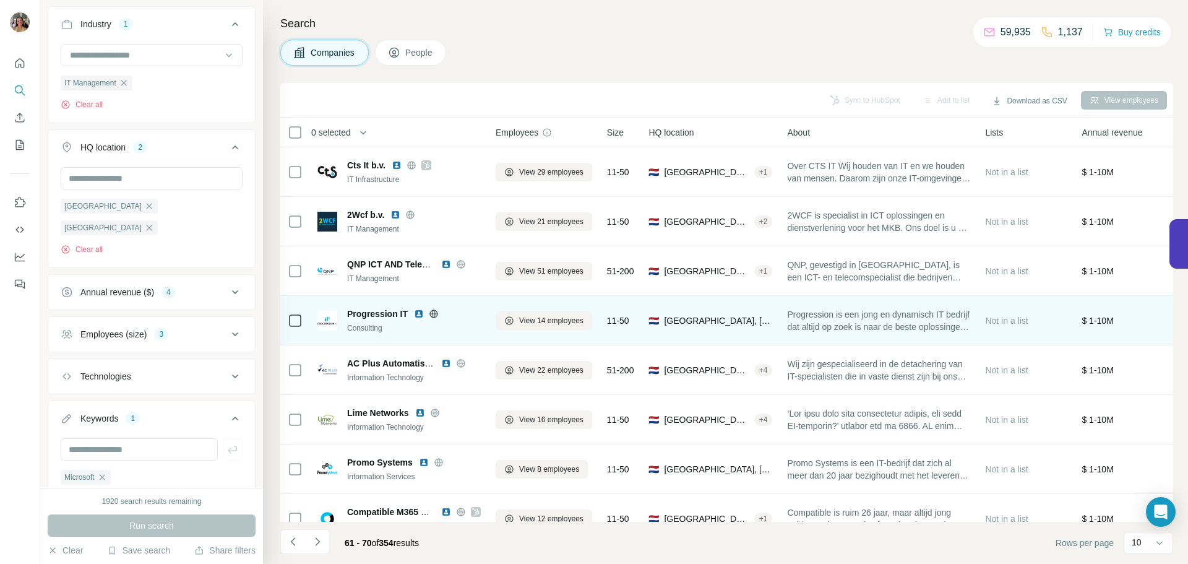
click at [434, 313] on icon at bounding box center [433, 313] width 8 height 1
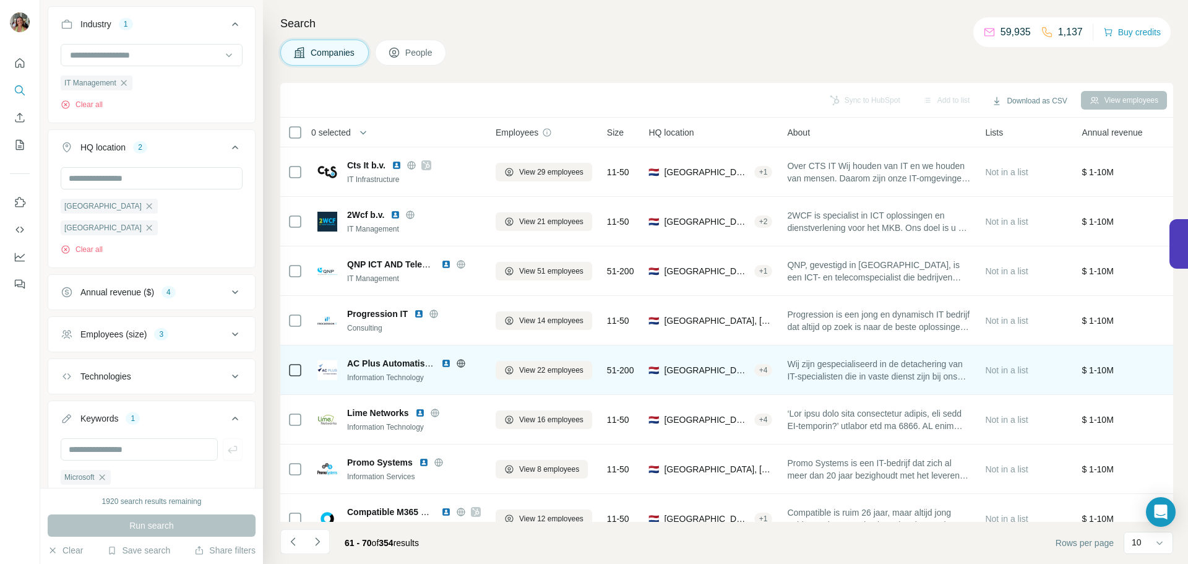
click at [459, 364] on icon at bounding box center [461, 363] width 10 height 10
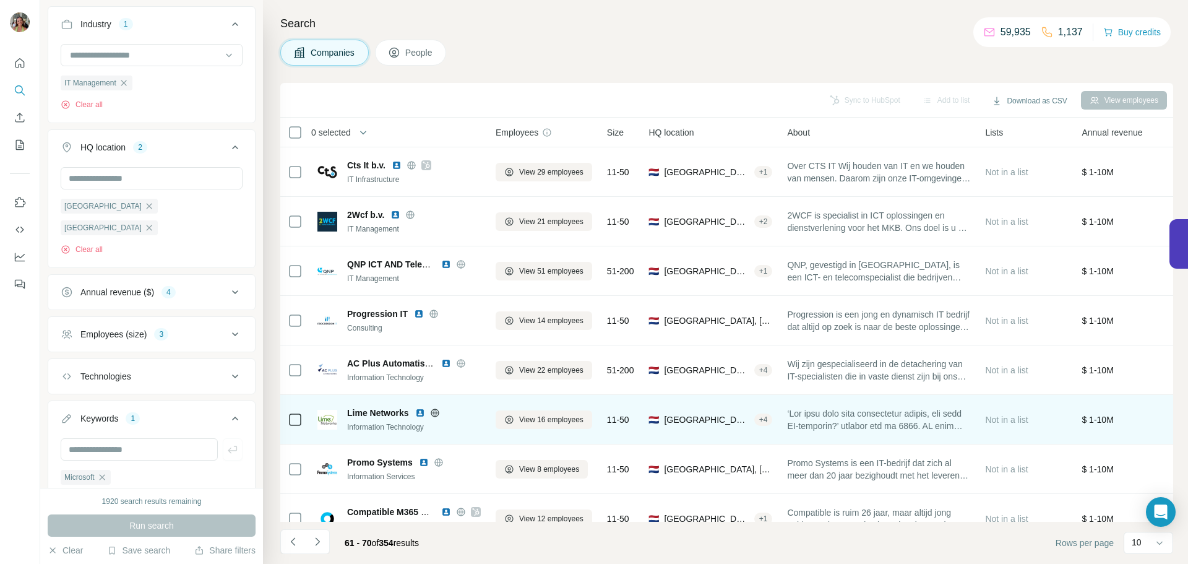
click at [434, 415] on icon at bounding box center [434, 412] width 3 height 8
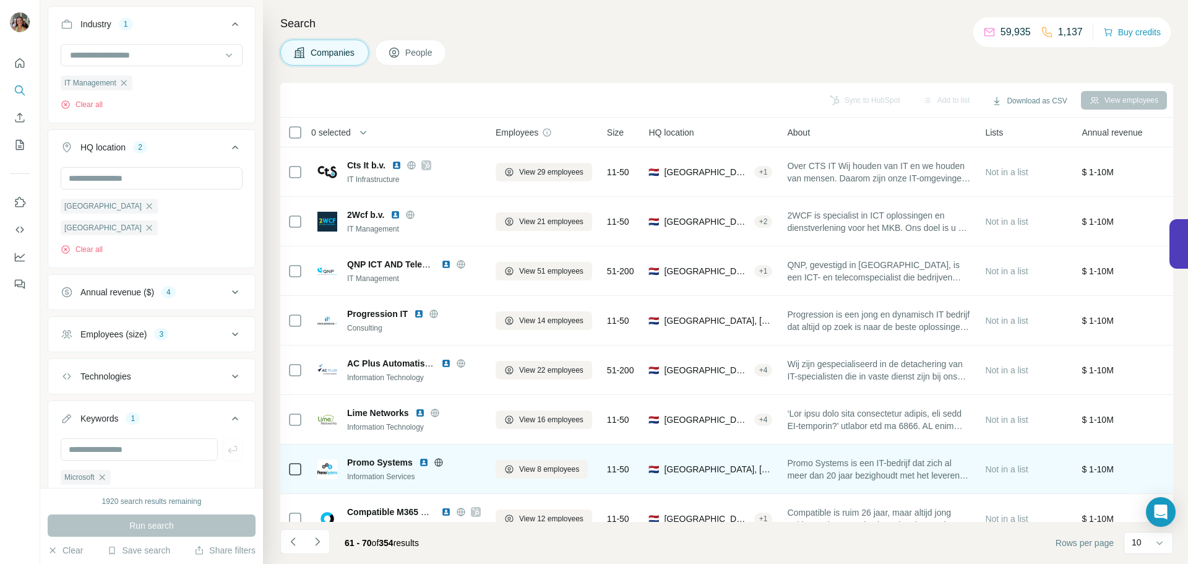
click at [434, 459] on icon at bounding box center [439, 462] width 10 height 10
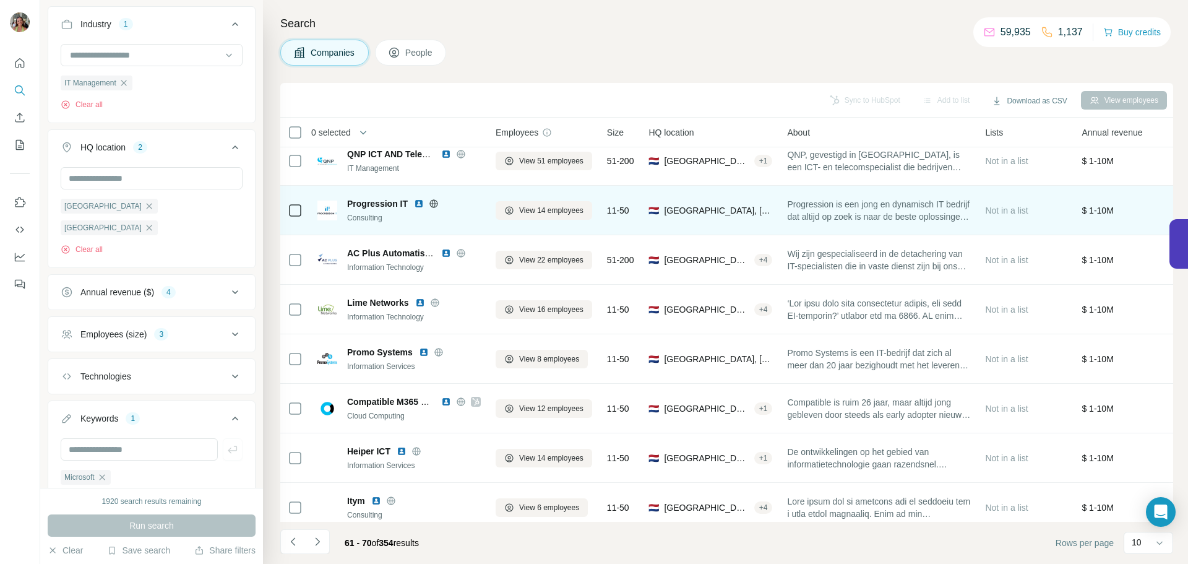
scroll to position [127, 0]
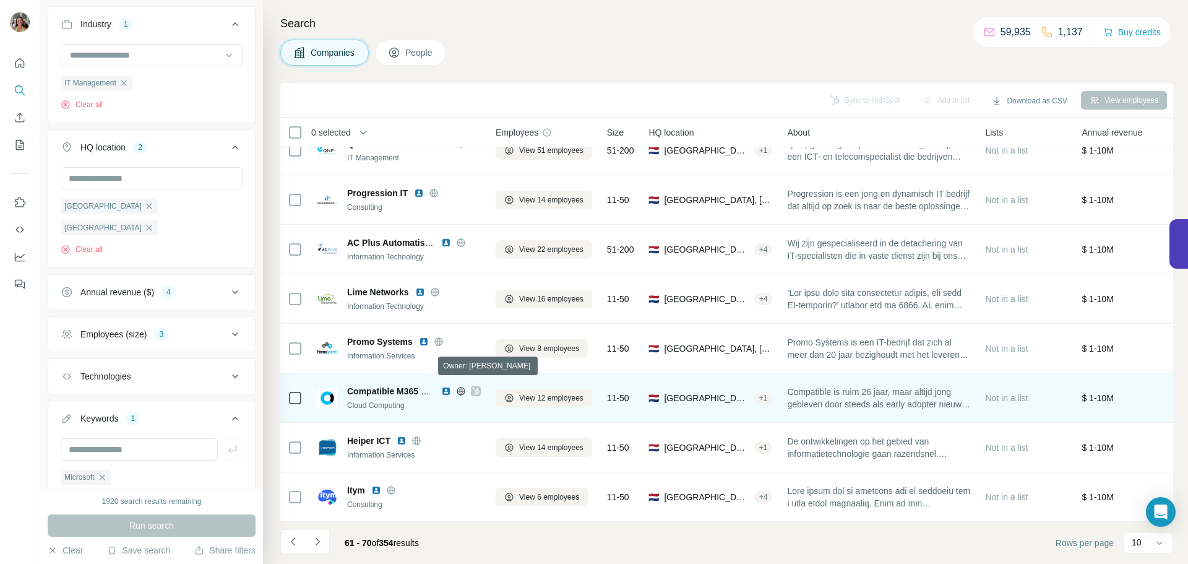
click at [476, 387] on icon at bounding box center [475, 390] width 7 height 7
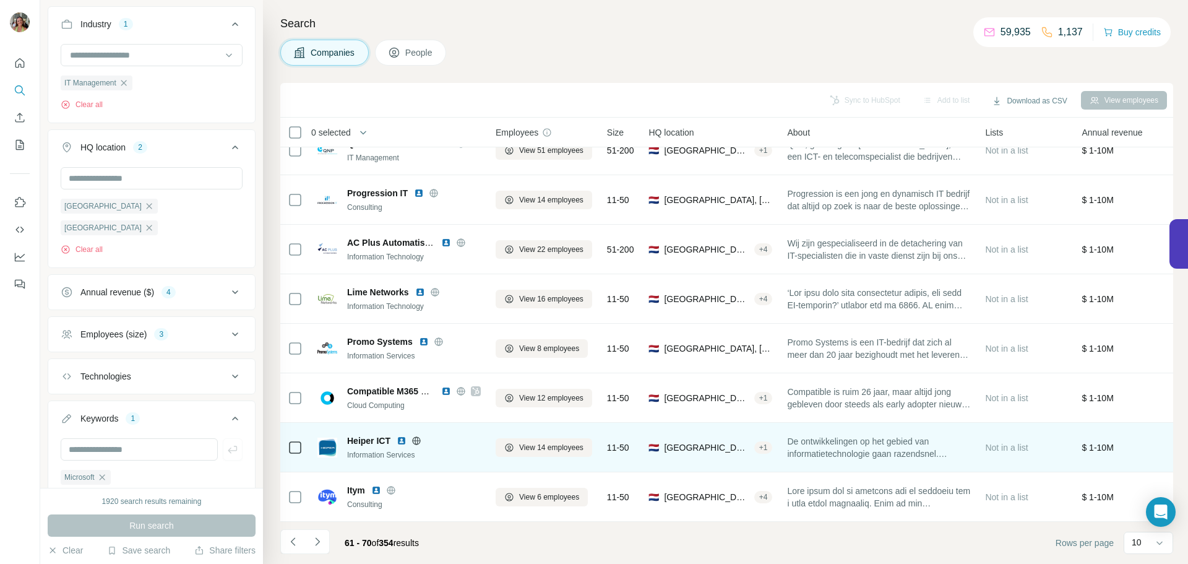
click at [416, 436] on icon at bounding box center [416, 440] width 3 height 8
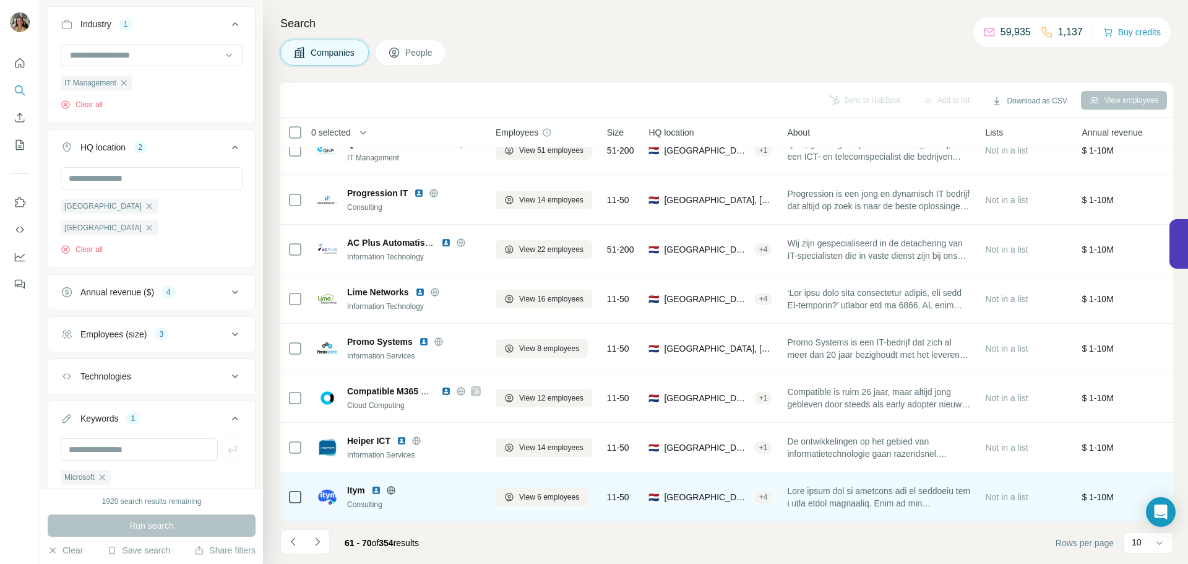
click at [391, 486] on icon at bounding box center [390, 490] width 3 height 8
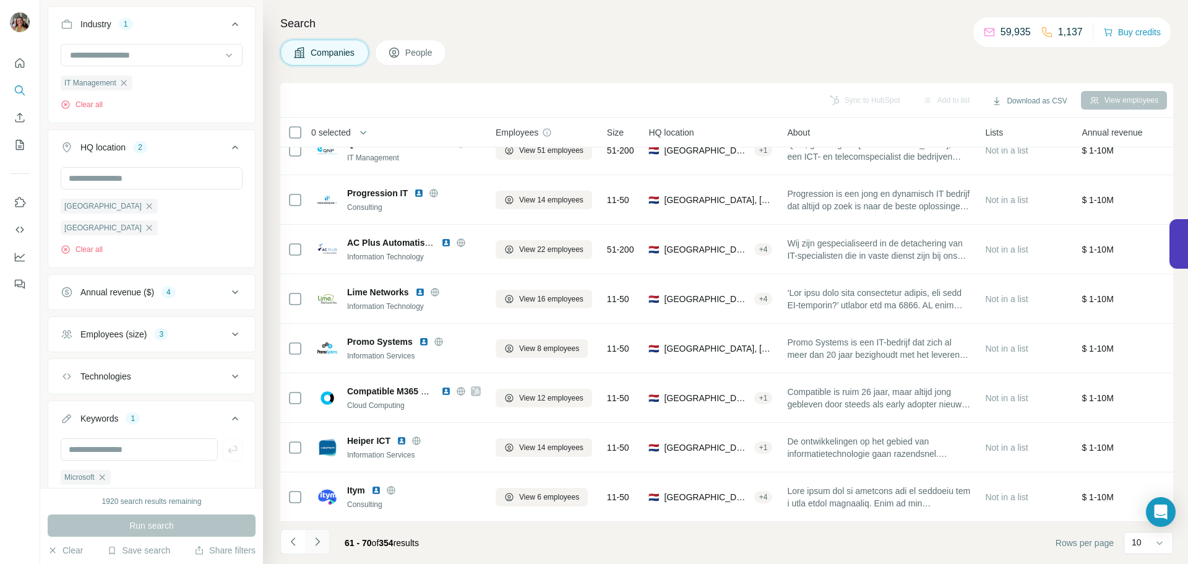
click at [326, 543] on button "Navigate to next page" at bounding box center [317, 541] width 25 height 25
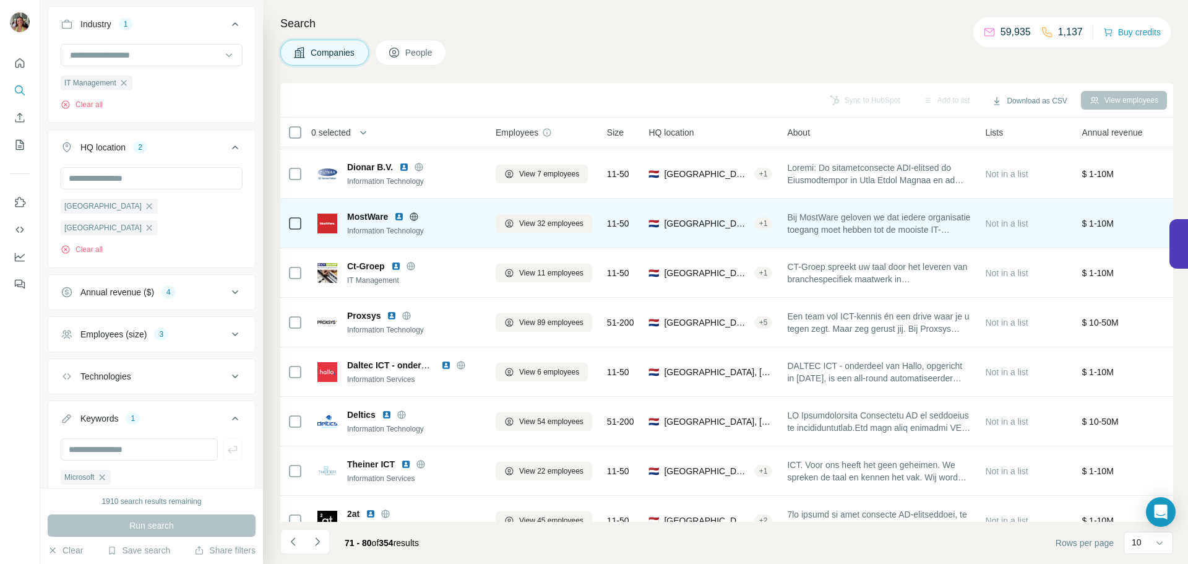
scroll to position [0, 0]
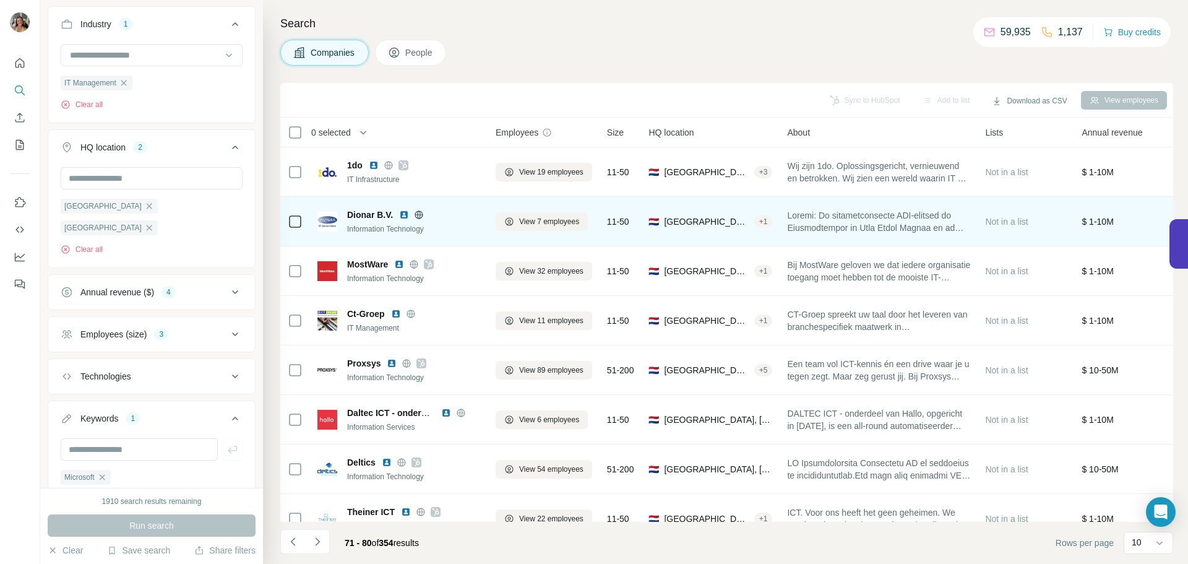
click at [419, 215] on icon at bounding box center [419, 214] width 8 height 1
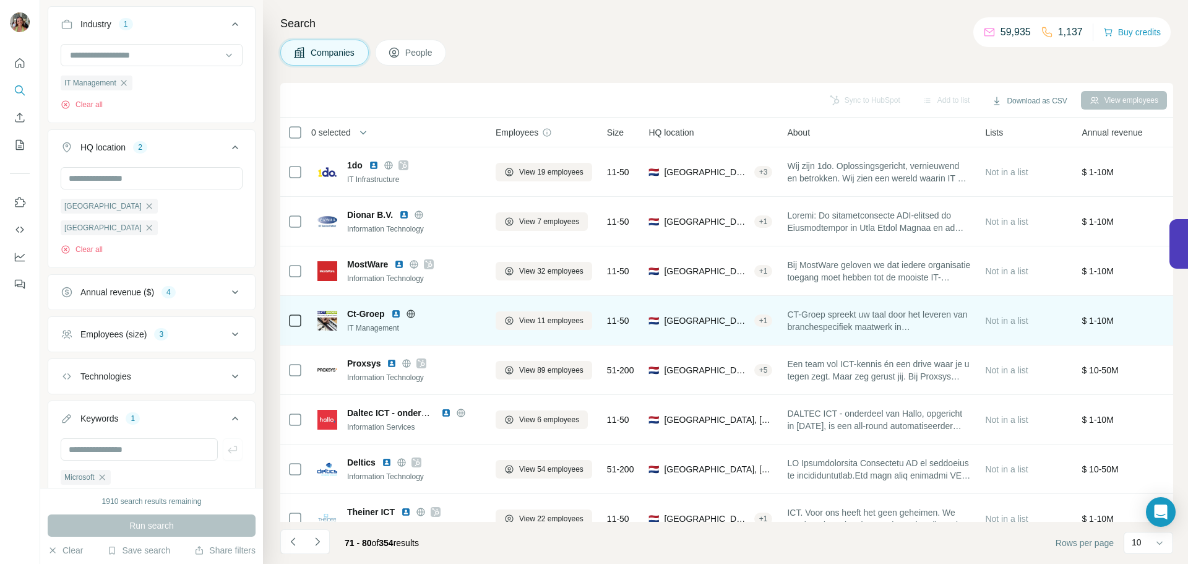
click at [411, 312] on icon at bounding box center [410, 313] width 3 height 8
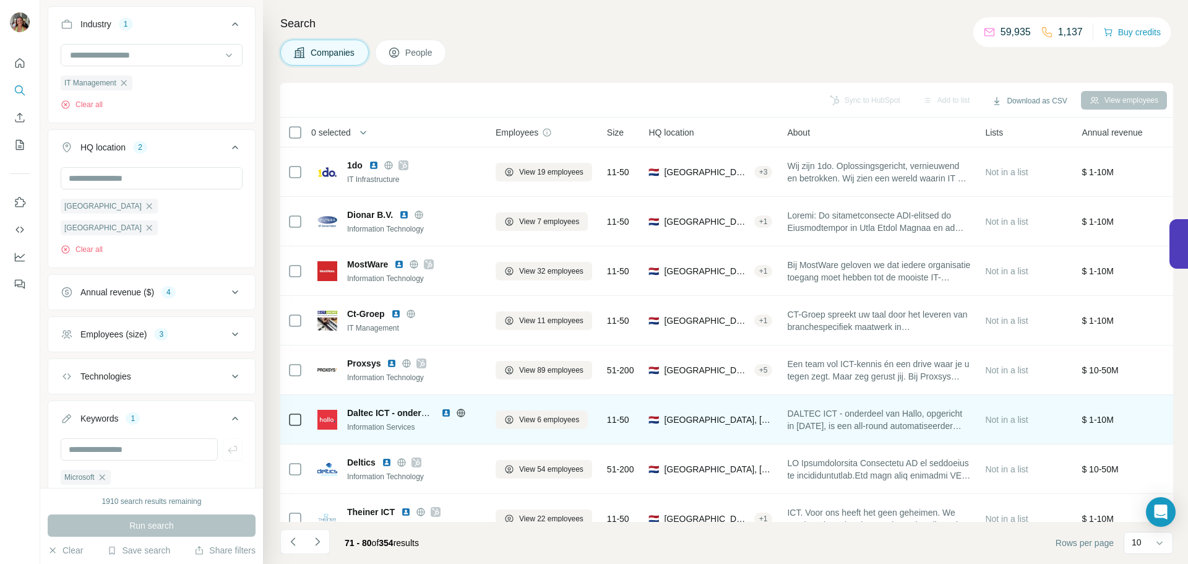
click at [460, 414] on icon at bounding box center [461, 413] width 10 height 10
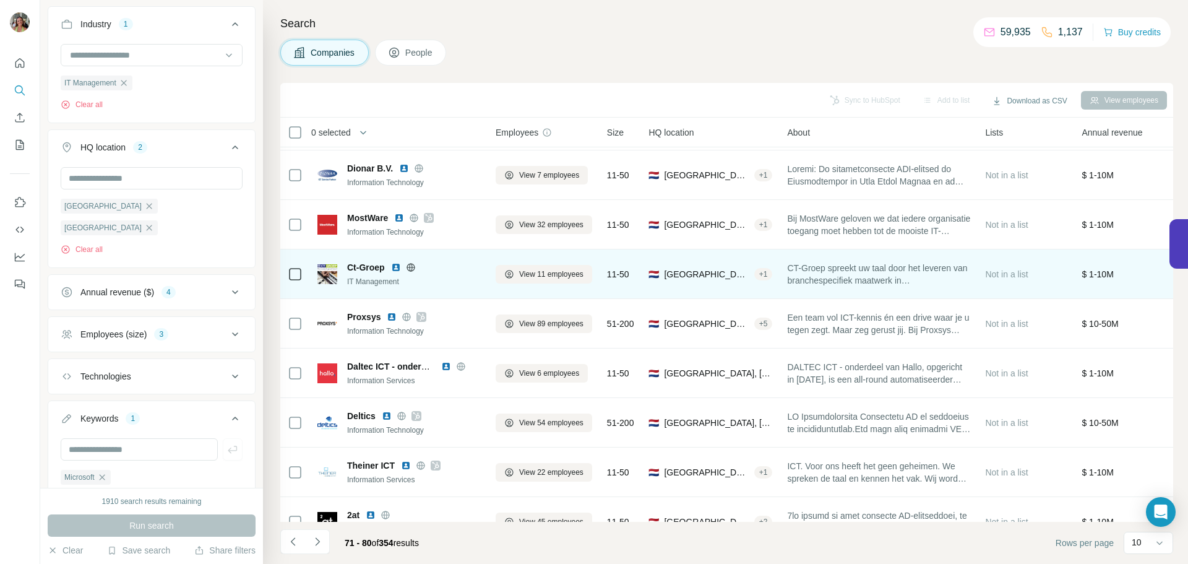
scroll to position [127, 0]
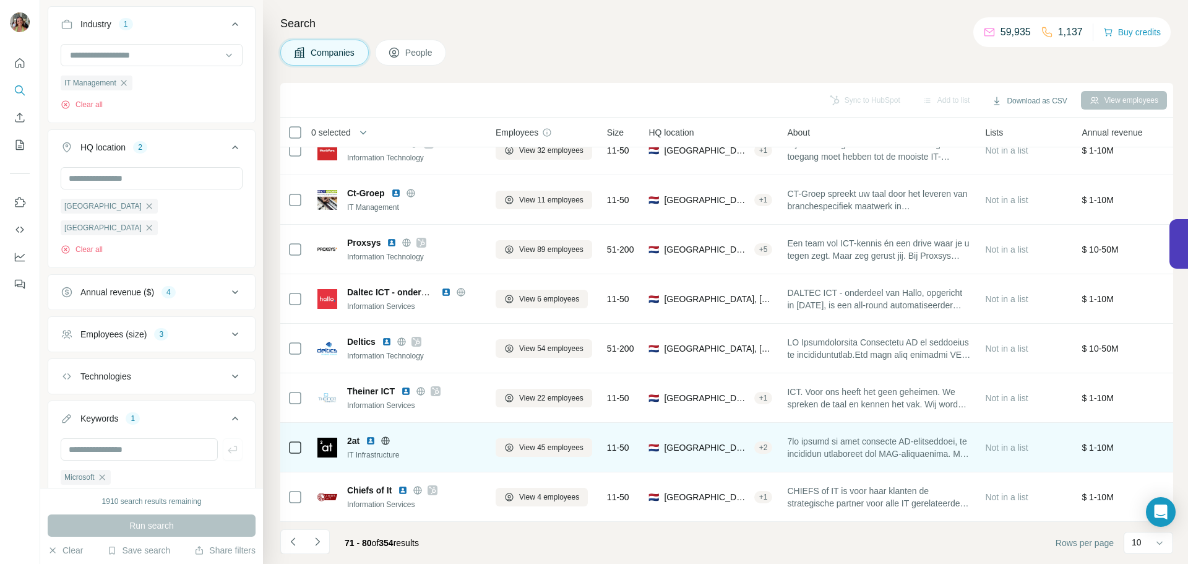
click at [389, 436] on icon at bounding box center [386, 441] width 10 height 10
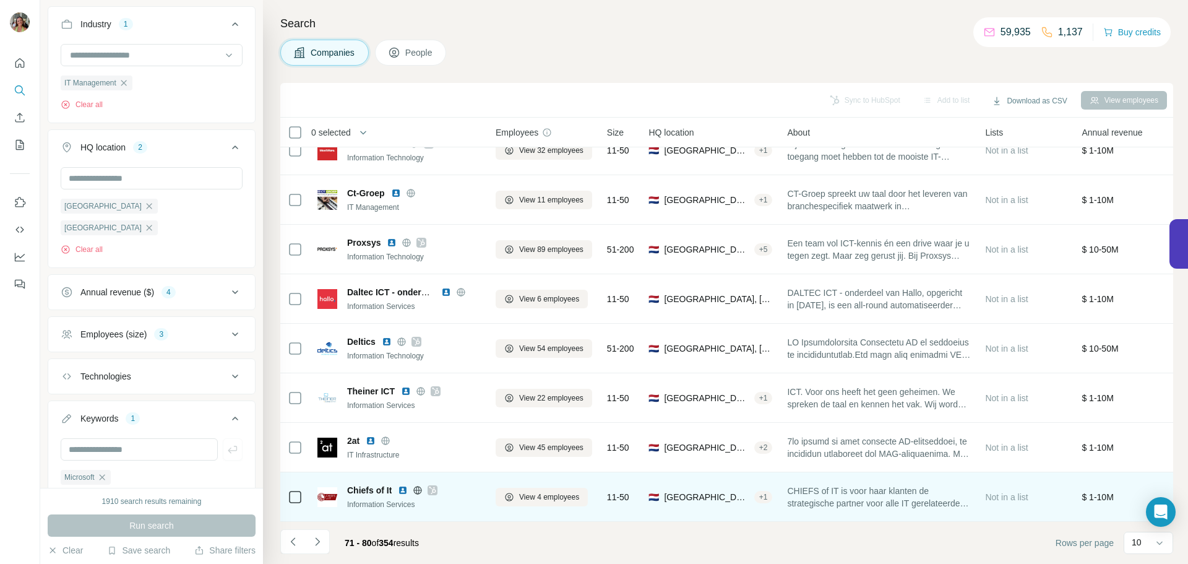
click at [435, 486] on icon at bounding box center [432, 489] width 7 height 7
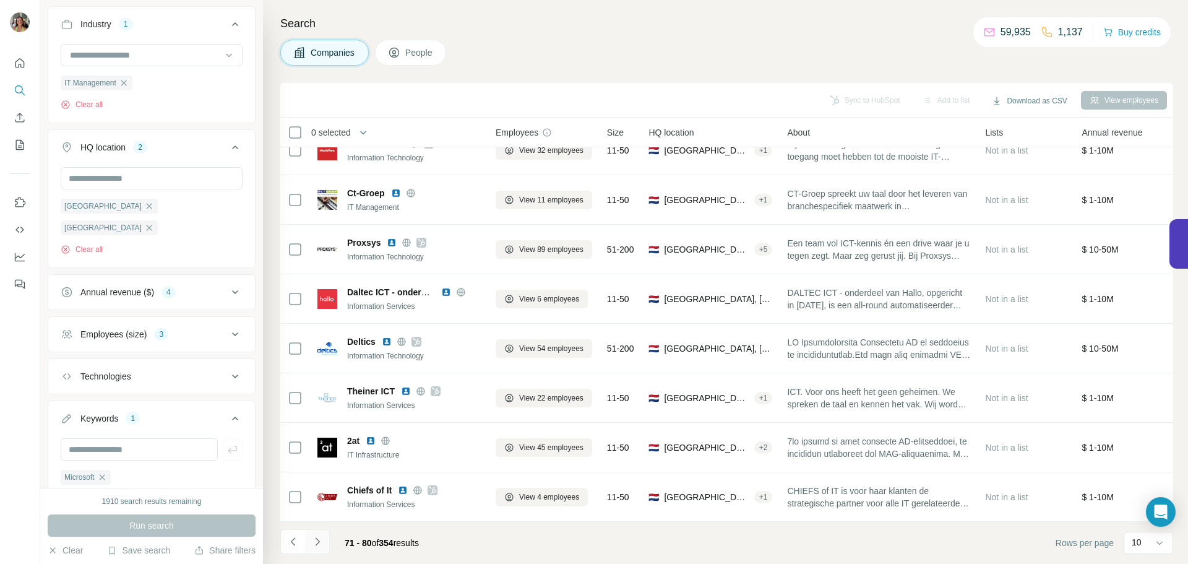
click at [318, 541] on icon "Navigate to next page" at bounding box center [317, 541] width 4 height 8
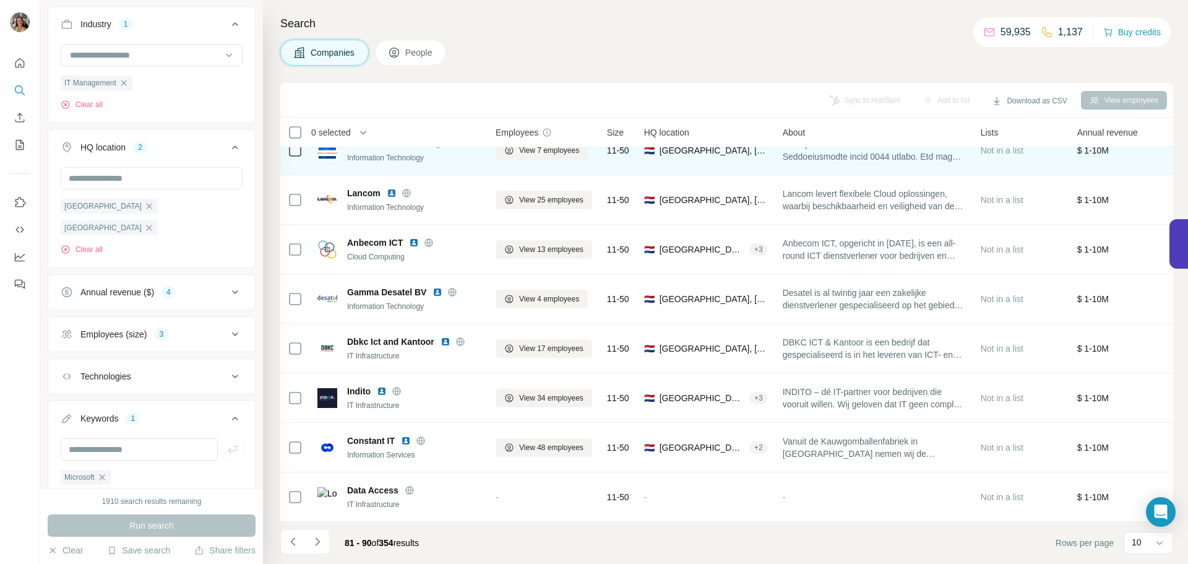
scroll to position [0, 0]
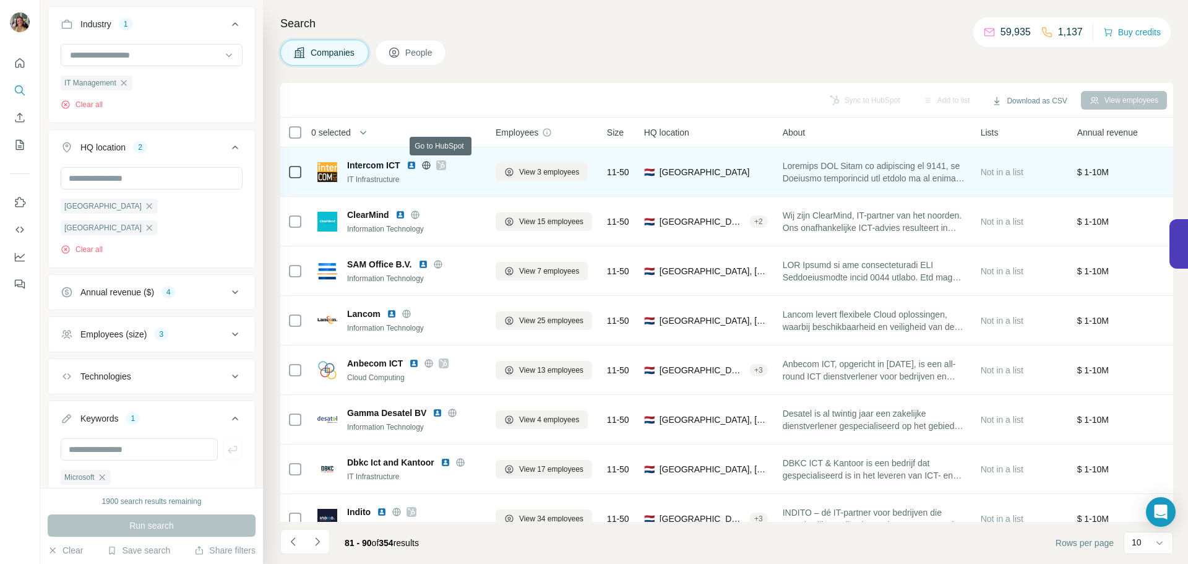
click at [439, 163] on icon at bounding box center [440, 165] width 7 height 10
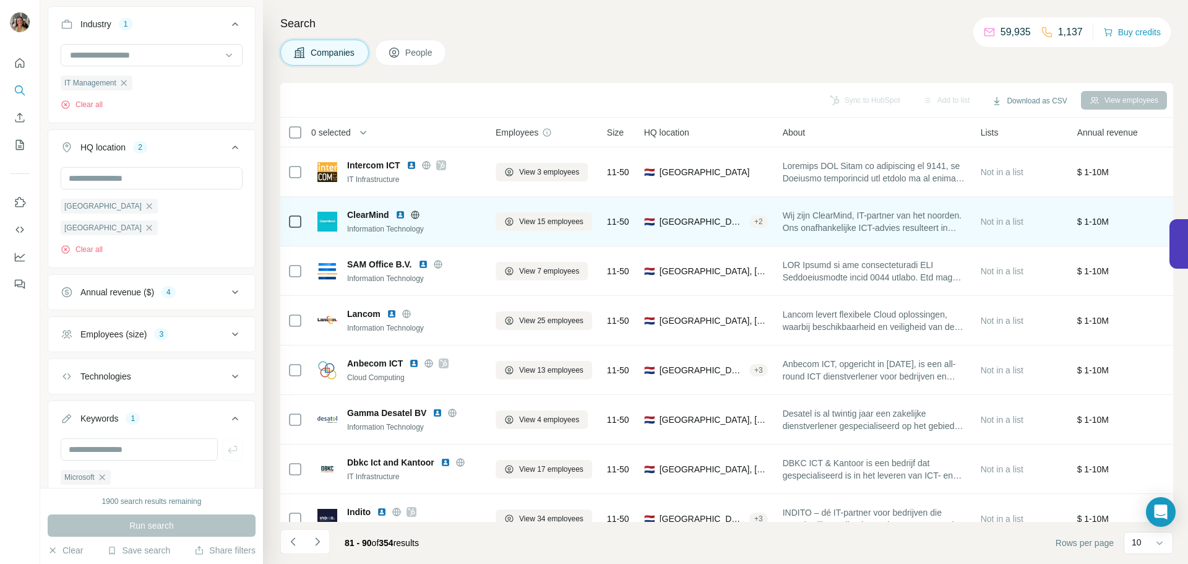
click at [416, 215] on icon at bounding box center [415, 214] width 8 height 1
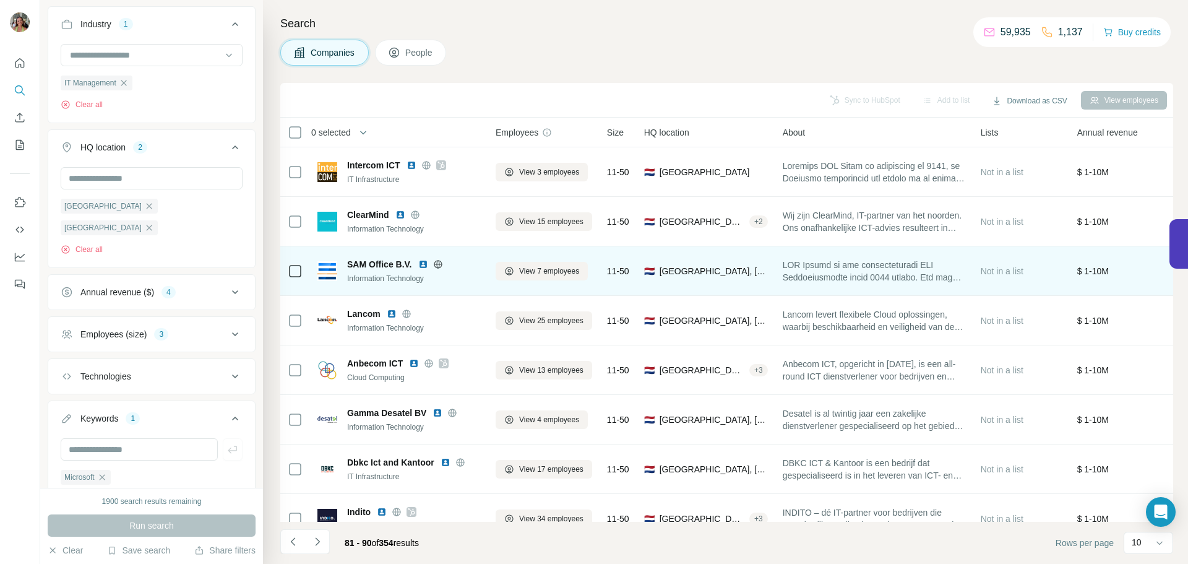
click at [437, 265] on icon at bounding box center [438, 264] width 10 height 10
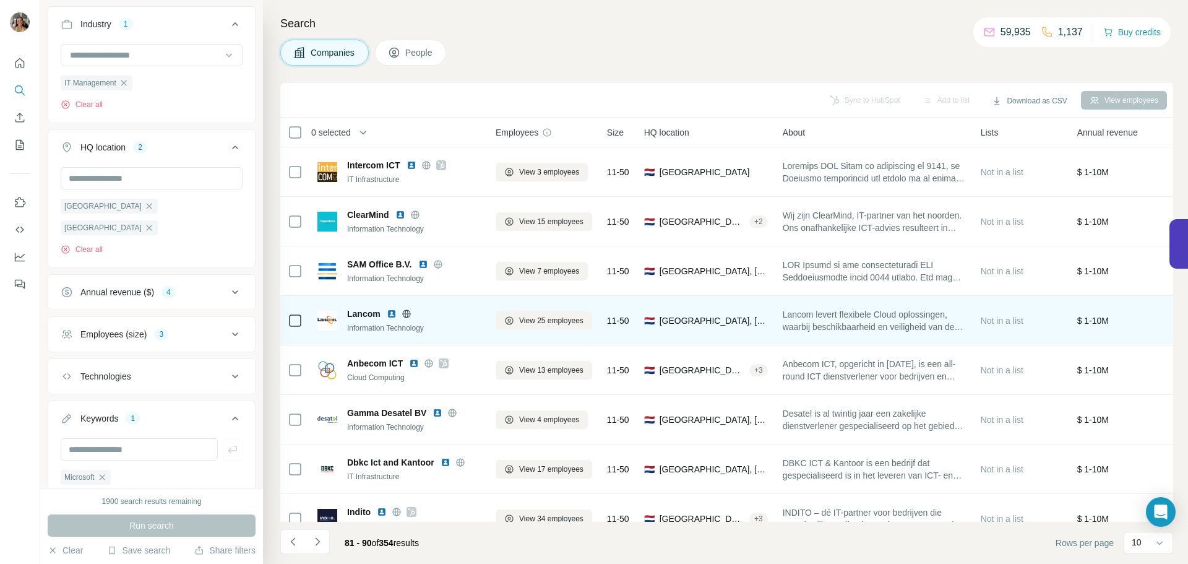
click at [407, 316] on icon at bounding box center [407, 314] width 10 height 10
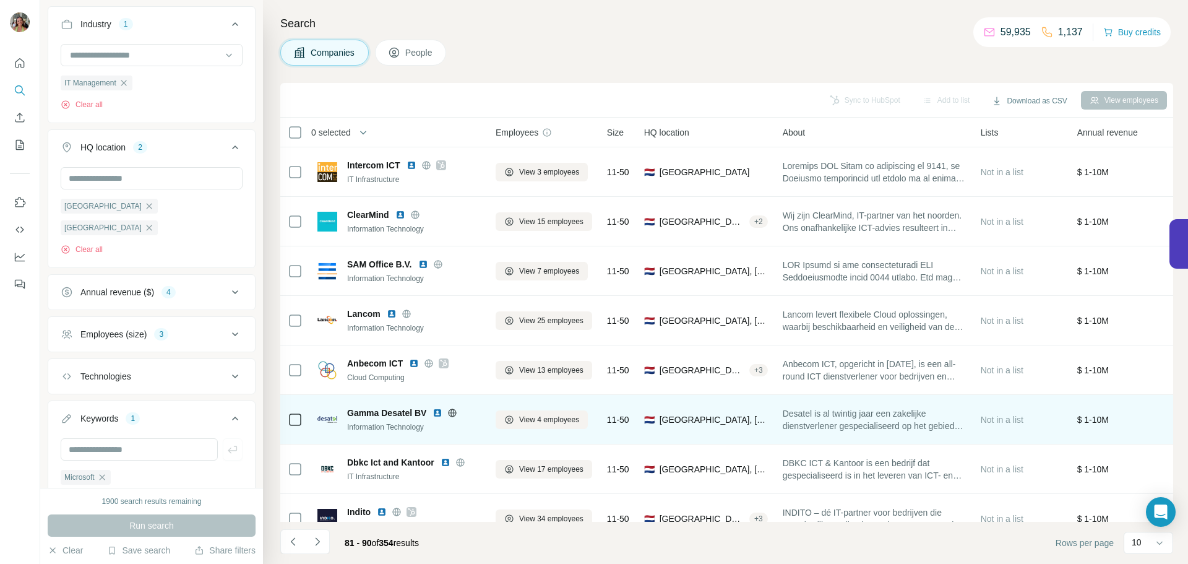
click at [454, 410] on icon at bounding box center [452, 412] width 3 height 8
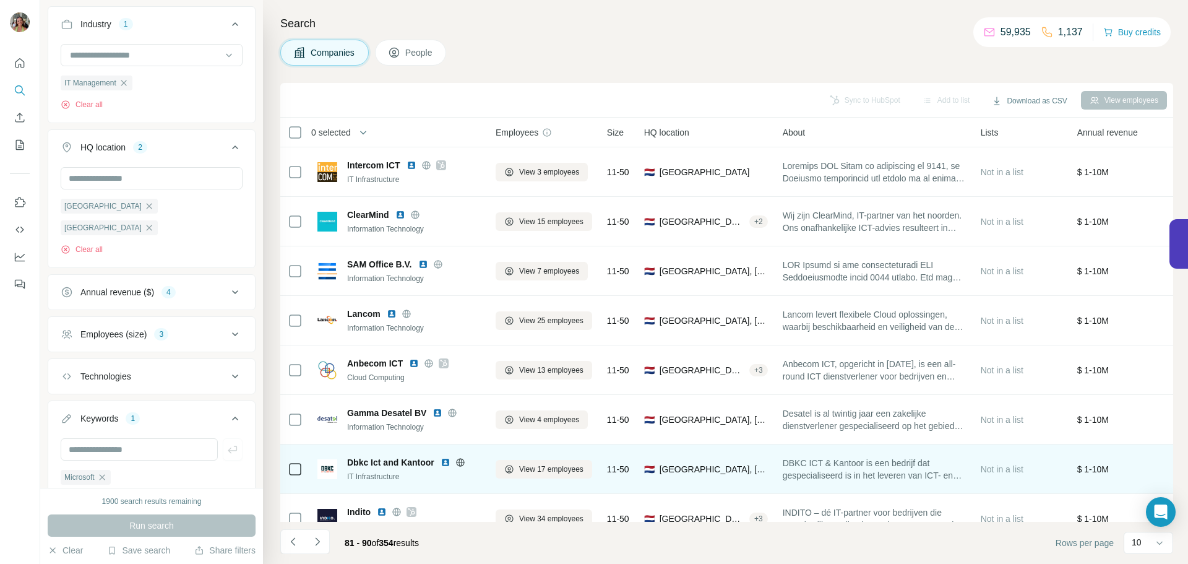
click at [462, 462] on icon at bounding box center [460, 462] width 8 height 1
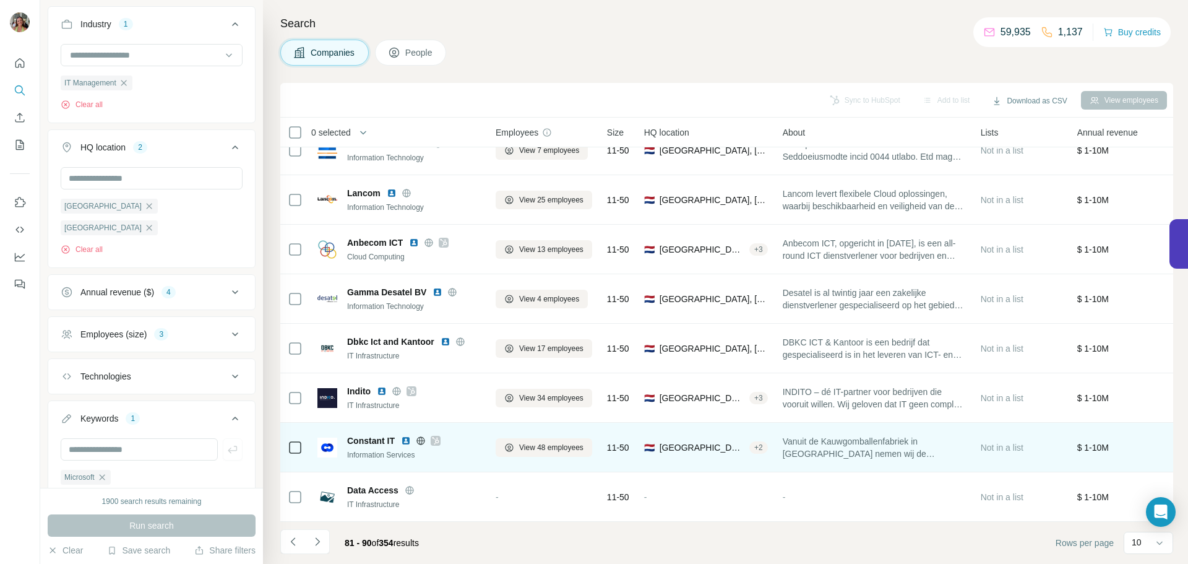
scroll to position [127, 0]
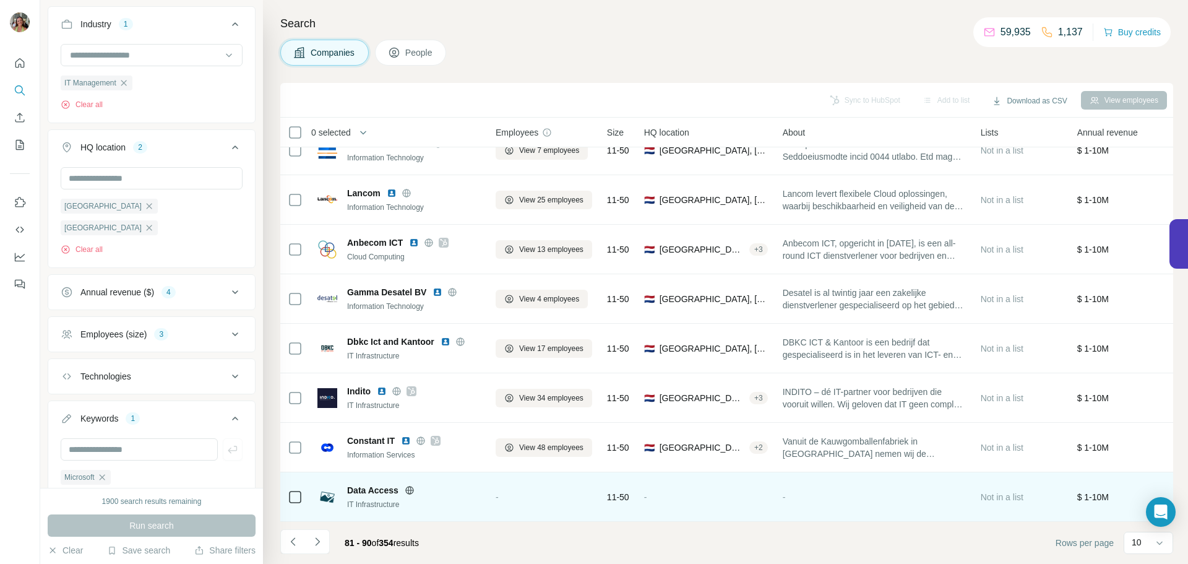
click at [410, 485] on icon at bounding box center [410, 490] width 10 height 10
